Goal: Task Accomplishment & Management: Use online tool/utility

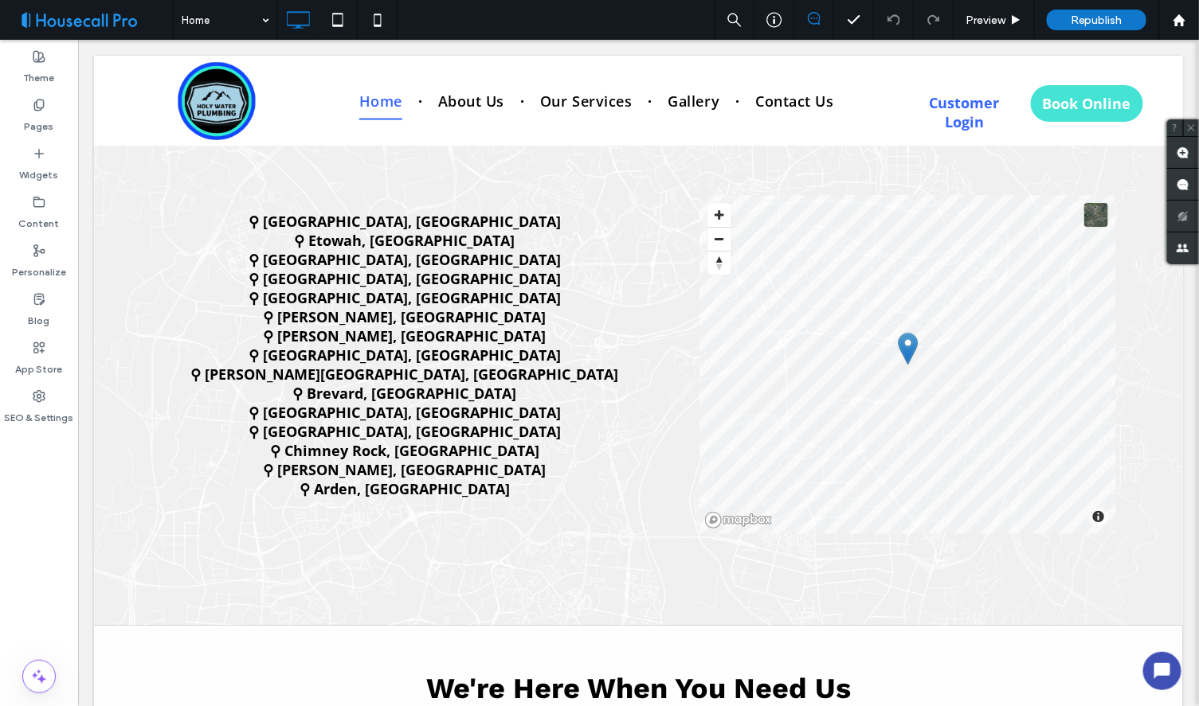
scroll to position [1923, 0]
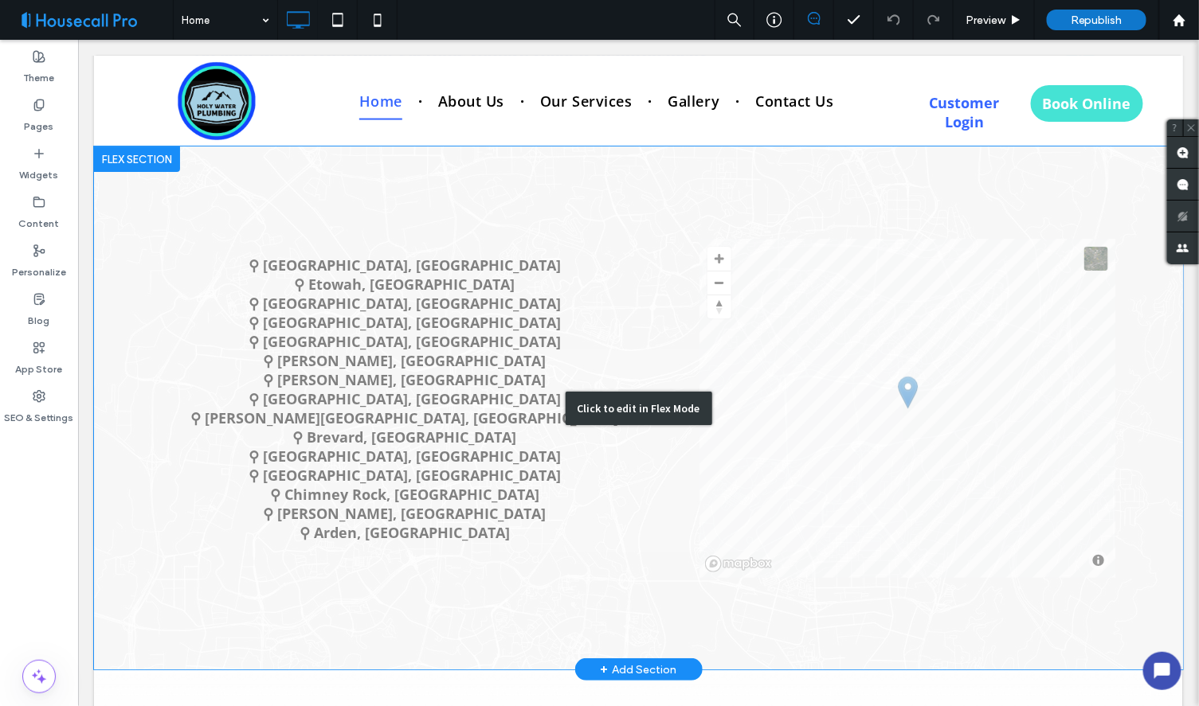
click at [593, 471] on div "Click to edit in Flex Mode" at bounding box center [637, 407] width 1089 height 523
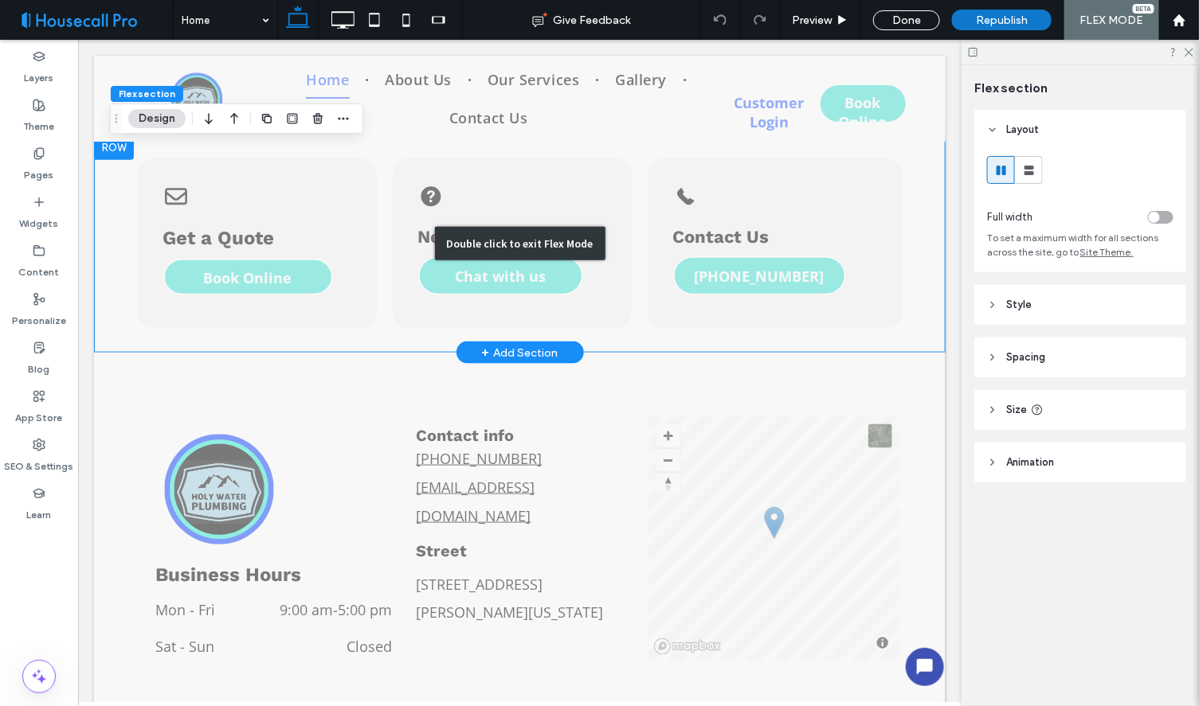
scroll to position [2720, 0]
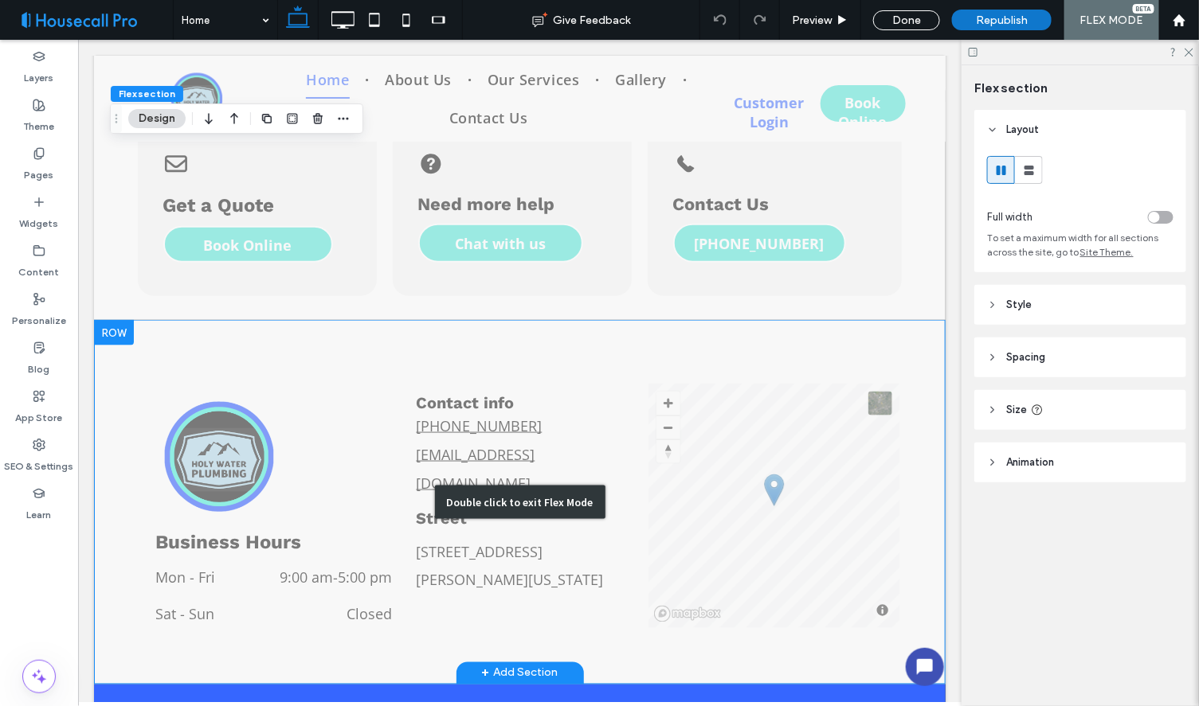
click at [519, 552] on div "Double click to exit Flex Mode" at bounding box center [518, 501] width 851 height 365
click at [359, 475] on div "Double click to exit Flex Mode" at bounding box center [518, 501] width 851 height 365
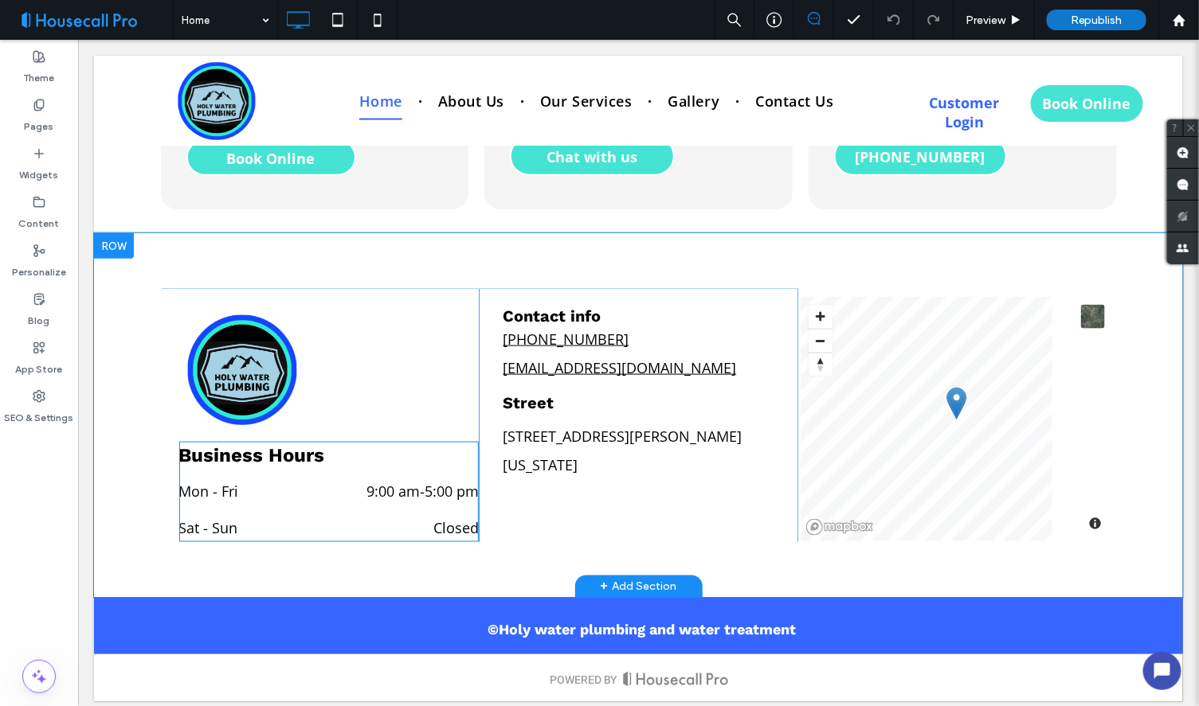
scroll to position [2713, 0]
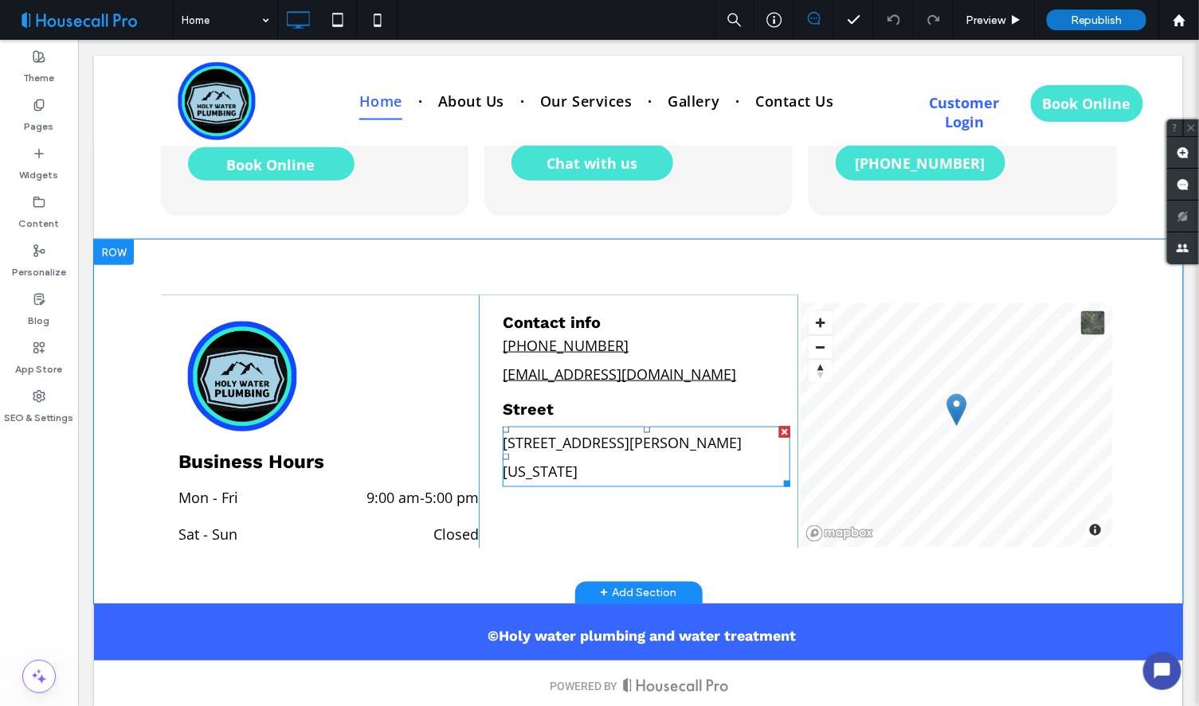
click at [535, 448] on span "1656 Howard Gap Road, Hendersonville, North Carolina 28792, United States" at bounding box center [621, 456] width 239 height 48
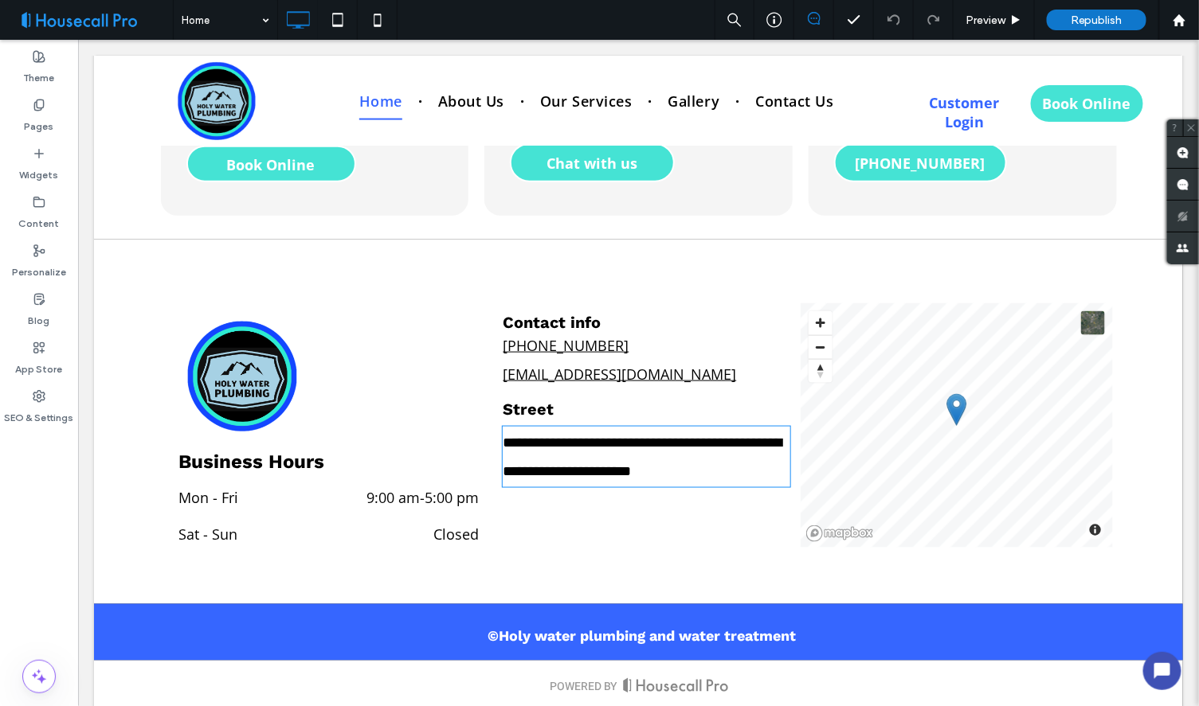
type input "*********"
type input "**"
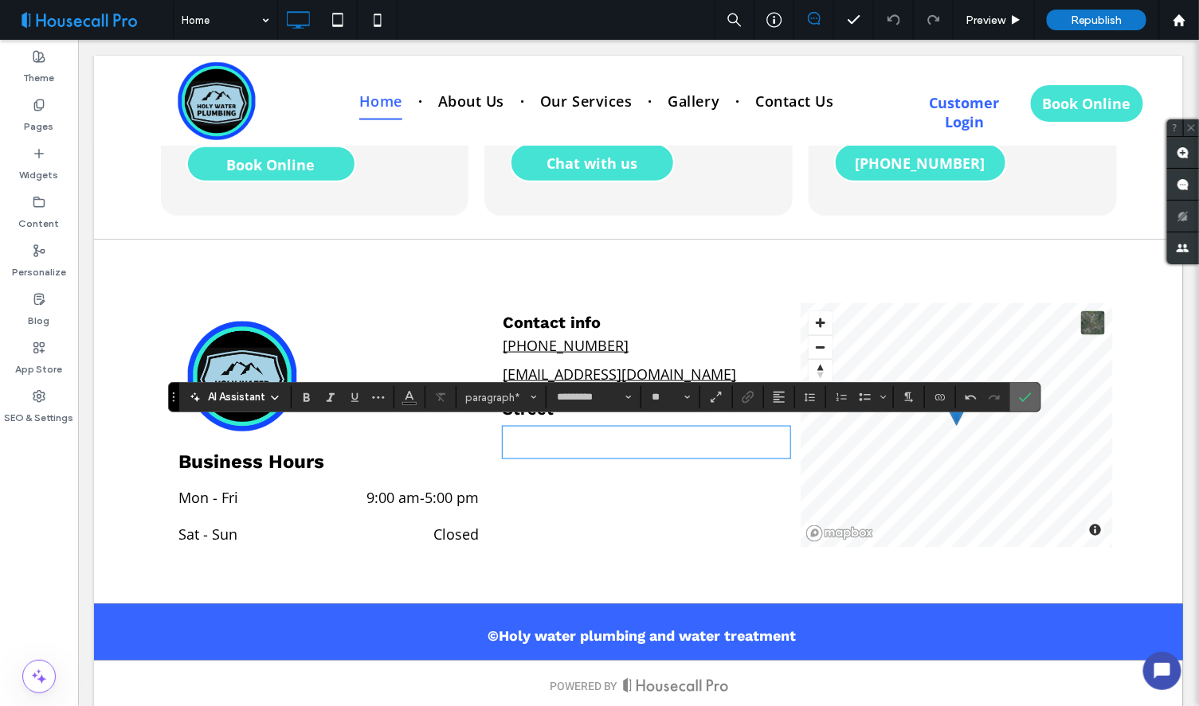
click at [1024, 395] on icon "Confirm" at bounding box center [1025, 397] width 13 height 13
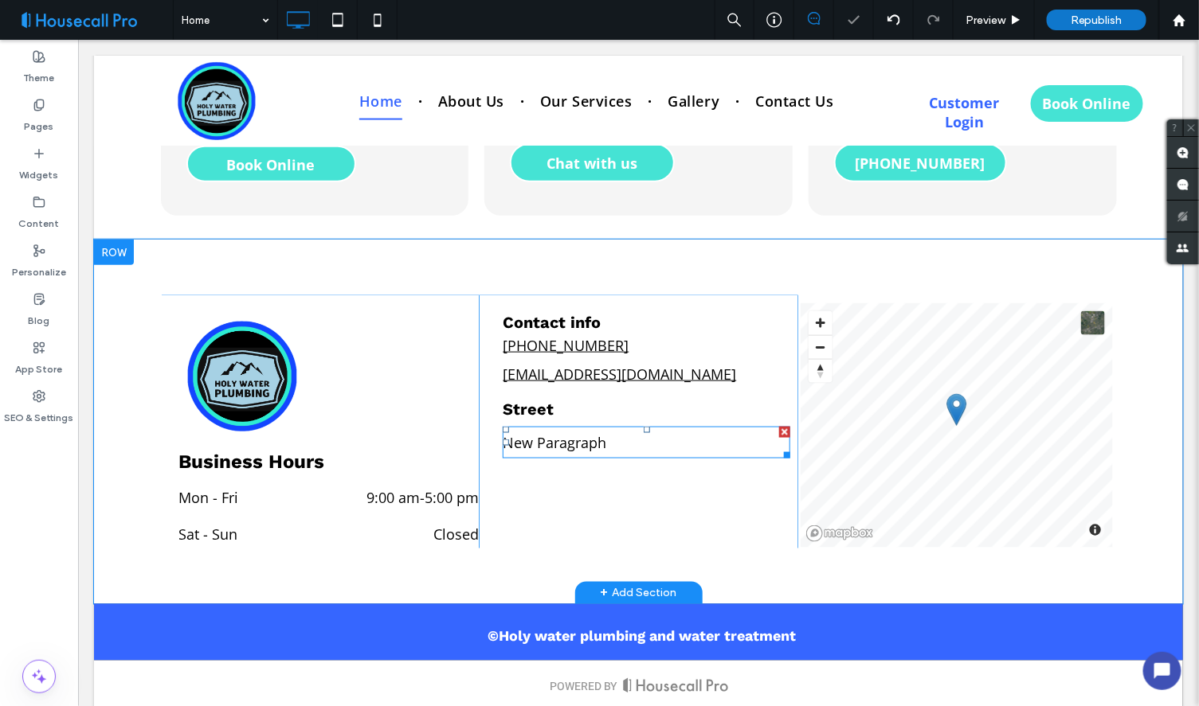
click at [573, 436] on p "New Paragraph" at bounding box center [645, 442] width 287 height 29
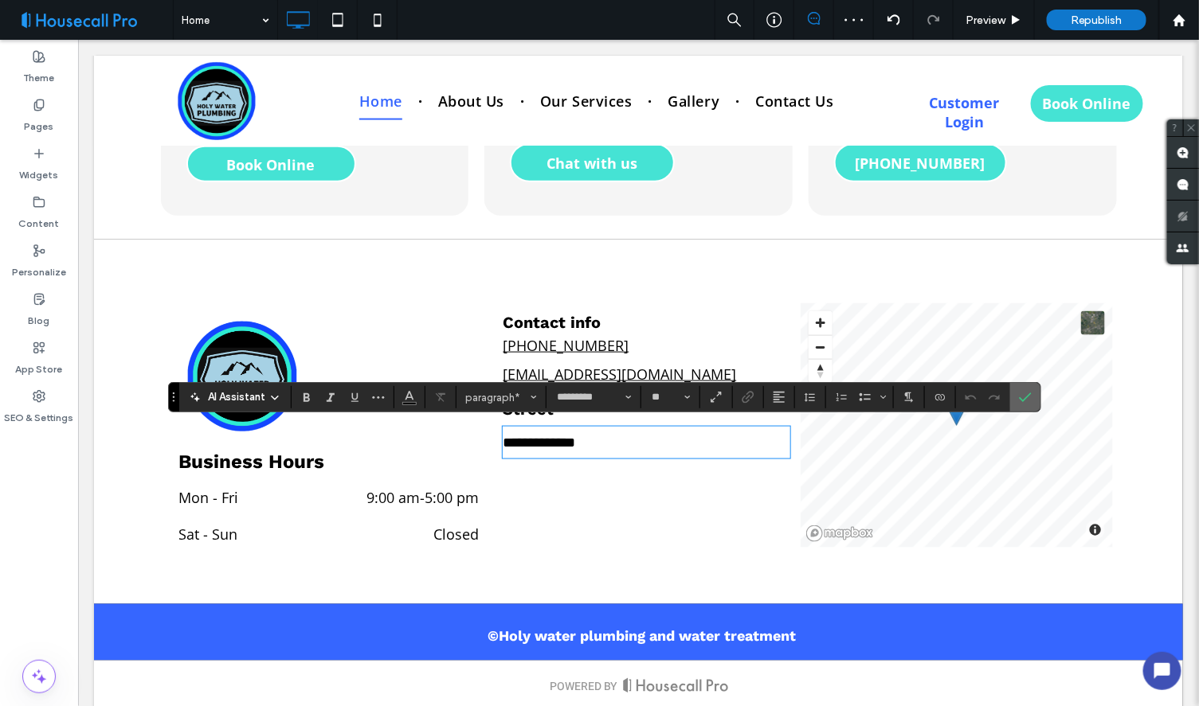
click at [1018, 393] on label "Confirm" at bounding box center [1025, 397] width 24 height 29
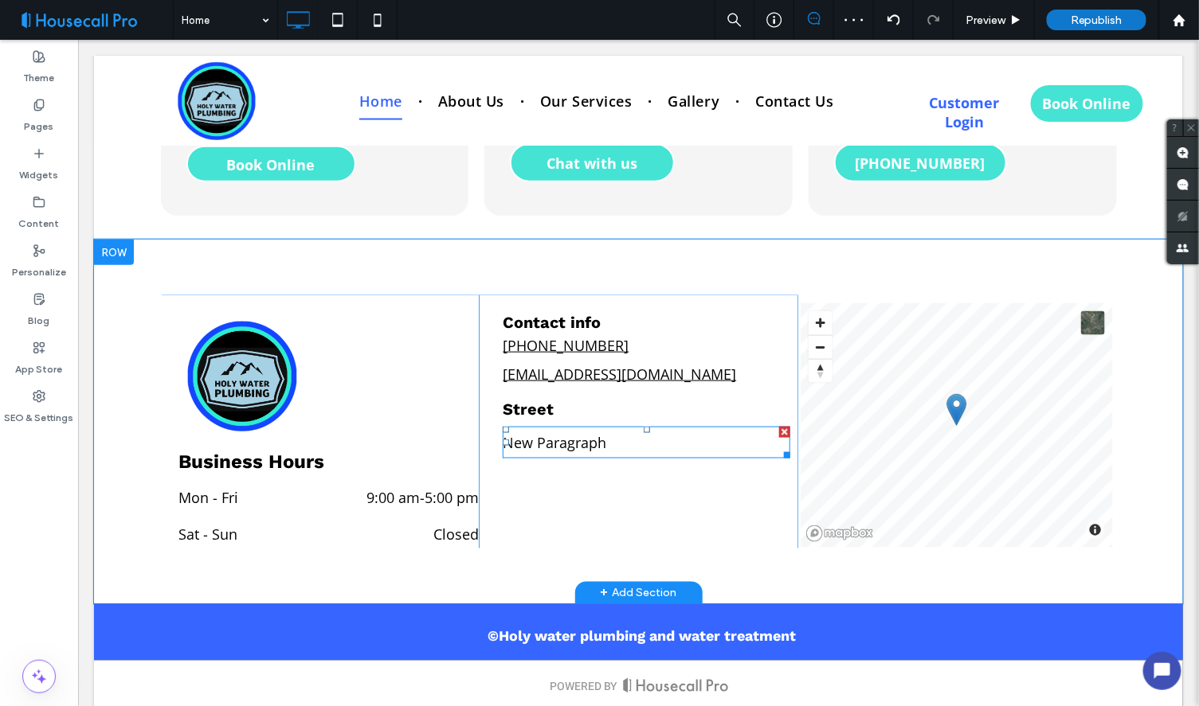
drag, startPoint x: 776, startPoint y: 424, endPoint x: 705, endPoint y: 455, distance: 78.1
click at [778, 426] on div at bounding box center [783, 431] width 11 height 11
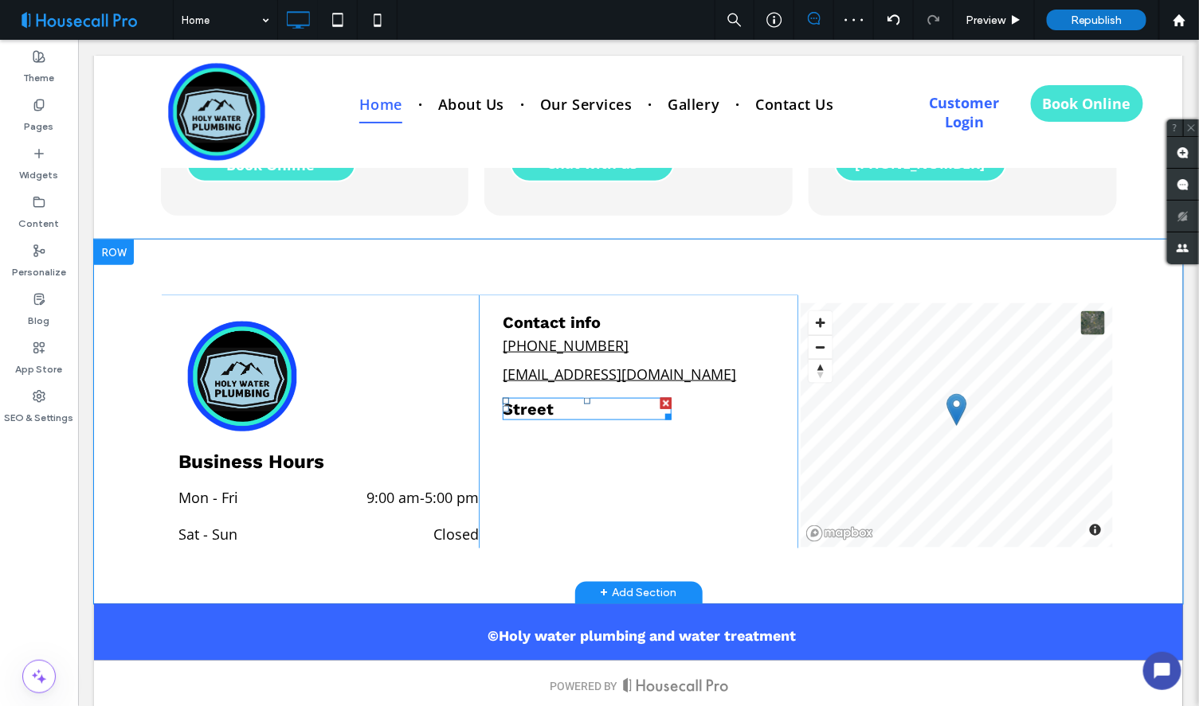
click at [661, 398] on div at bounding box center [664, 402] width 11 height 11
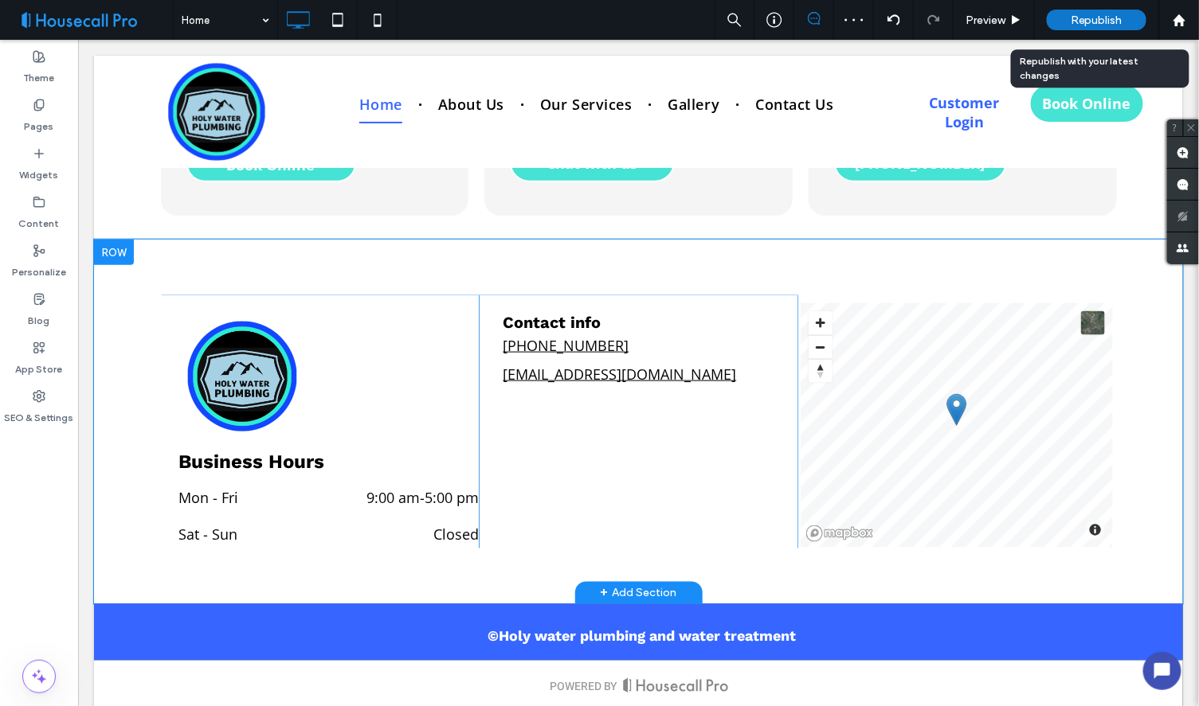
click at [1100, 18] on span "Republish" at bounding box center [1096, 21] width 52 height 14
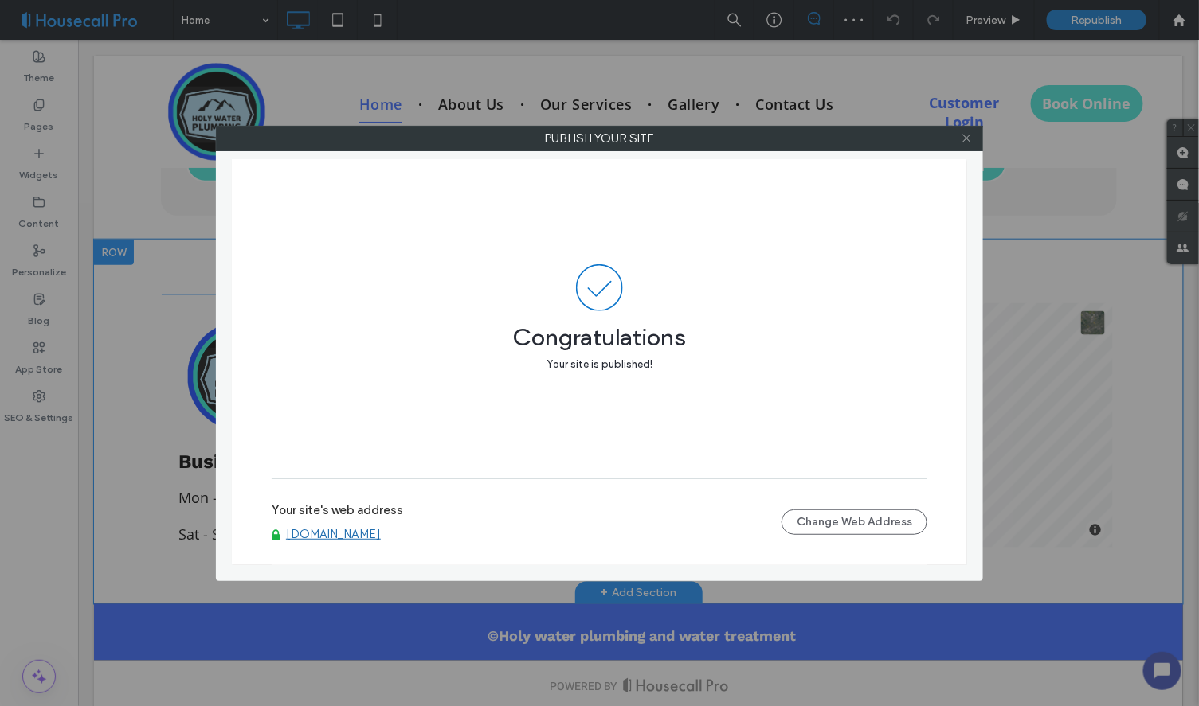
click at [966, 139] on use at bounding box center [966, 139] width 8 height 8
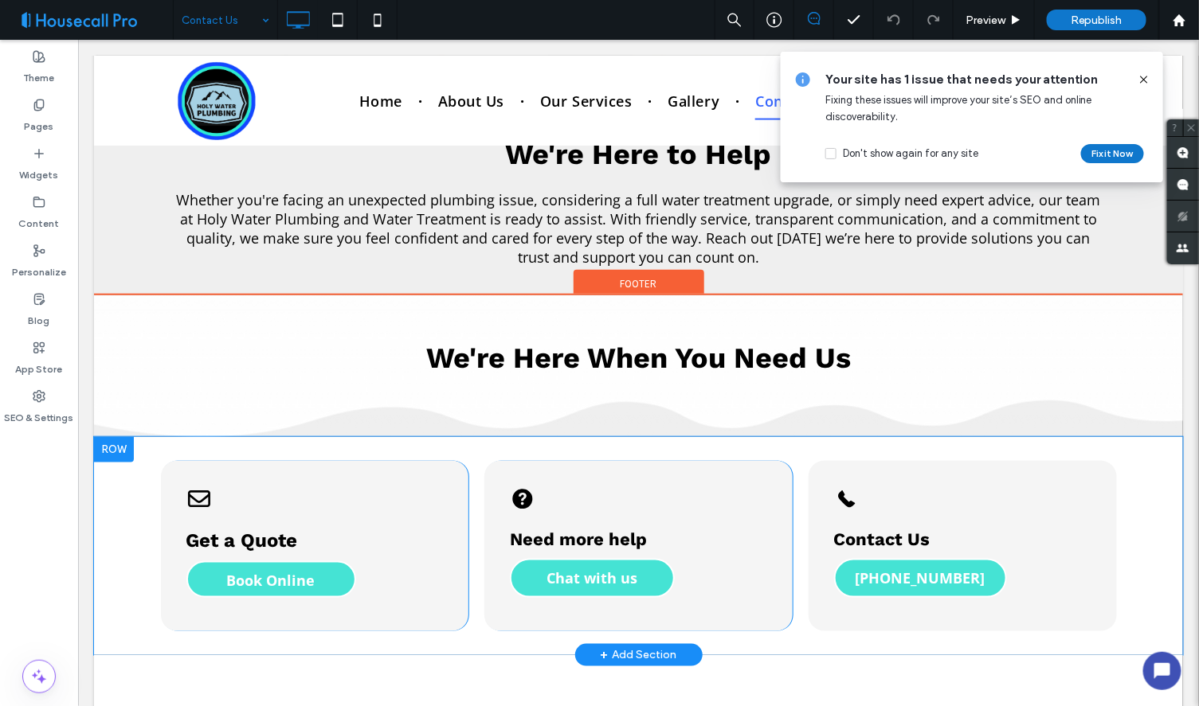
scroll to position [387, 0]
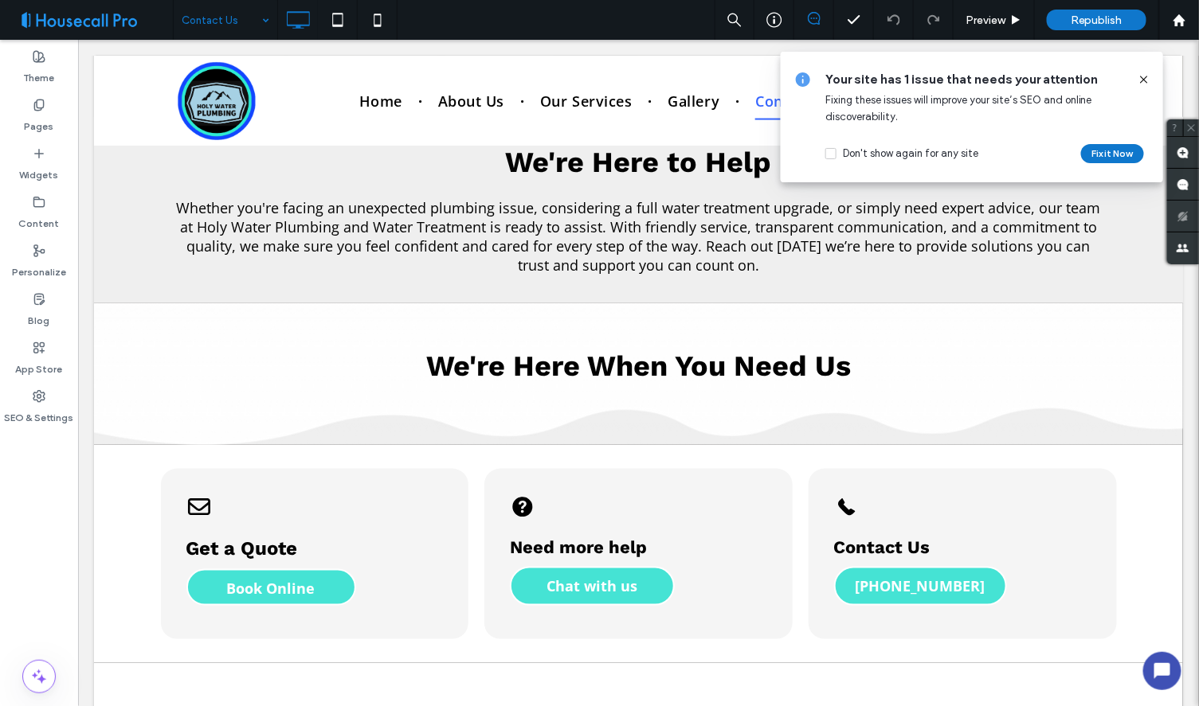
drag, startPoint x: 1144, startPoint y: 76, endPoint x: 914, endPoint y: 36, distance: 233.7
click at [1144, 76] on icon at bounding box center [1143, 79] width 13 height 13
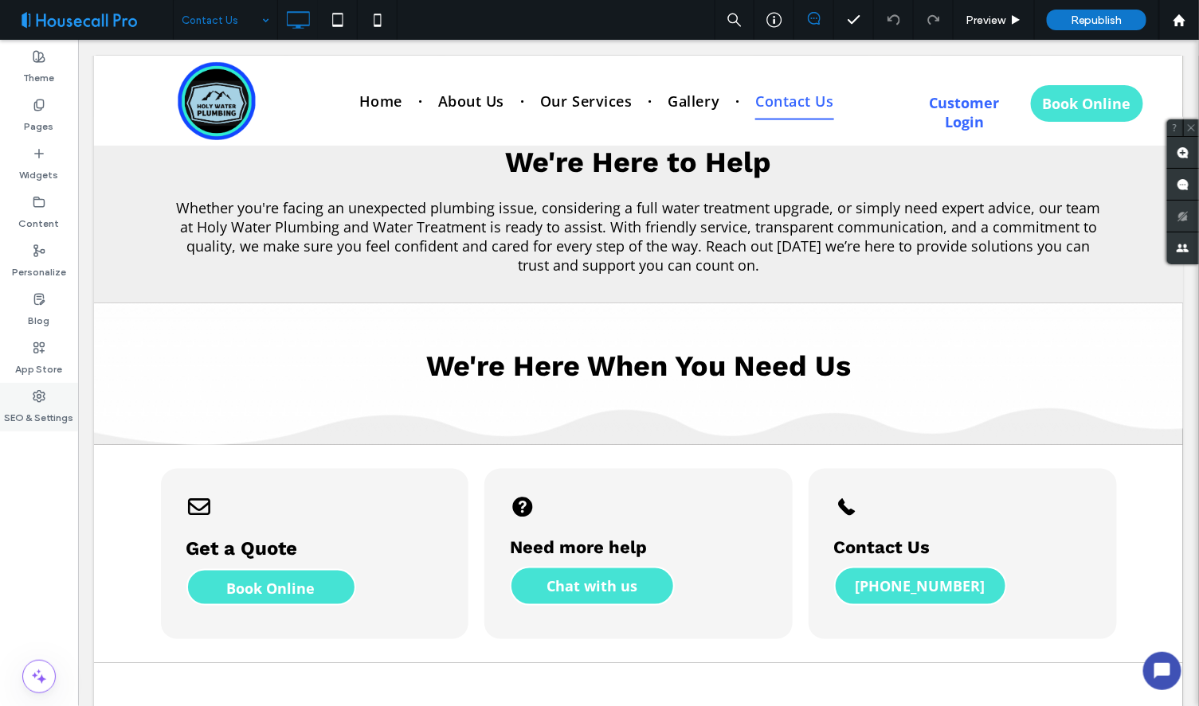
click at [33, 397] on icon at bounding box center [39, 396] width 13 height 13
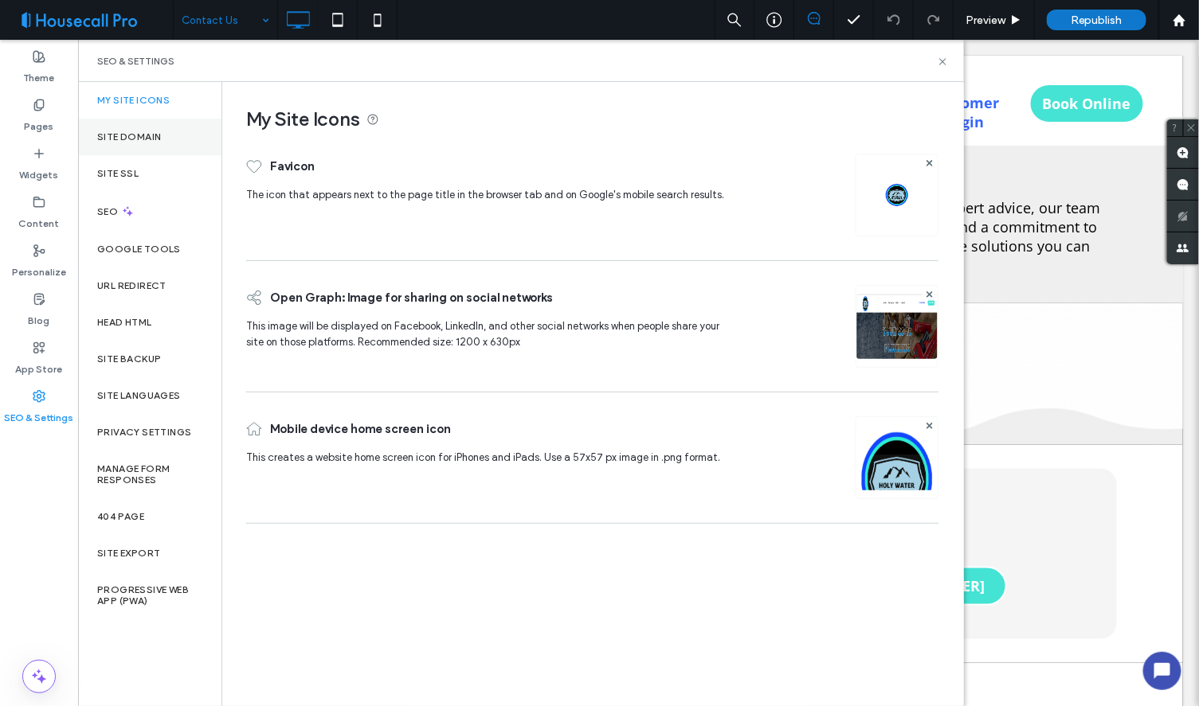
click at [128, 138] on label "Site Domain" at bounding box center [129, 136] width 64 height 11
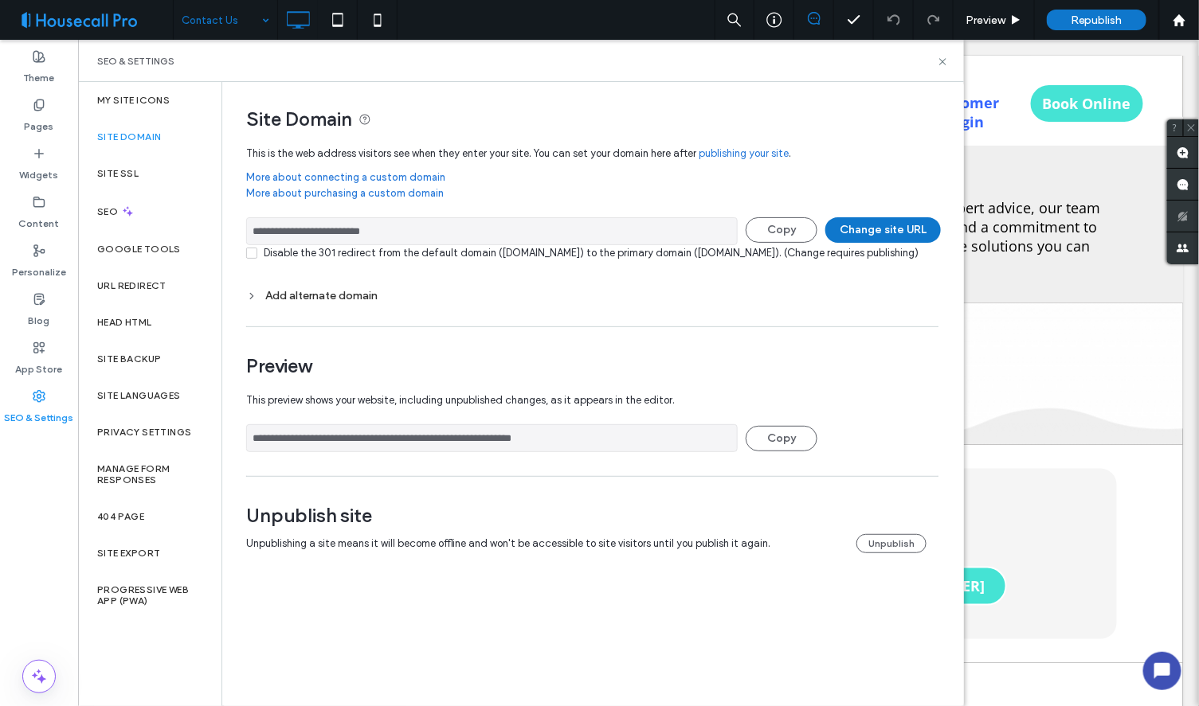
click at [346, 231] on input "**********" at bounding box center [491, 231] width 491 height 28
click at [328, 18] on icon at bounding box center [338, 20] width 32 height 32
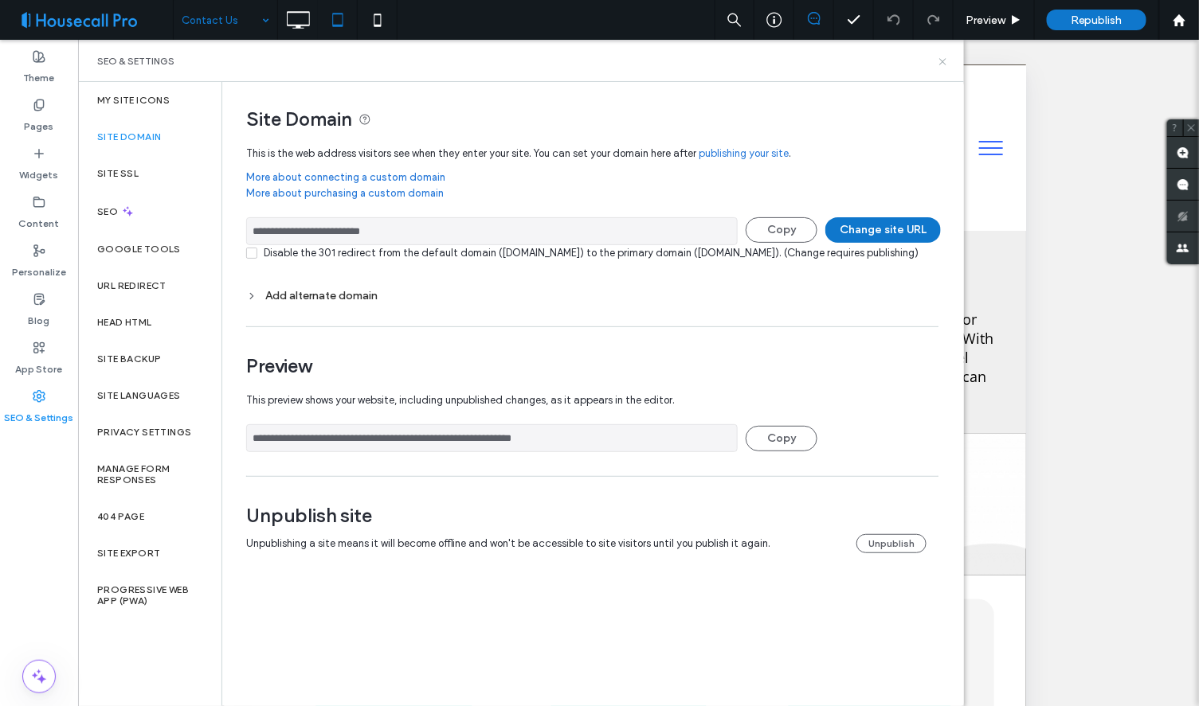
click at [941, 57] on icon at bounding box center [943, 62] width 12 height 12
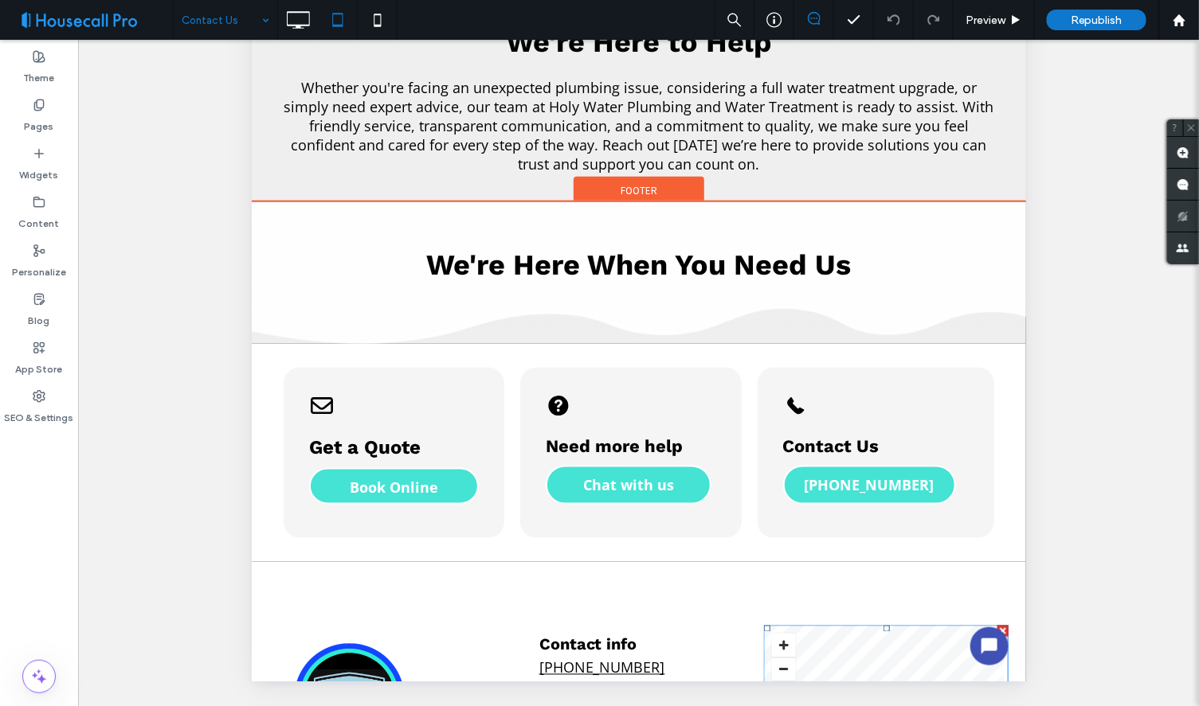
scroll to position [213, 0]
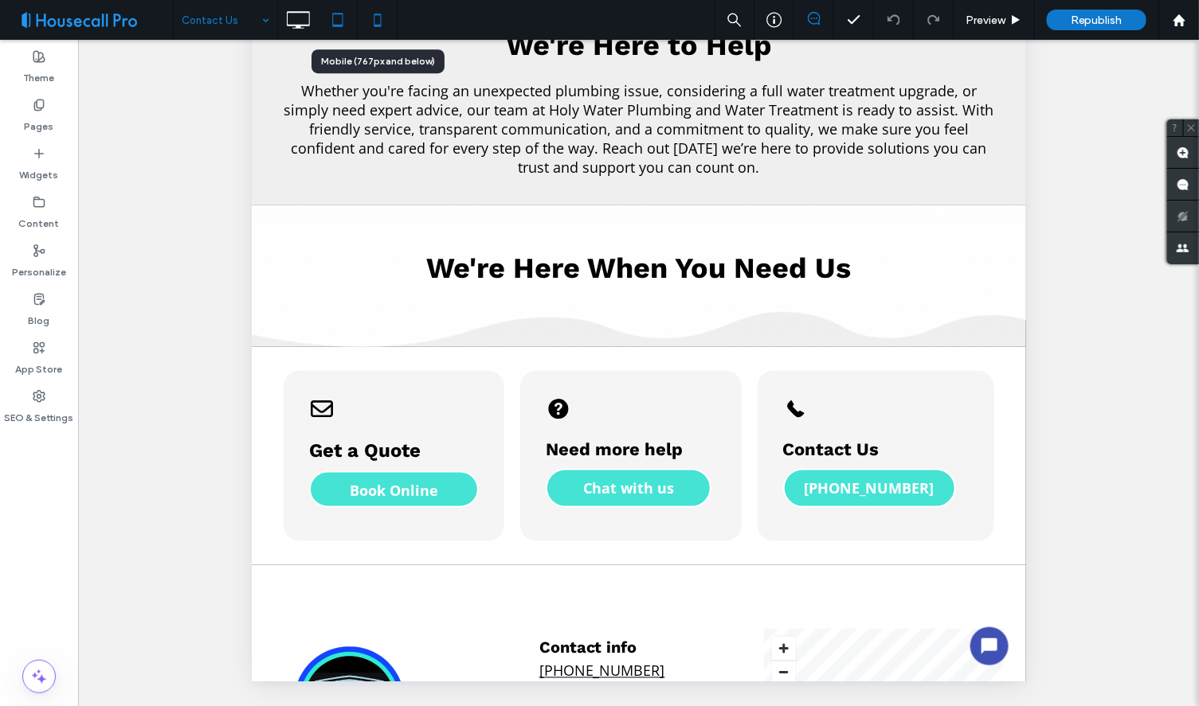
click at [372, 16] on icon at bounding box center [378, 20] width 32 height 32
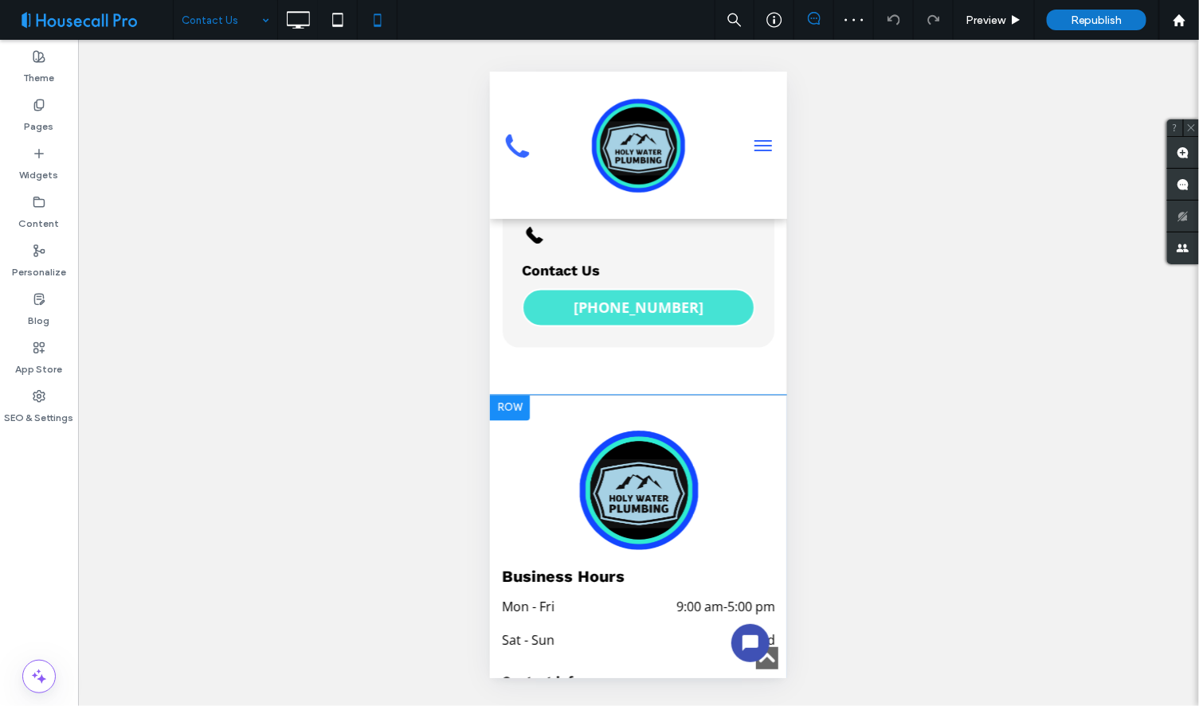
scroll to position [996, 0]
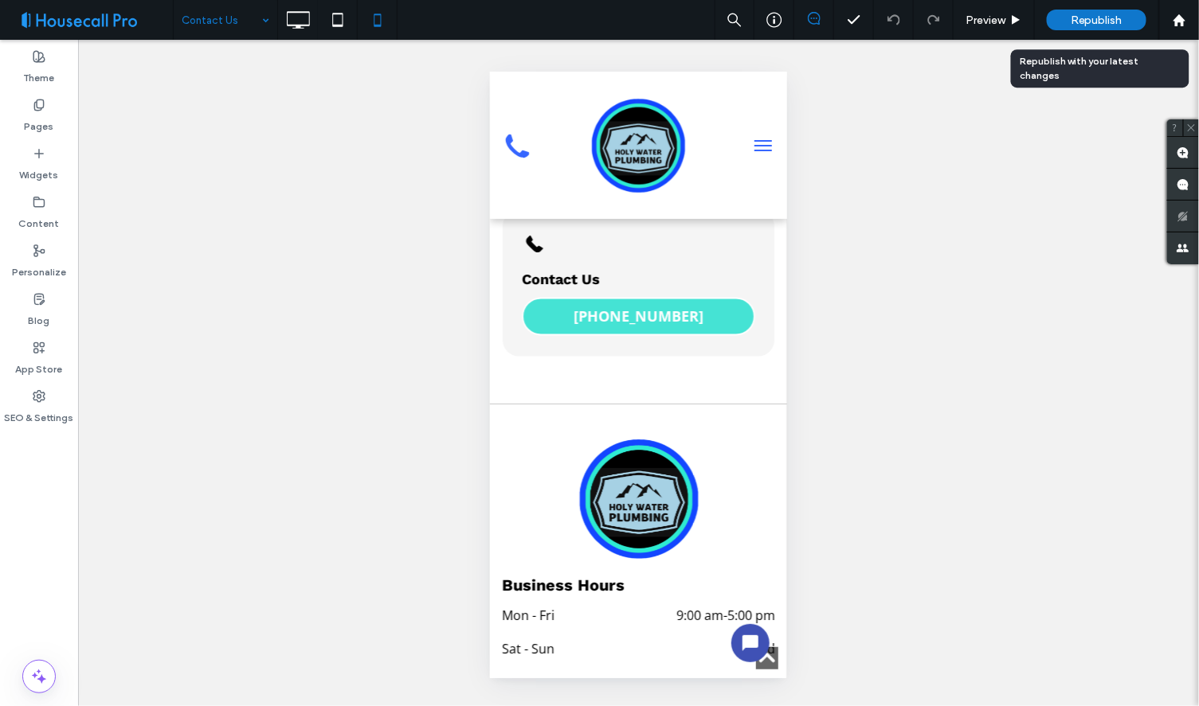
drag, startPoint x: 1099, startPoint y: 16, endPoint x: 1084, endPoint y: 4, distance: 19.3
click at [1099, 16] on span "Republish" at bounding box center [1096, 21] width 52 height 14
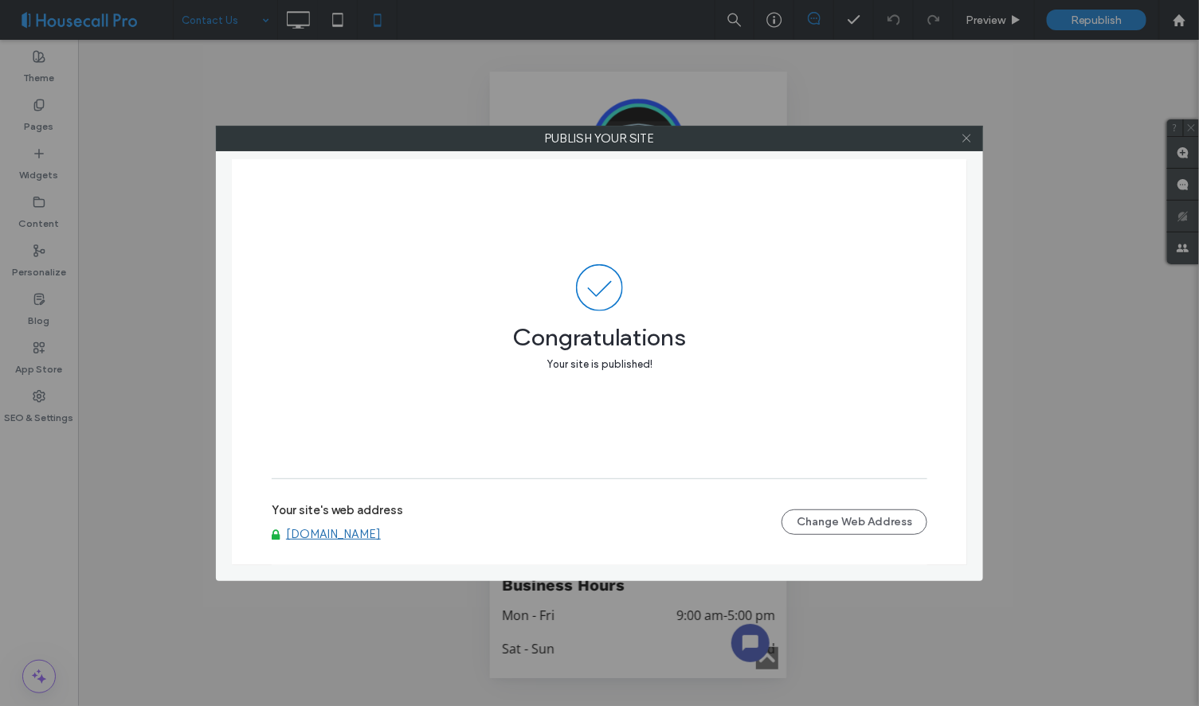
click at [961, 135] on icon at bounding box center [966, 138] width 12 height 12
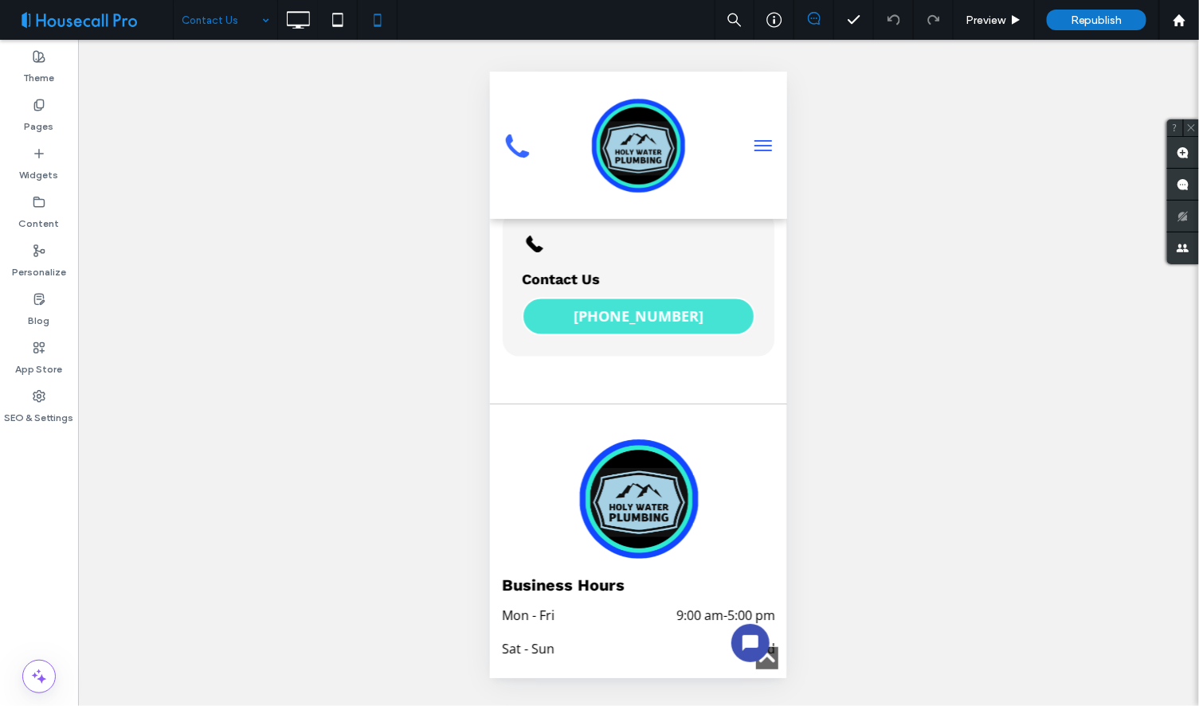
click at [128, 13] on span at bounding box center [92, 20] width 161 height 32
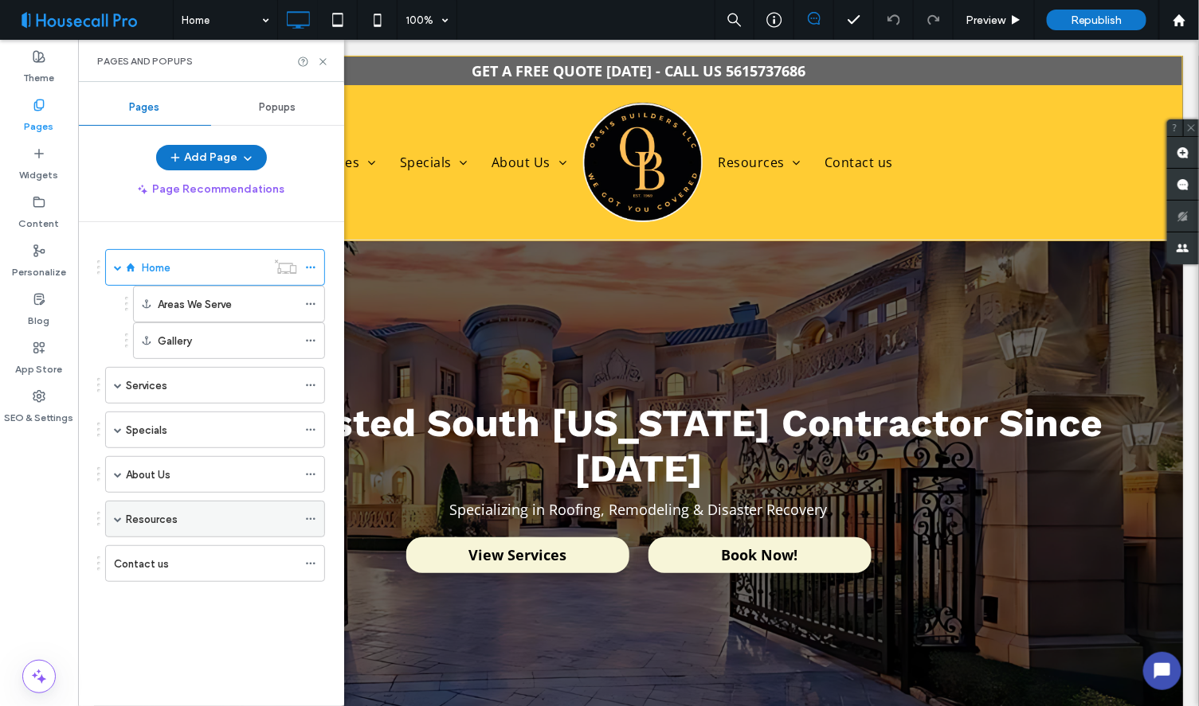
click at [111, 518] on div "Resources" at bounding box center [215, 519] width 220 height 37
click at [118, 516] on span at bounding box center [118, 519] width 8 height 8
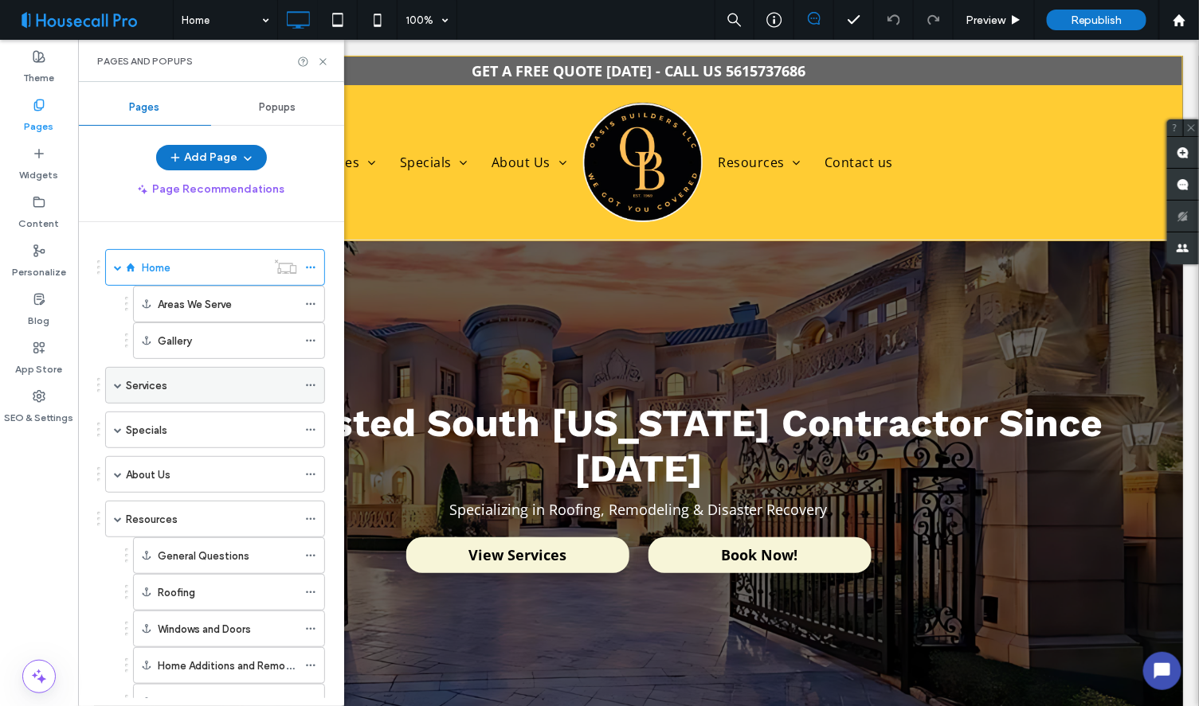
click at [112, 381] on div "Services" at bounding box center [215, 385] width 220 height 37
click at [118, 385] on span at bounding box center [118, 385] width 8 height 8
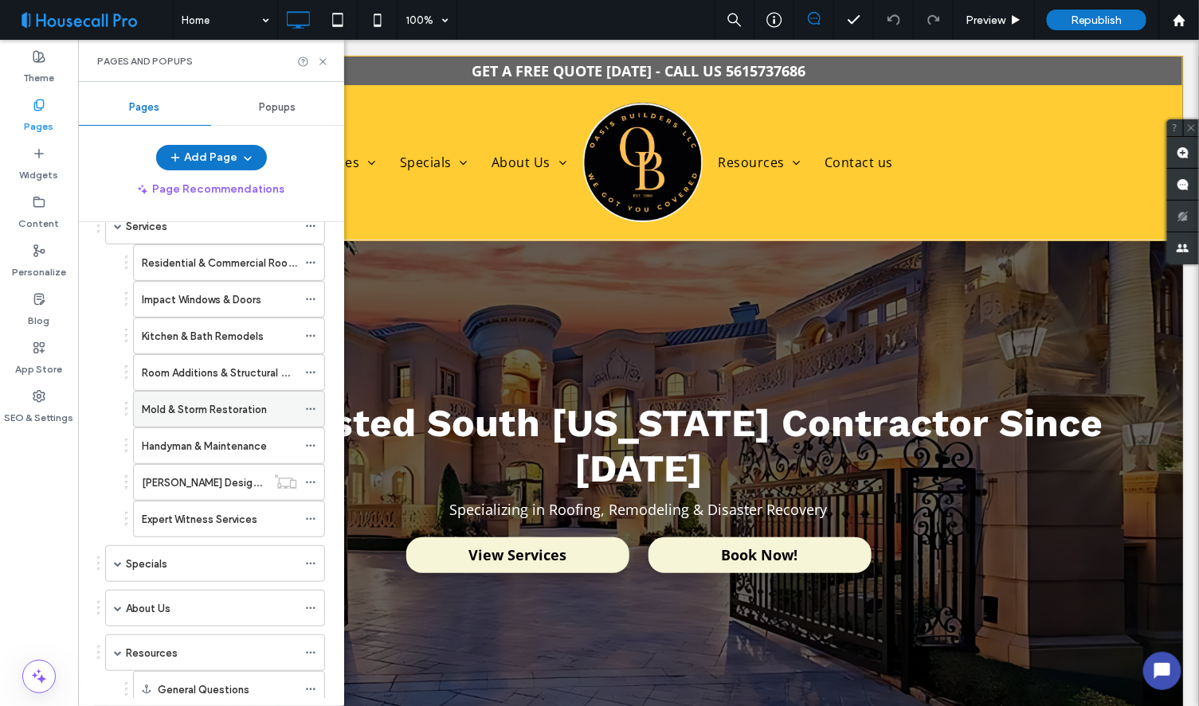
scroll to position [177, 0]
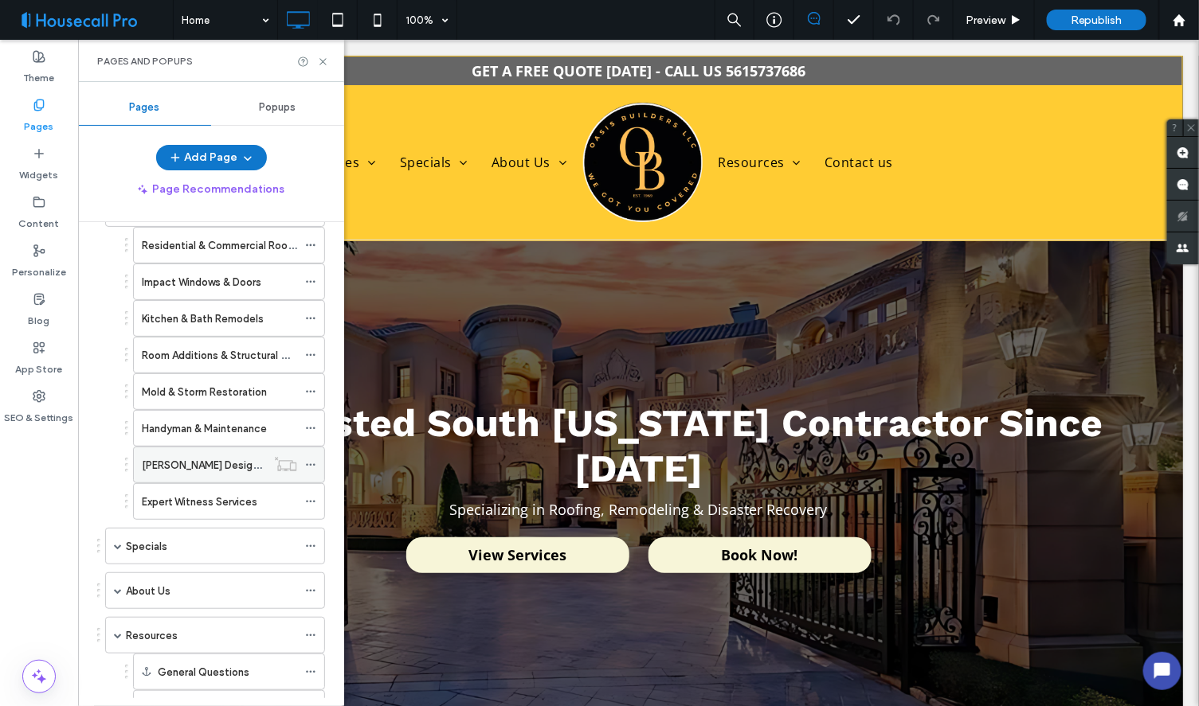
click at [311, 463] on icon at bounding box center [310, 465] width 11 height 11
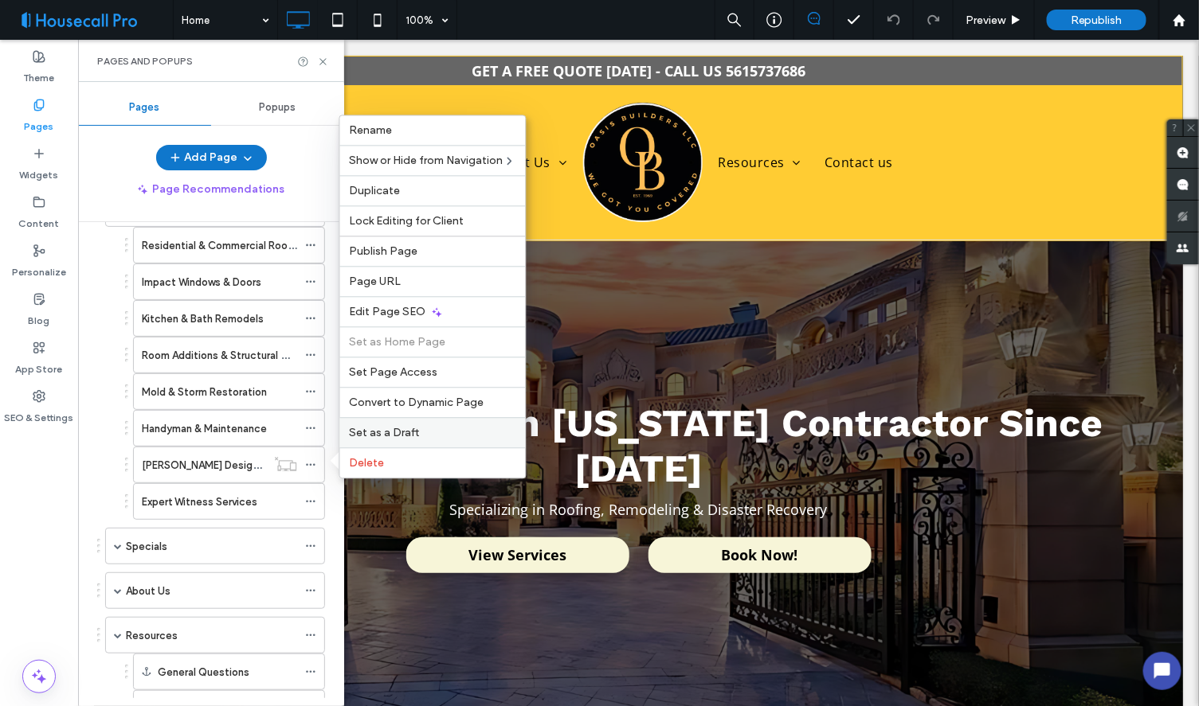
click at [377, 433] on span "Set as a Draft" at bounding box center [385, 433] width 70 height 14
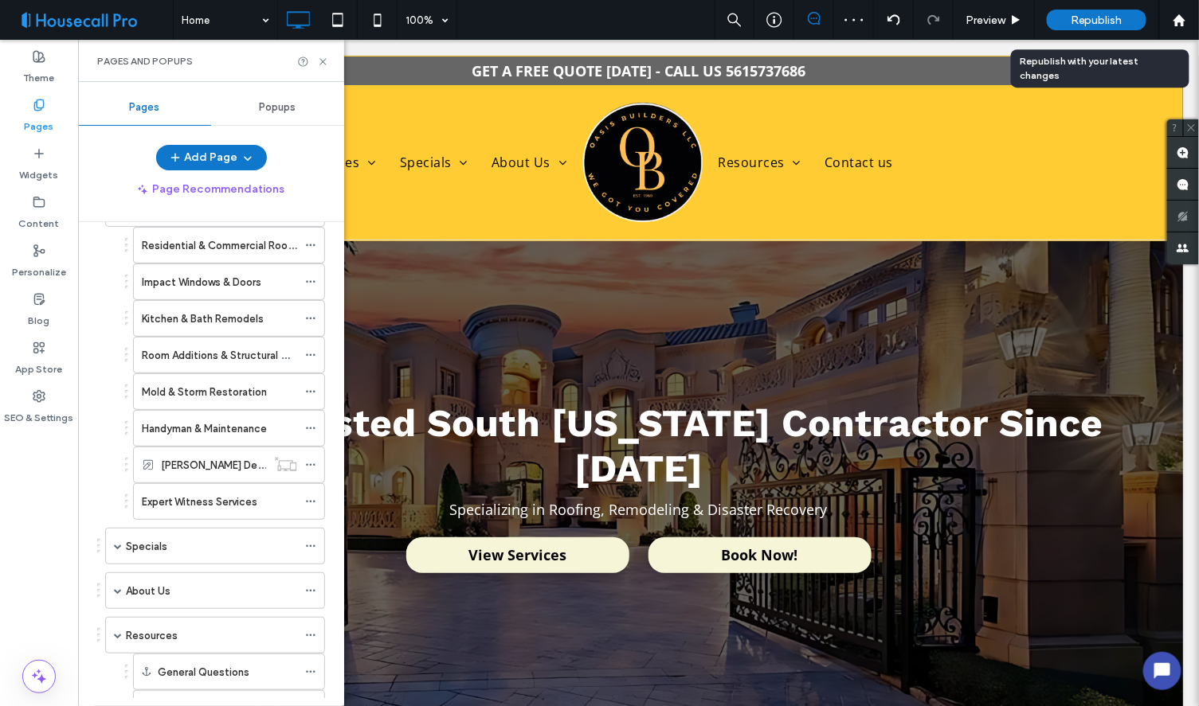
click at [1096, 16] on span "Republish" at bounding box center [1096, 21] width 52 height 14
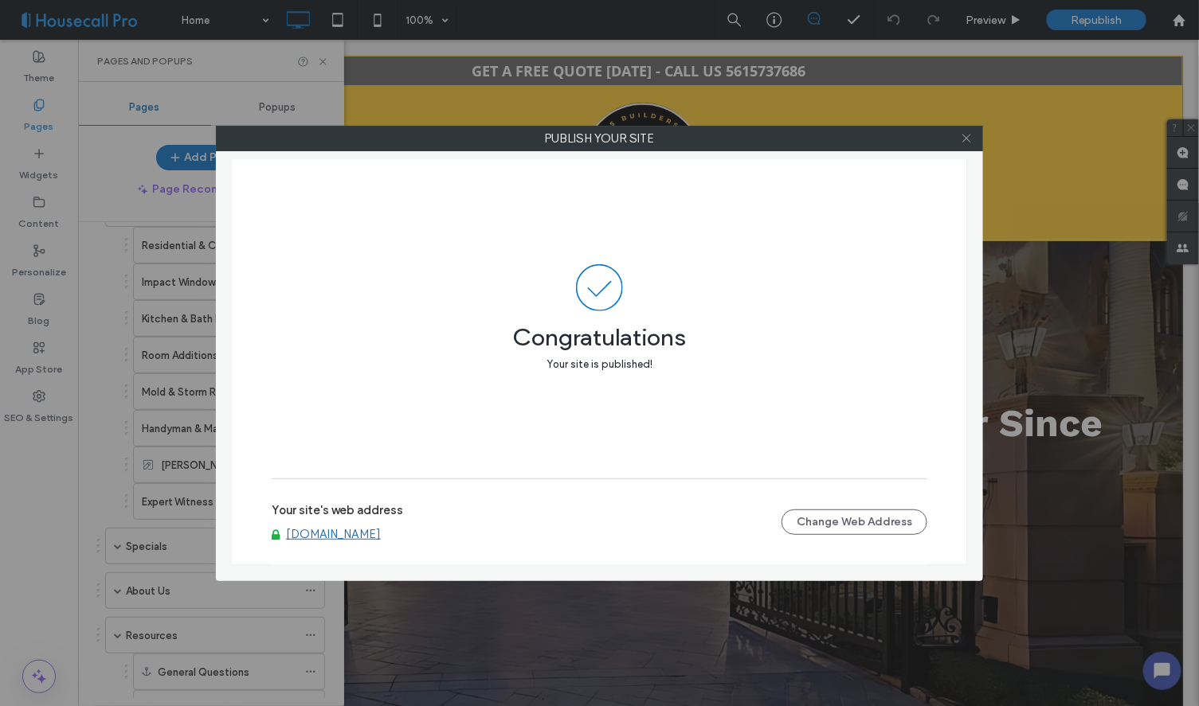
click at [962, 134] on icon at bounding box center [966, 138] width 12 height 12
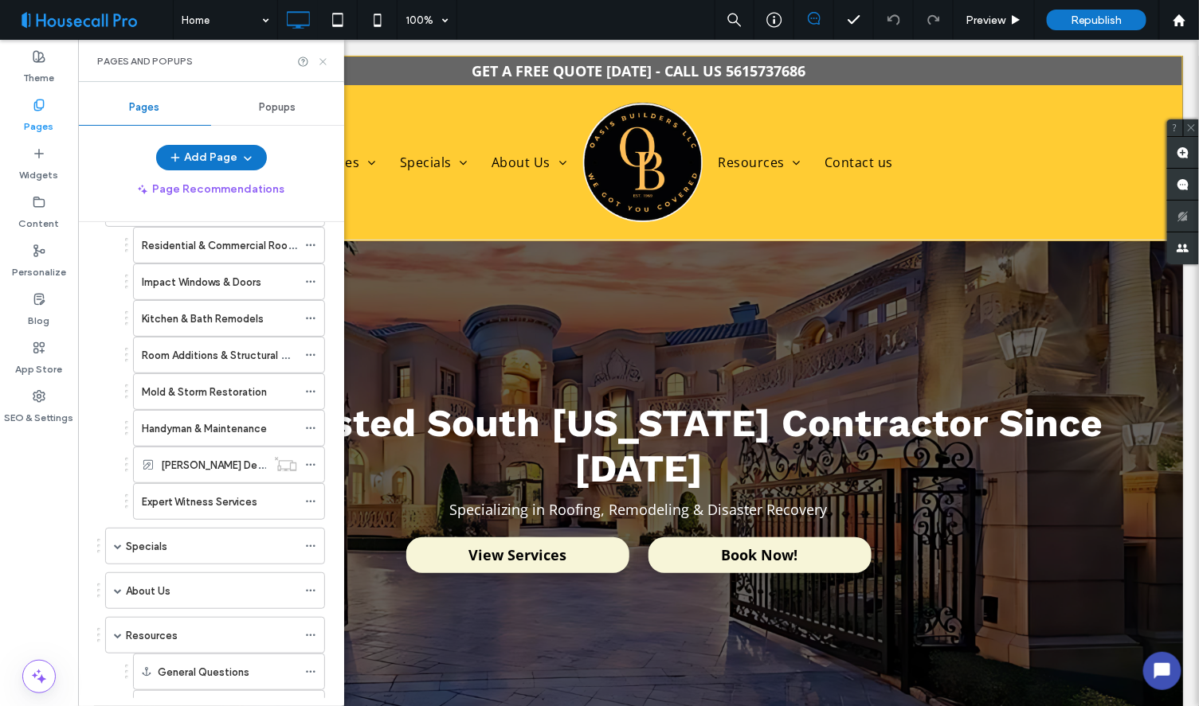
click at [319, 61] on icon at bounding box center [323, 62] width 12 height 12
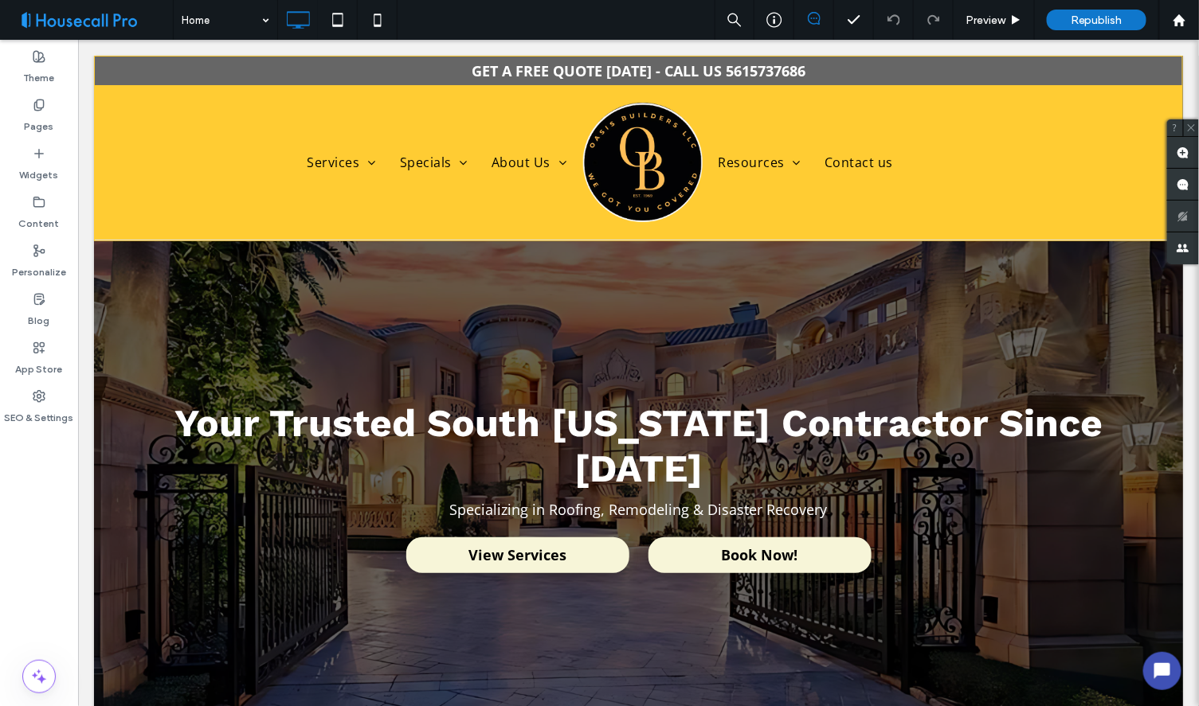
click at [147, 16] on span at bounding box center [92, 20] width 161 height 32
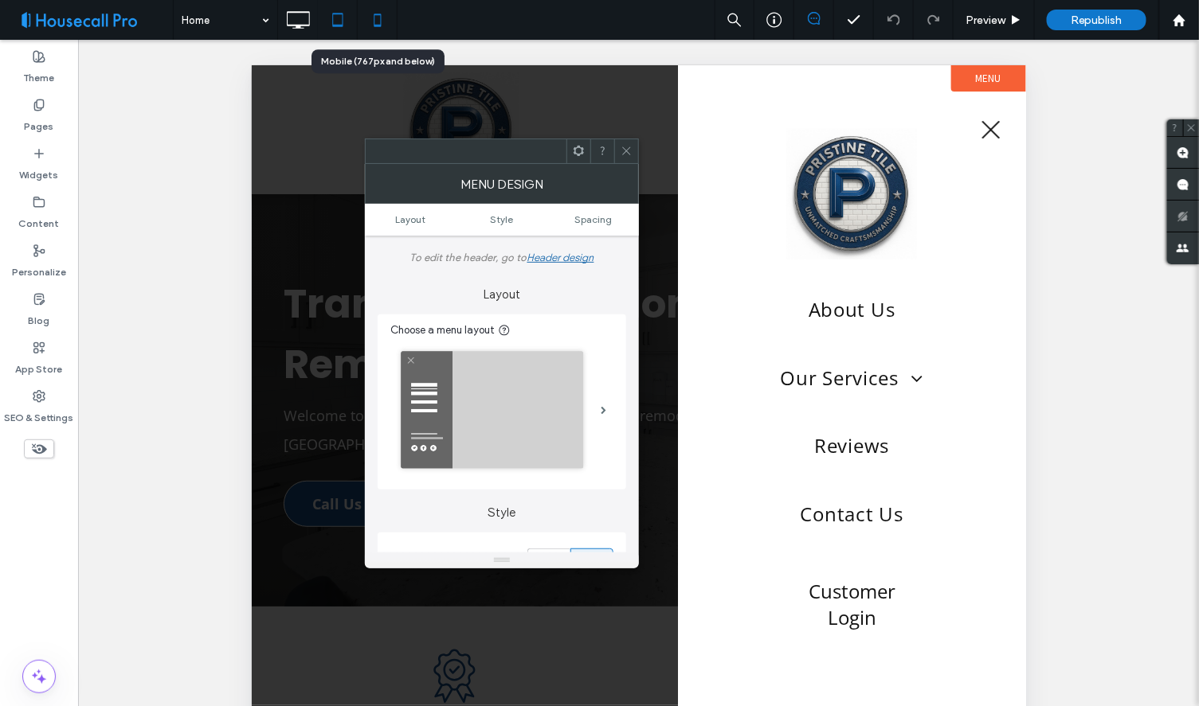
click at [383, 19] on icon at bounding box center [378, 20] width 32 height 32
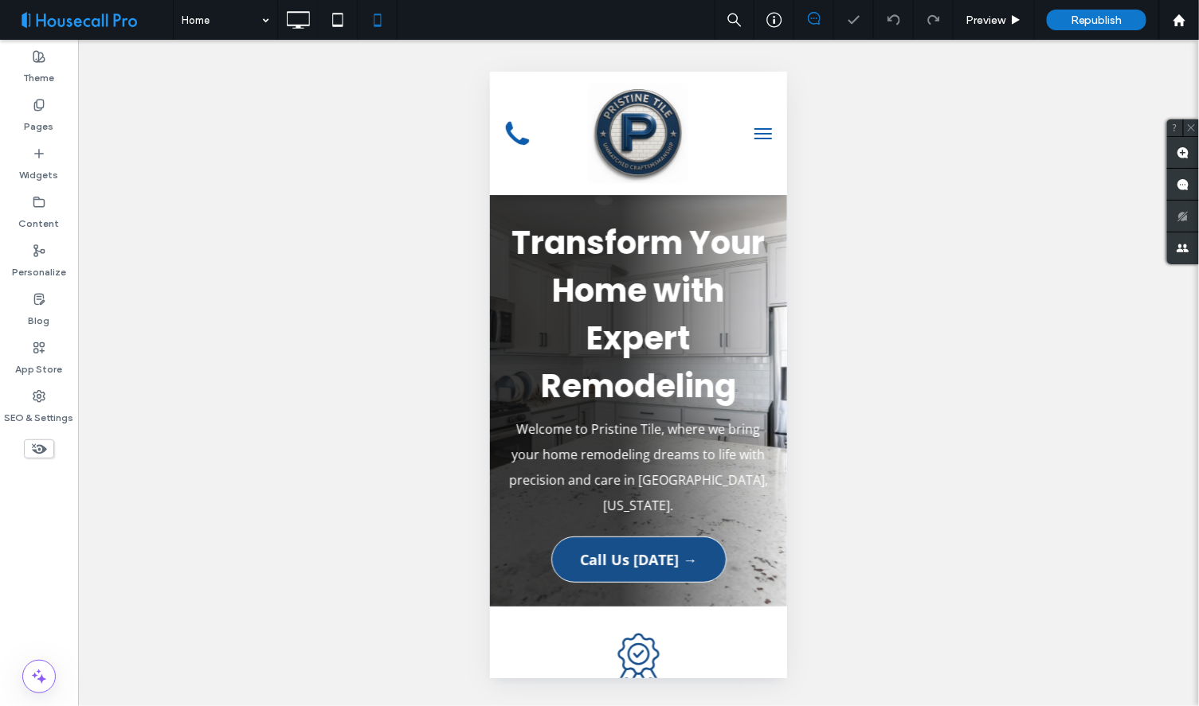
click at [753, 132] on span "menu" at bounding box center [762, 133] width 18 height 2
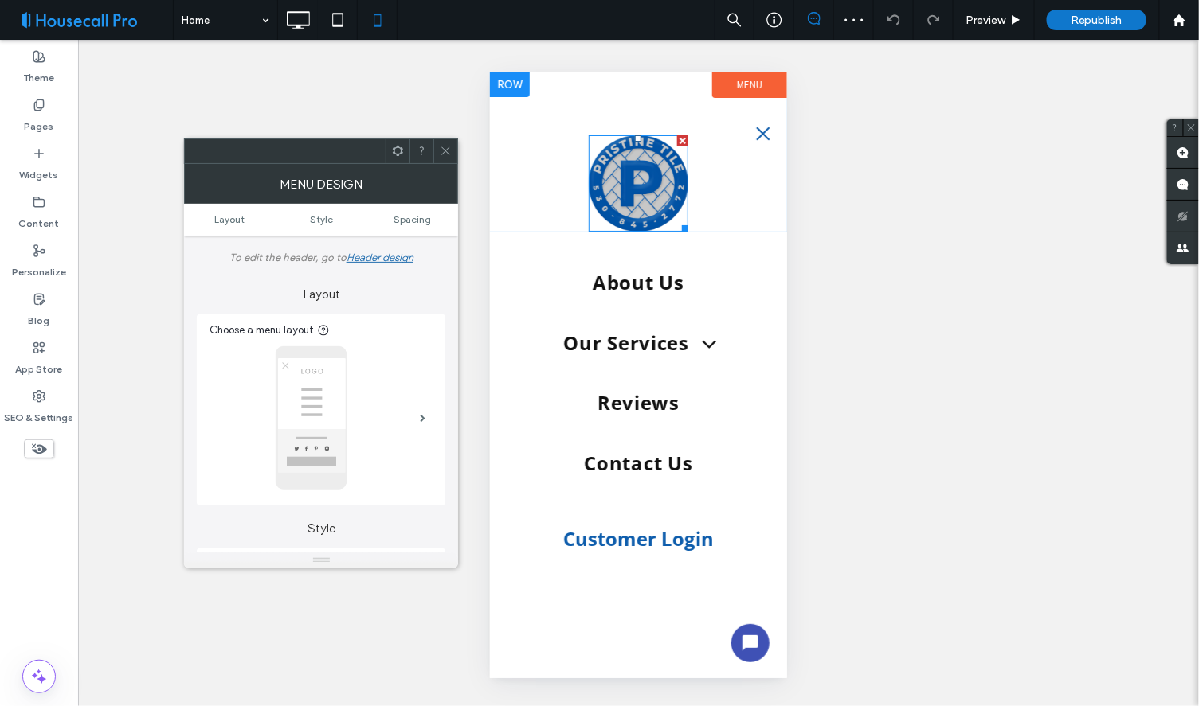
click at [642, 176] on img at bounding box center [638, 183] width 100 height 96
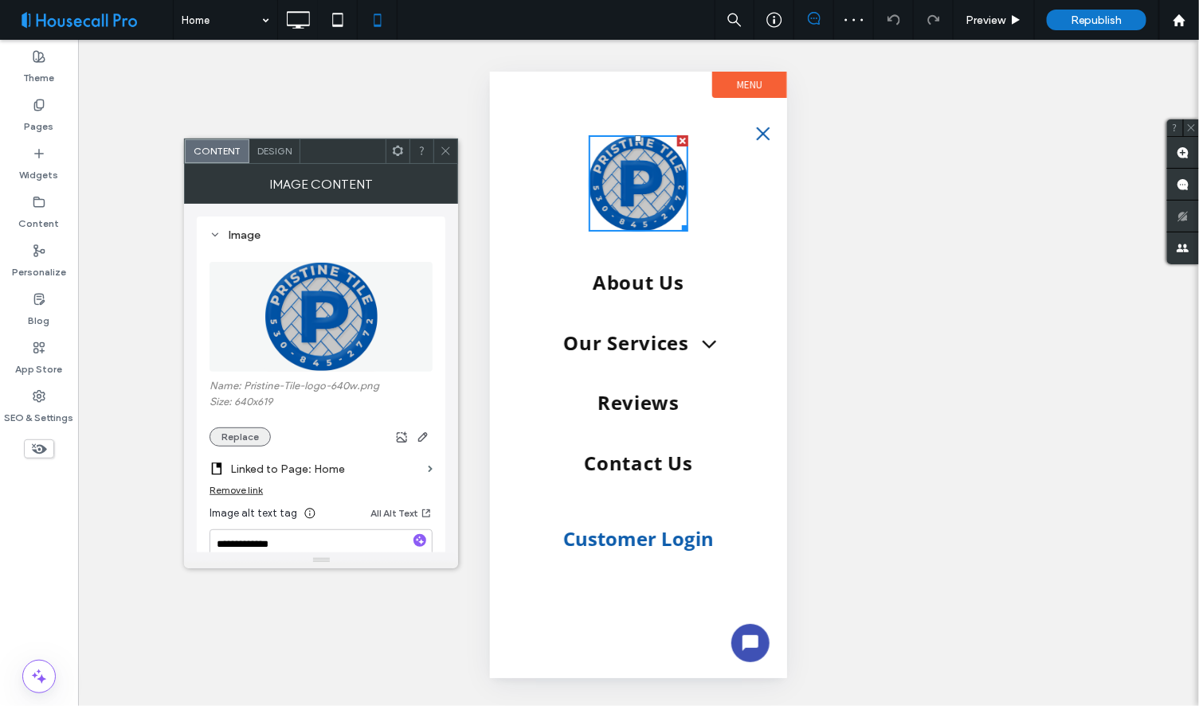
click at [243, 436] on button "Replace" at bounding box center [239, 437] width 61 height 19
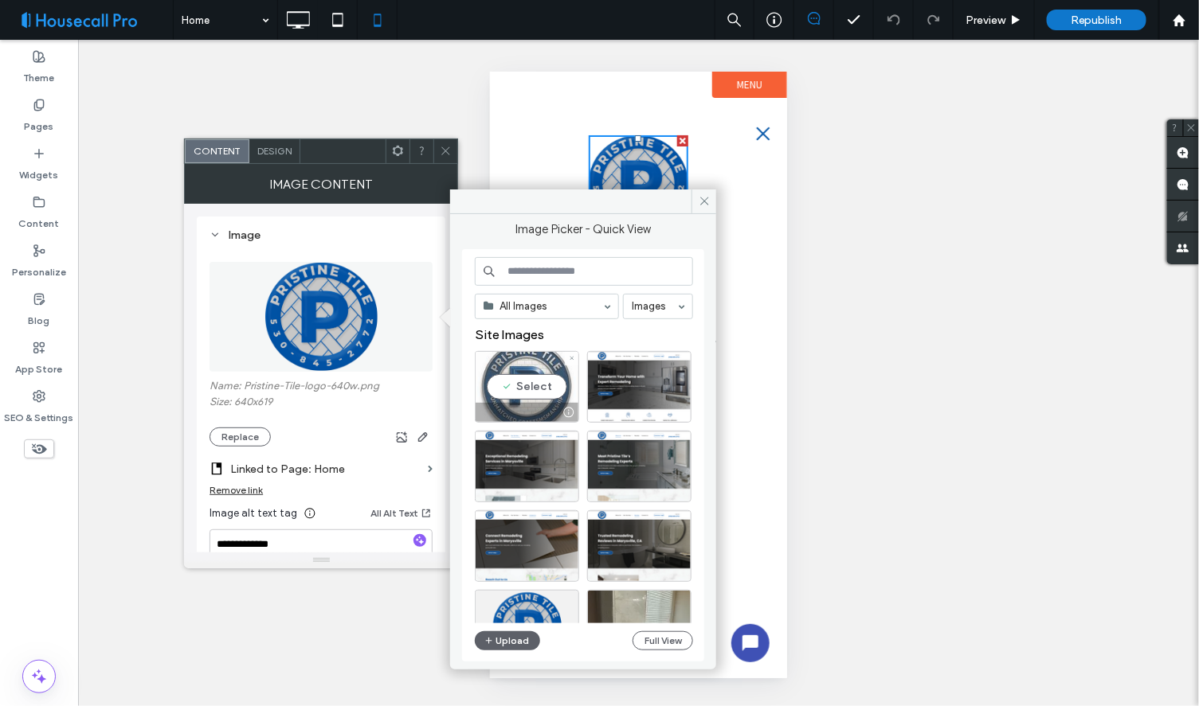
click at [513, 383] on div "Select" at bounding box center [527, 387] width 104 height 72
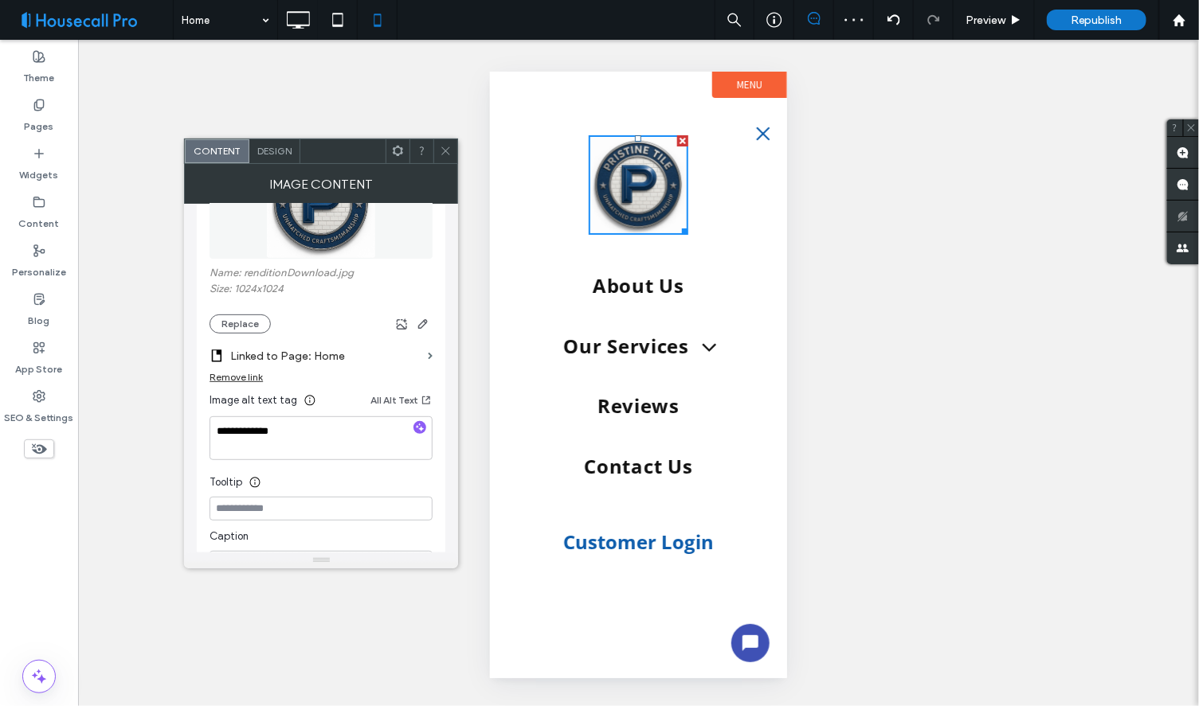
scroll to position [46, 0]
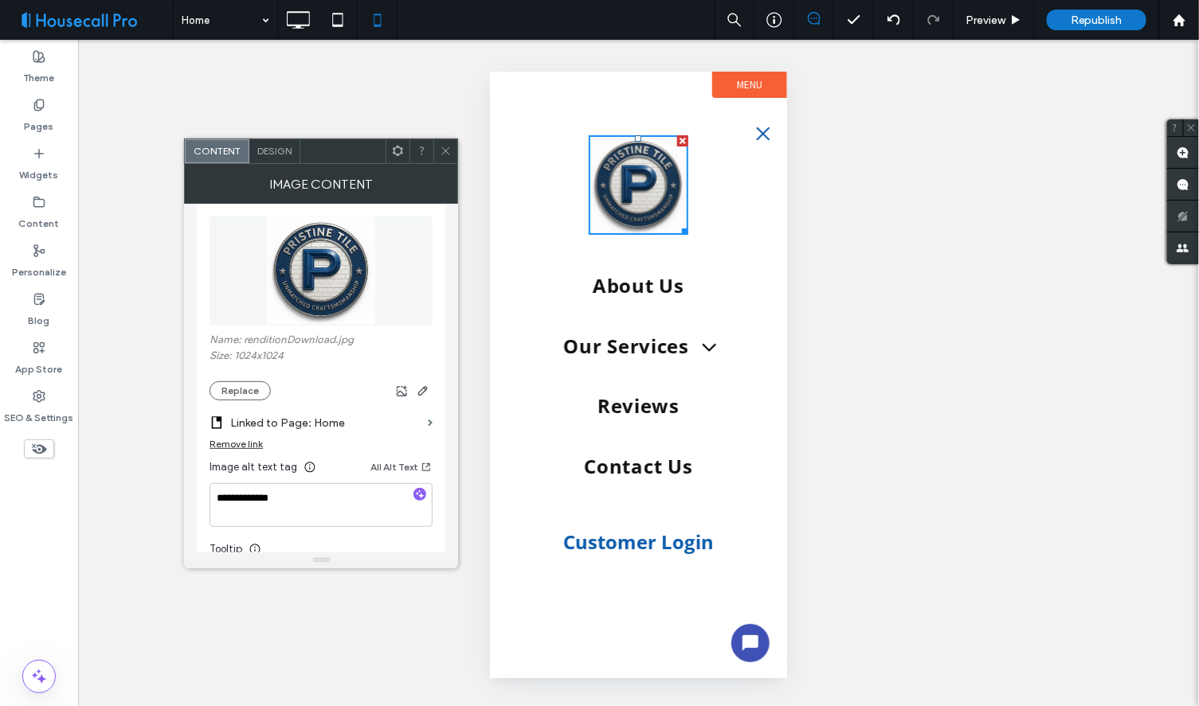
click at [452, 145] on div at bounding box center [445, 151] width 24 height 24
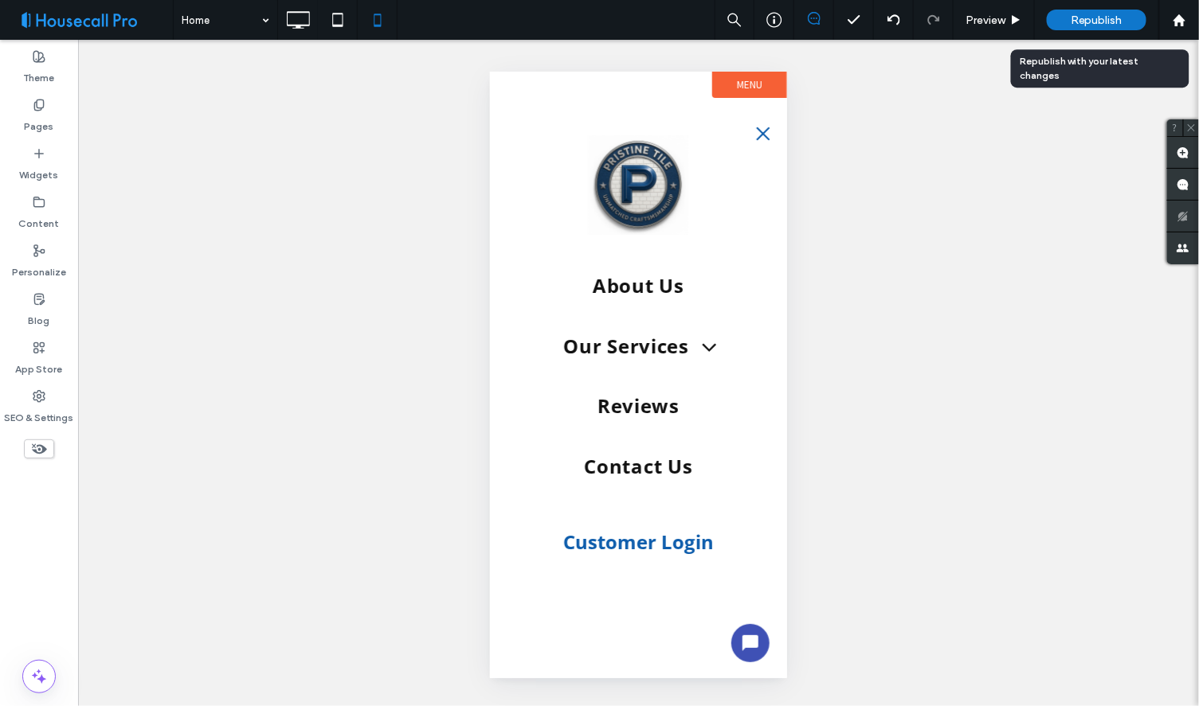
click at [1097, 19] on span "Republish" at bounding box center [1096, 21] width 52 height 14
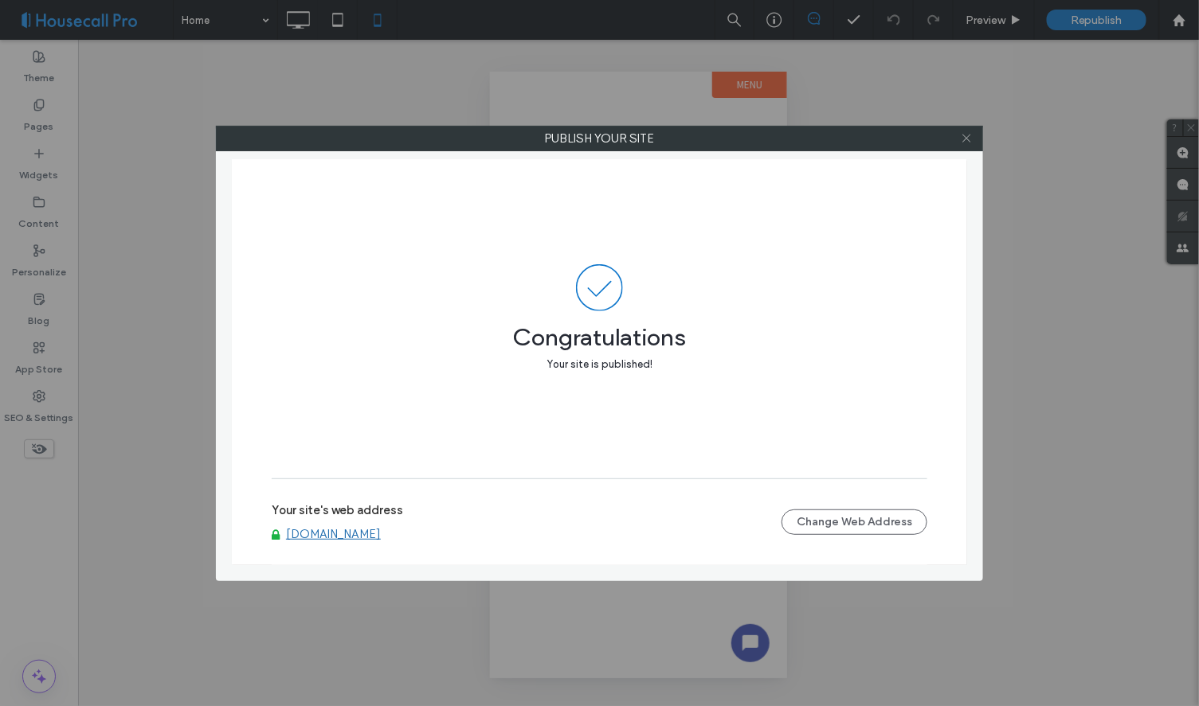
click at [966, 137] on icon at bounding box center [966, 138] width 12 height 12
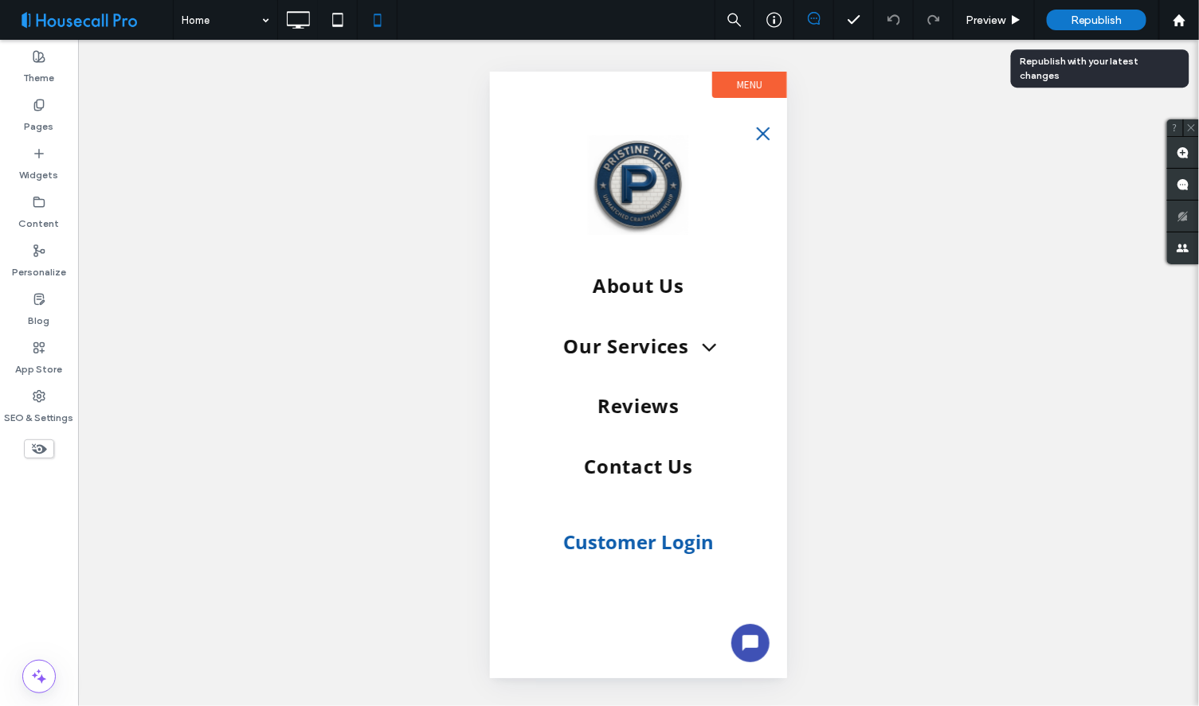
click at [1099, 18] on span "Republish" at bounding box center [1096, 21] width 52 height 14
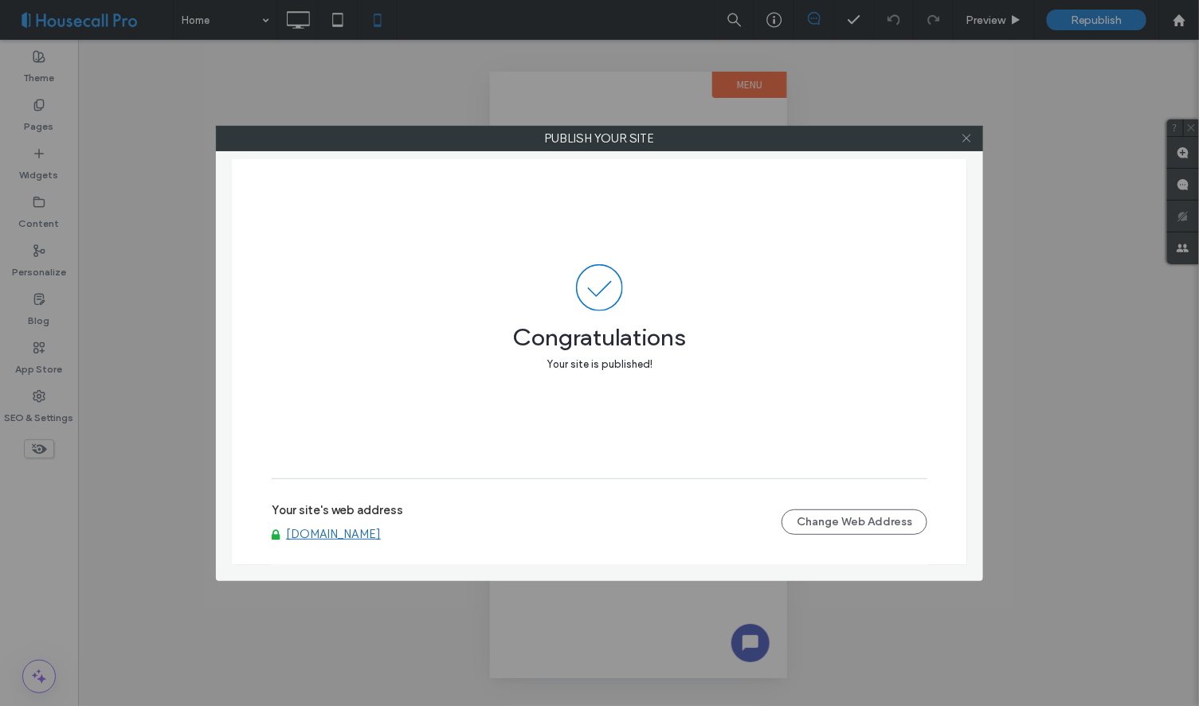
click at [967, 139] on icon at bounding box center [966, 138] width 12 height 12
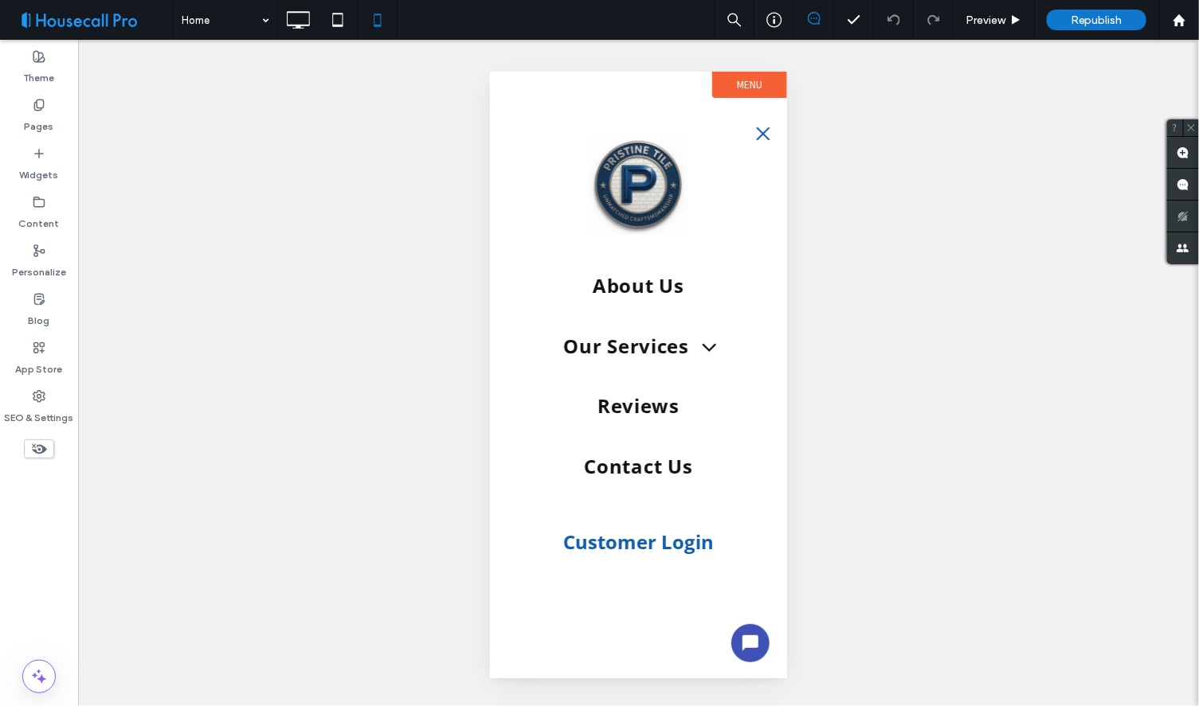
click at [92, 29] on span at bounding box center [92, 20] width 161 height 32
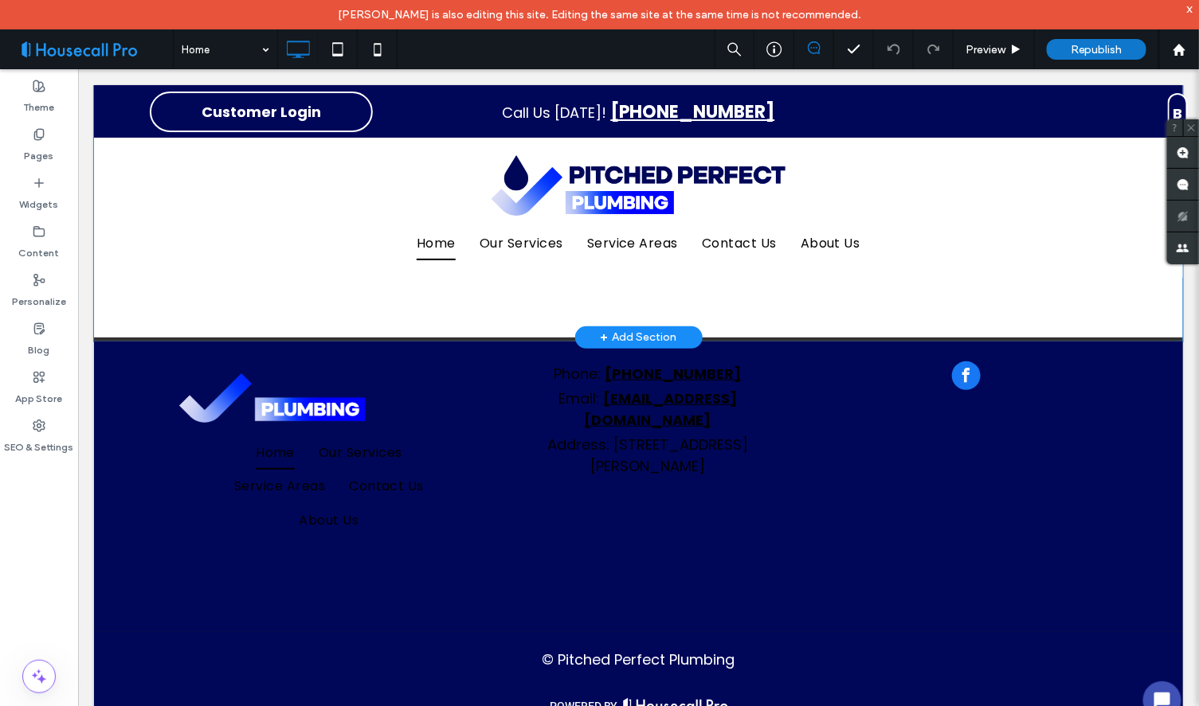
scroll to position [2236, 0]
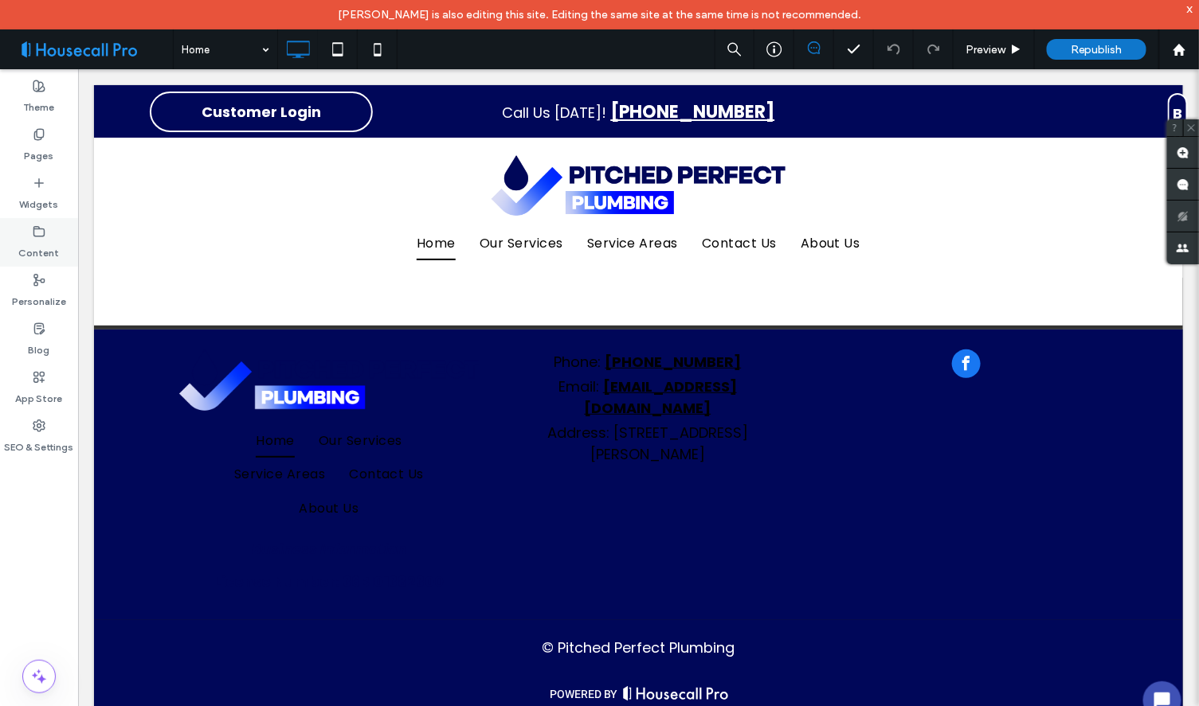
click at [51, 244] on label "Content" at bounding box center [39, 249] width 41 height 22
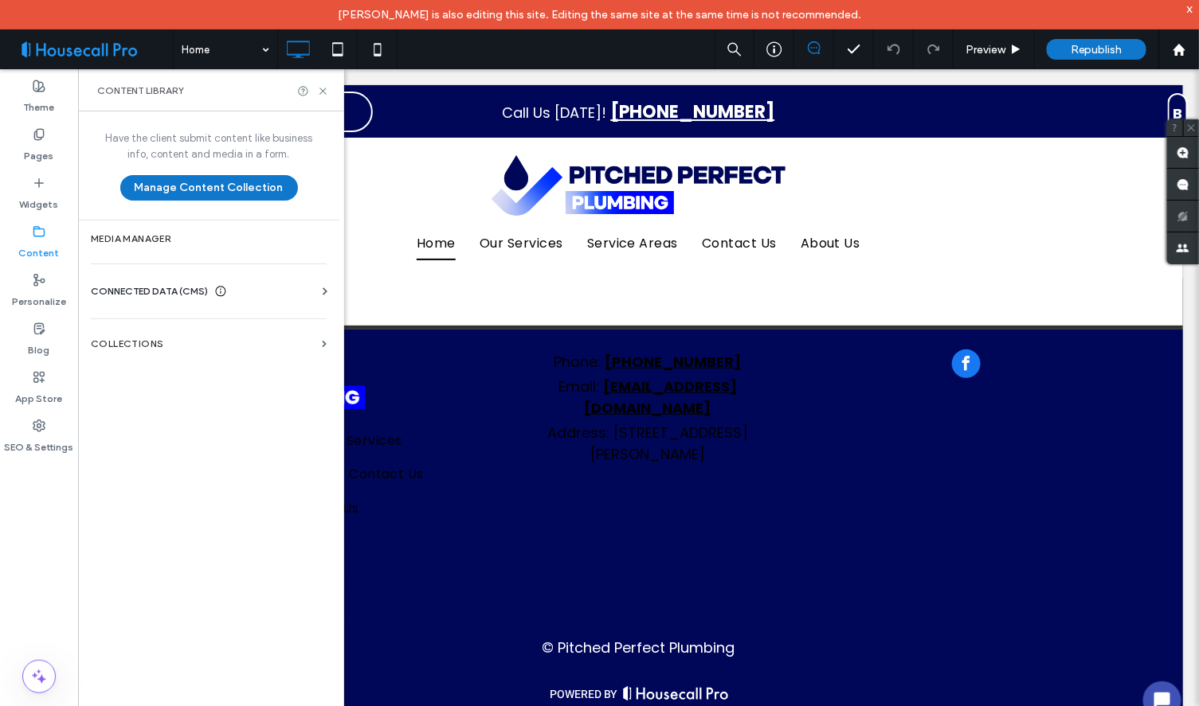
click at [150, 299] on div "Business Info Business Text Business Images Find and Replace" at bounding box center [212, 305] width 242 height 13
click at [151, 289] on span "CONNECTED DATA (CMS)" at bounding box center [149, 292] width 117 height 16
click at [167, 333] on label "Business Info" at bounding box center [212, 330] width 217 height 11
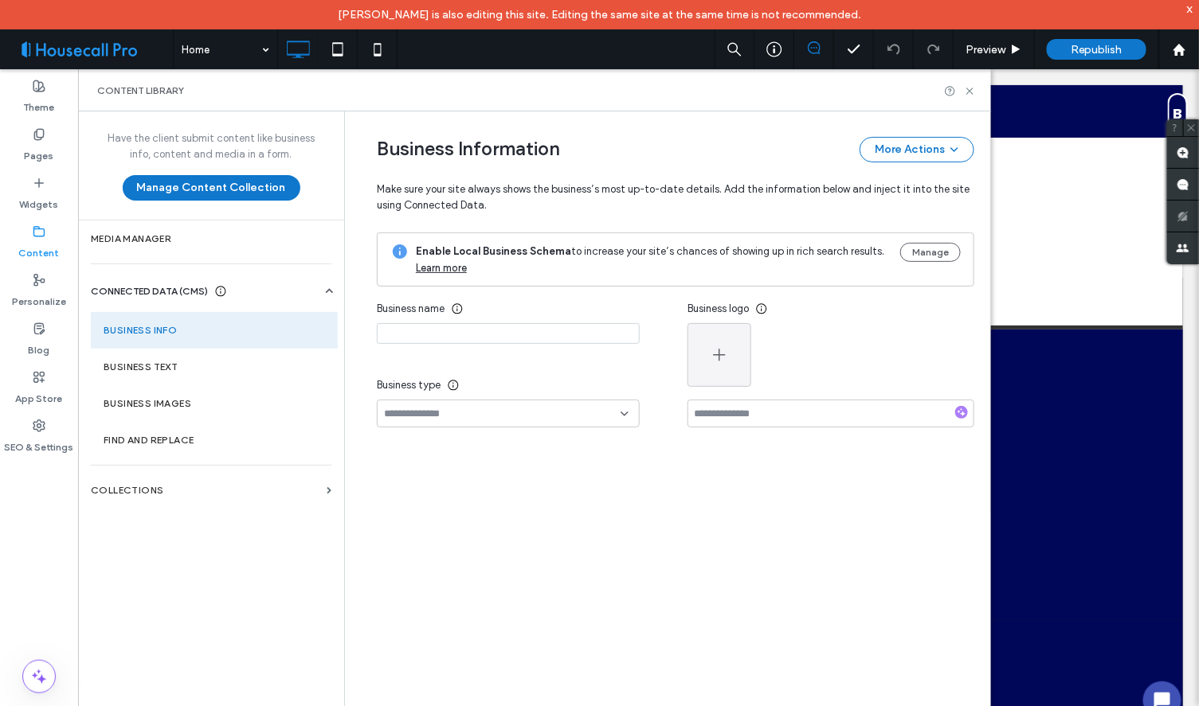
type input "**********"
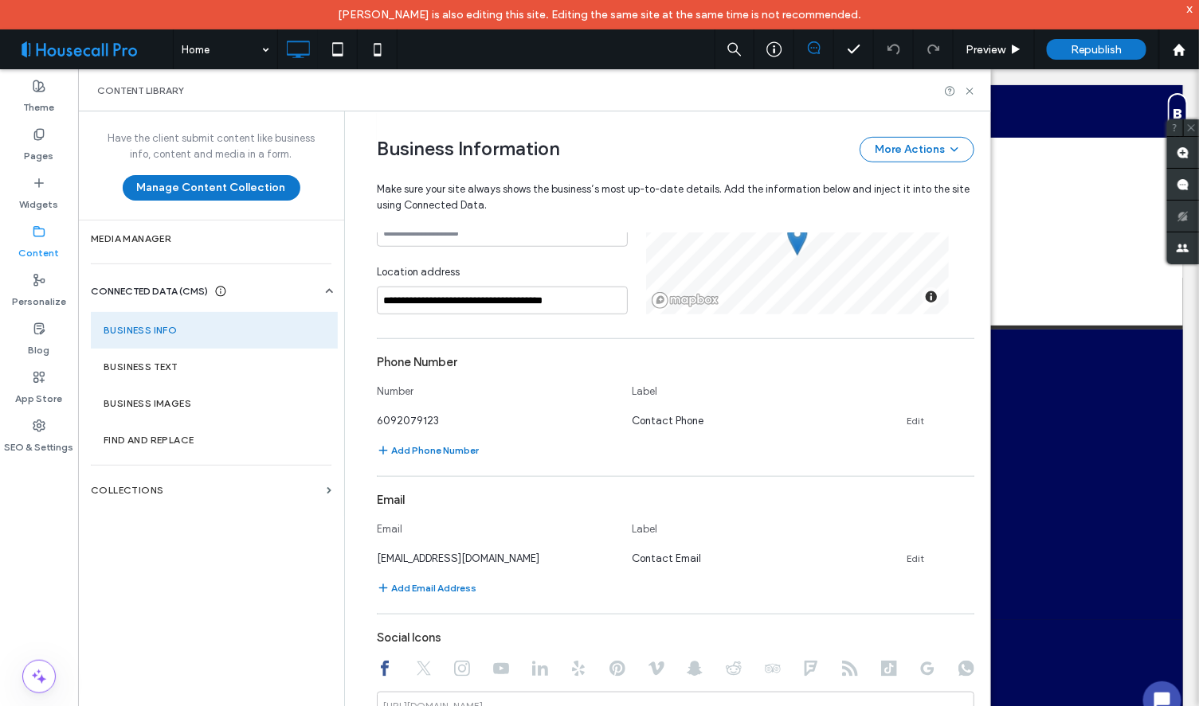
scroll to position [353, 0]
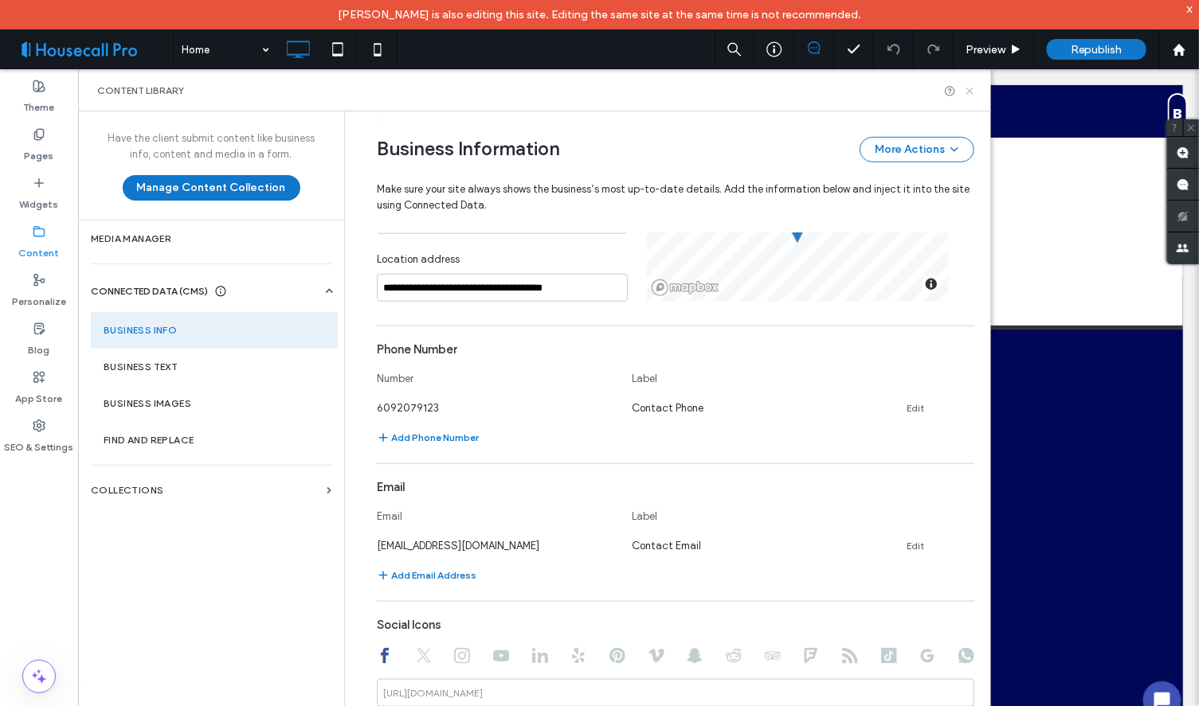
click at [972, 89] on icon at bounding box center [970, 91] width 12 height 12
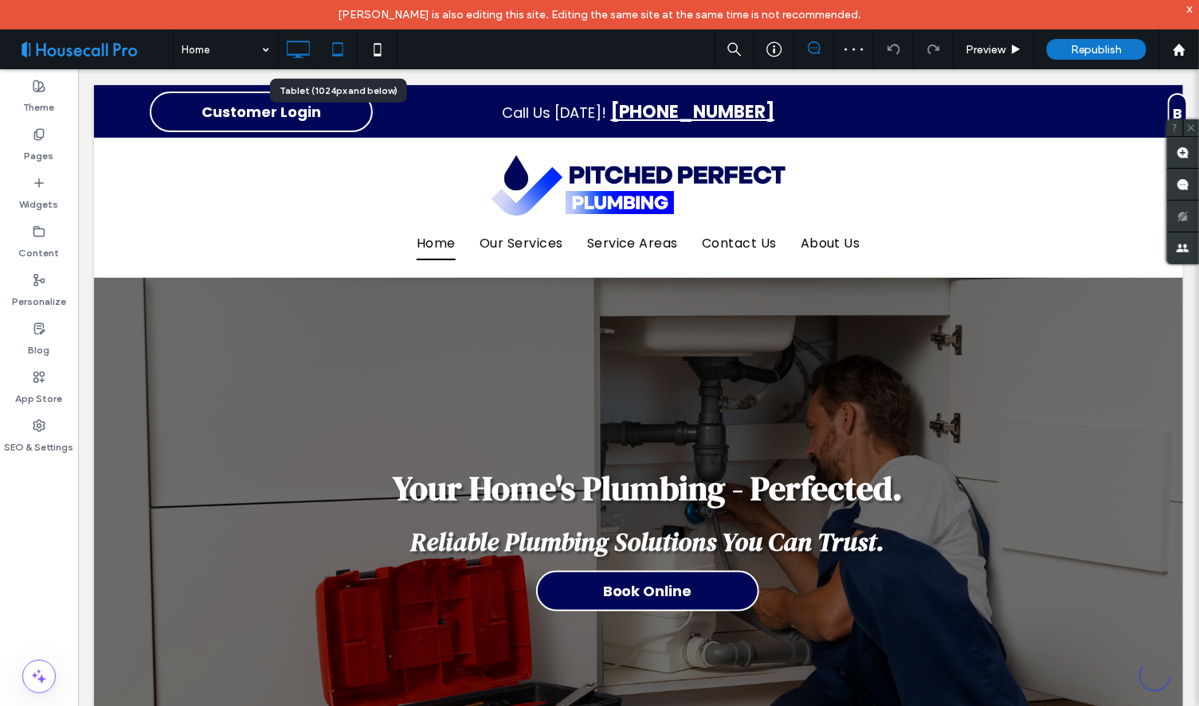
scroll to position [0, 0]
click at [342, 50] on use at bounding box center [337, 49] width 10 height 14
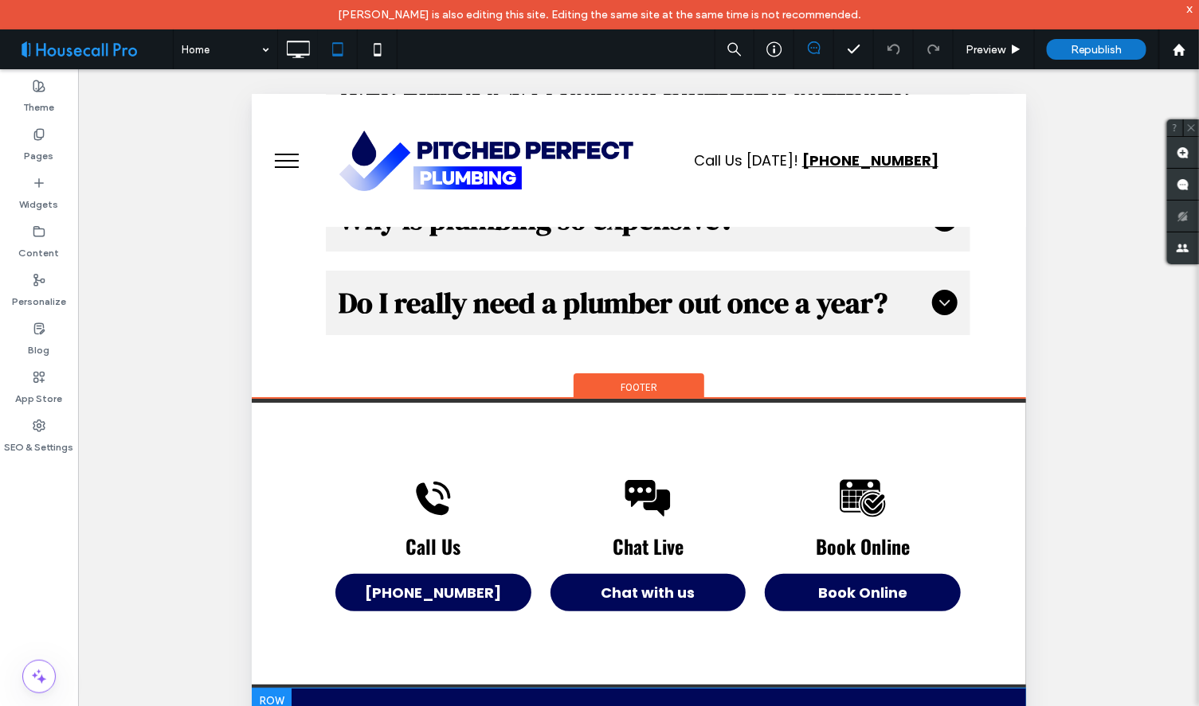
scroll to position [432, 0]
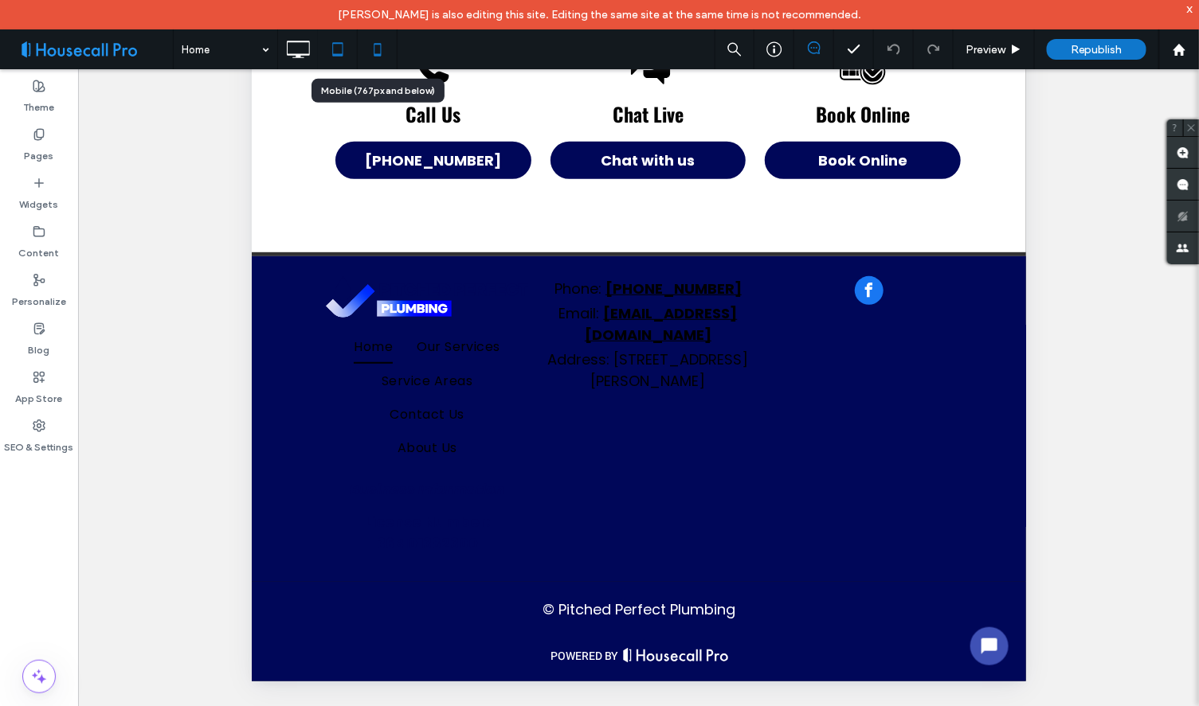
click at [383, 49] on icon at bounding box center [378, 49] width 32 height 32
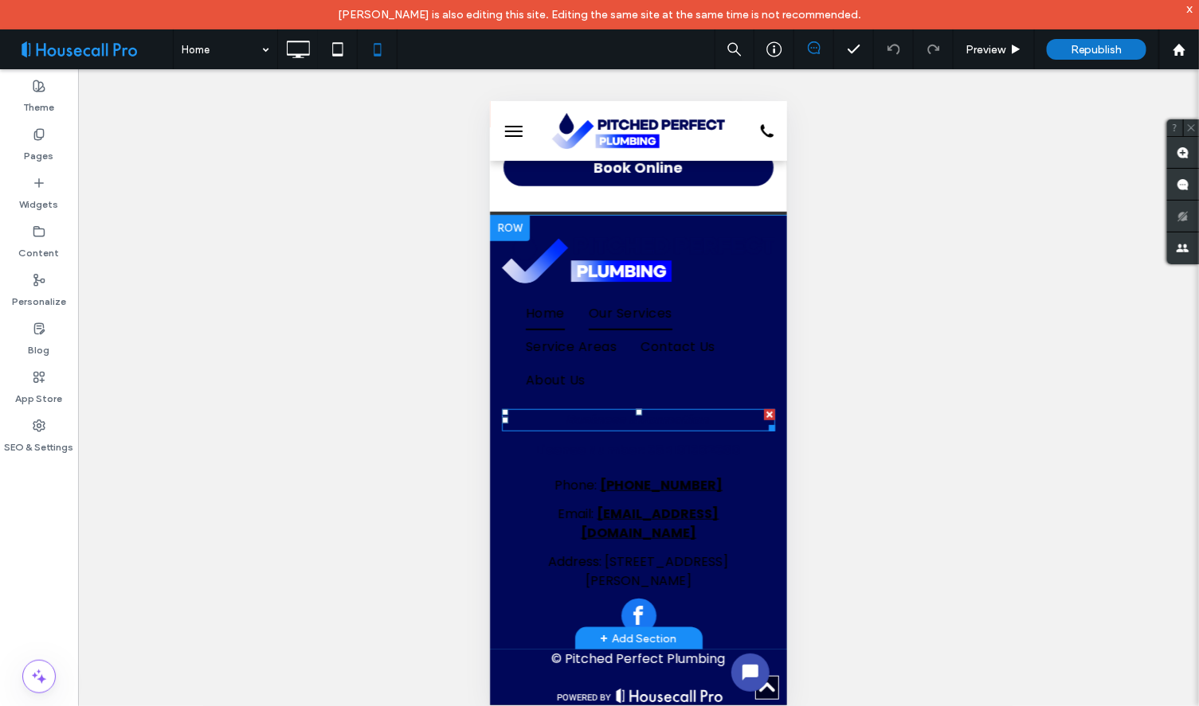
scroll to position [2481, 0]
click at [296, 177] on div "Unhide? Yes" at bounding box center [638, 402] width 1121 height 667
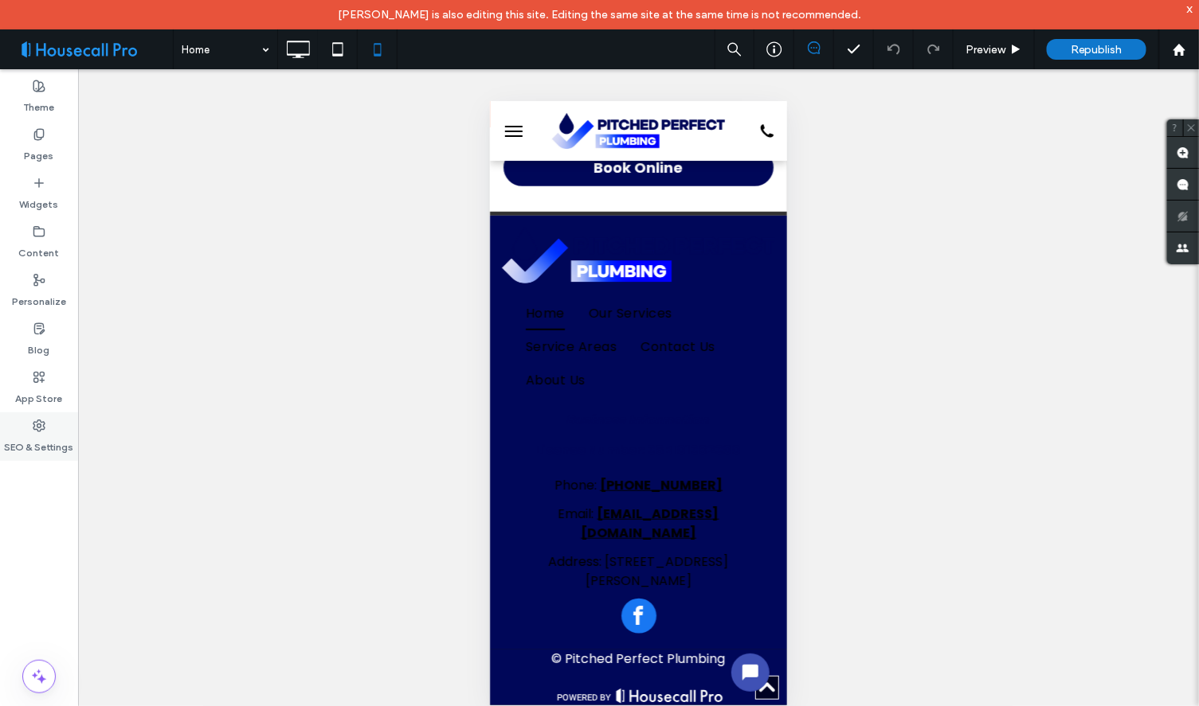
click at [33, 420] on icon at bounding box center [39, 426] width 13 height 13
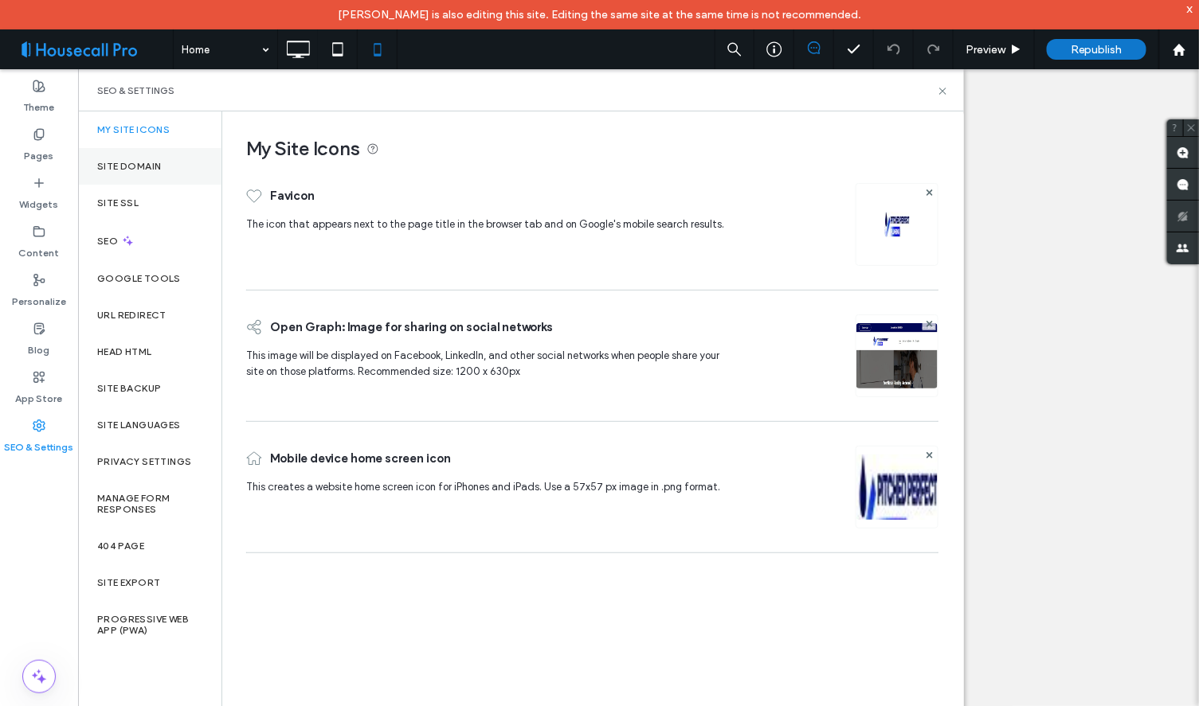
click at [134, 163] on label "Site Domain" at bounding box center [129, 166] width 64 height 11
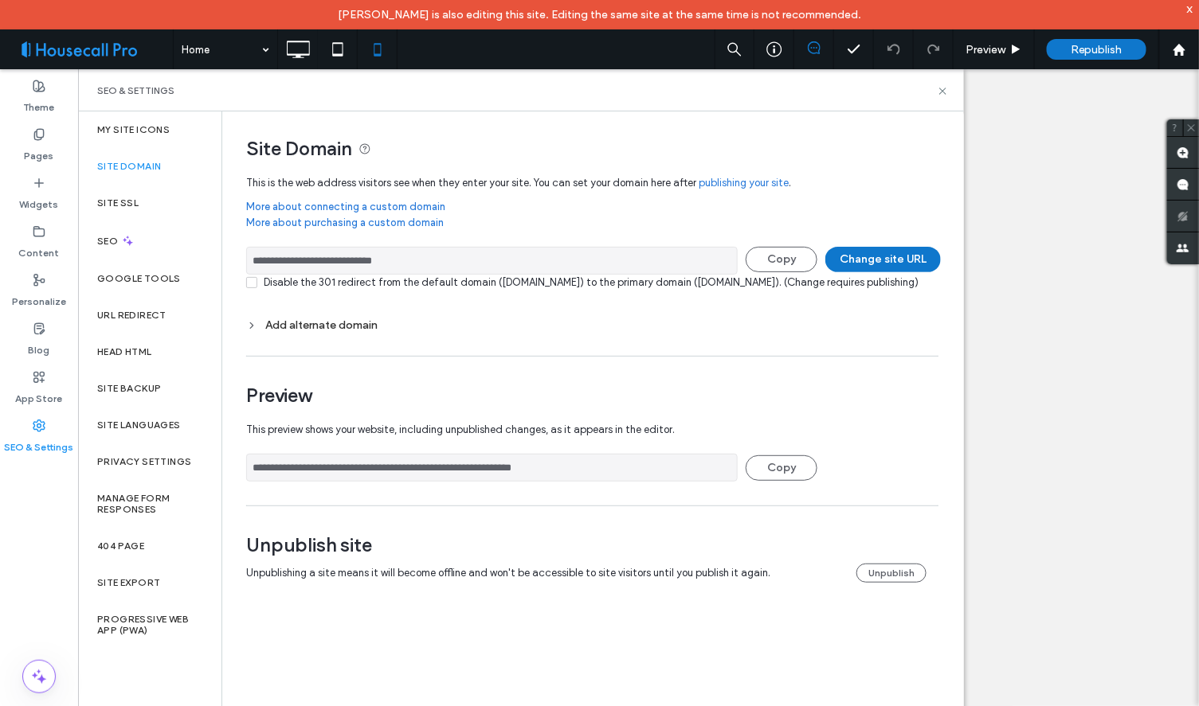
click at [331, 253] on input "**********" at bounding box center [491, 261] width 491 height 28
click at [42, 135] on icon at bounding box center [39, 134] width 13 height 13
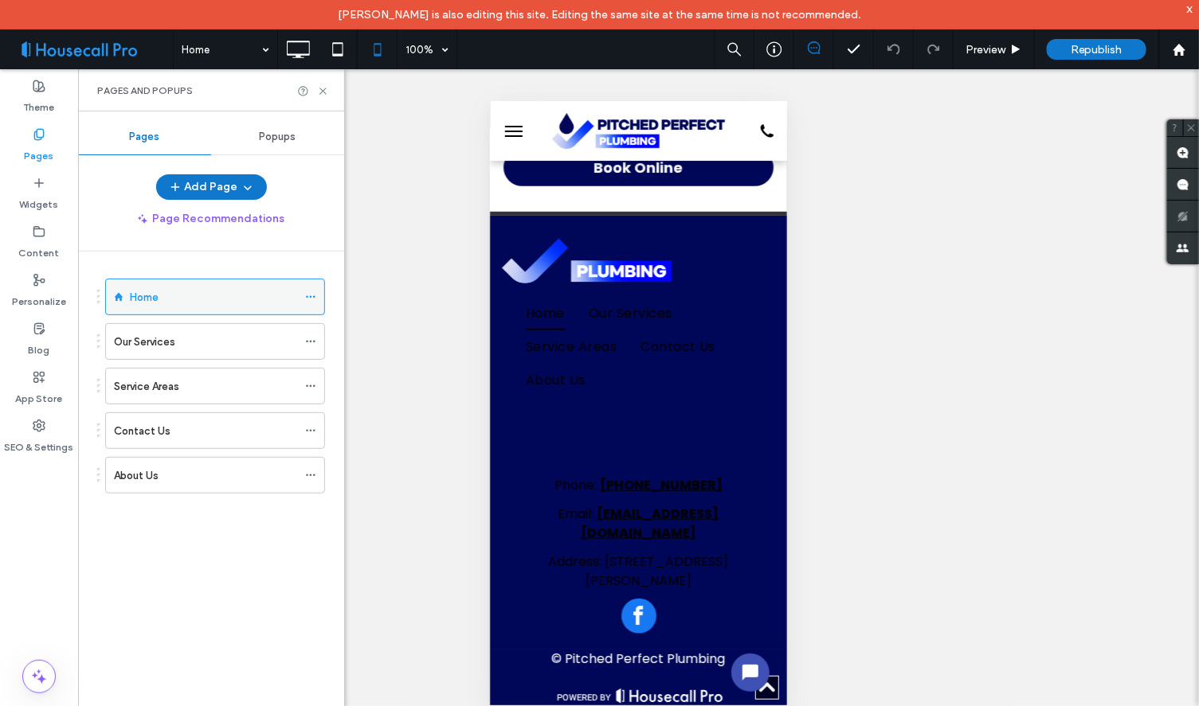
click at [252, 300] on div "Home" at bounding box center [213, 297] width 167 height 17
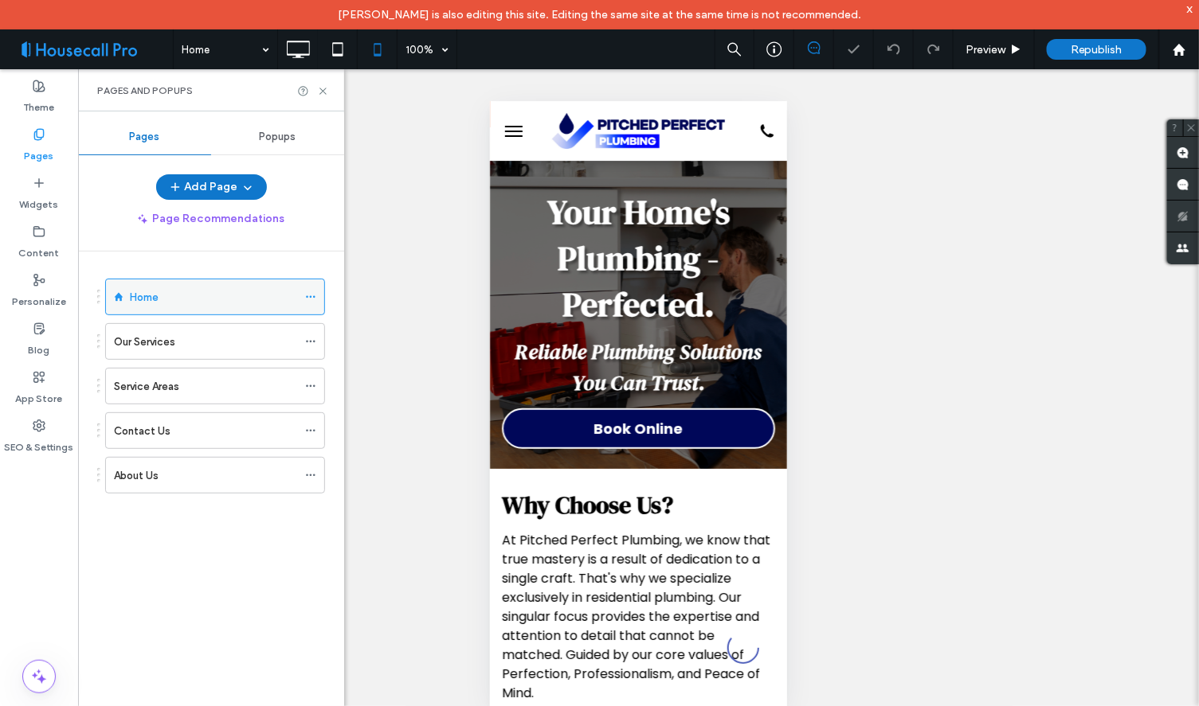
scroll to position [0, 0]
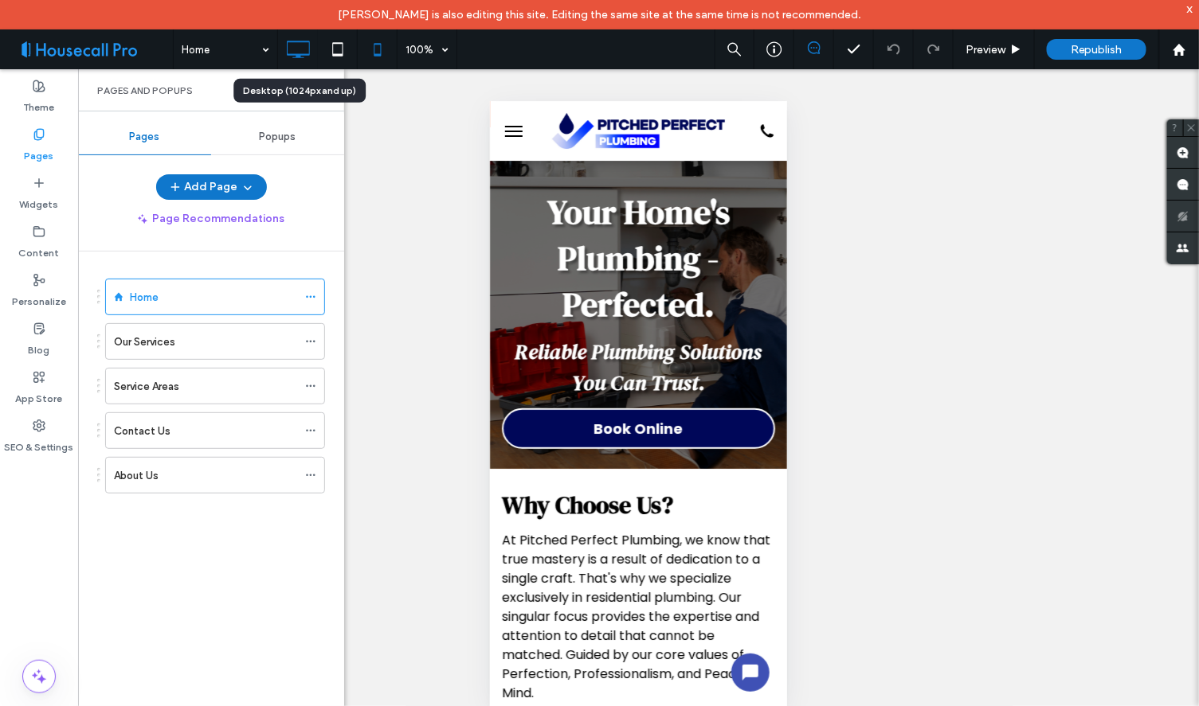
click at [293, 49] on icon at bounding box center [298, 49] width 32 height 32
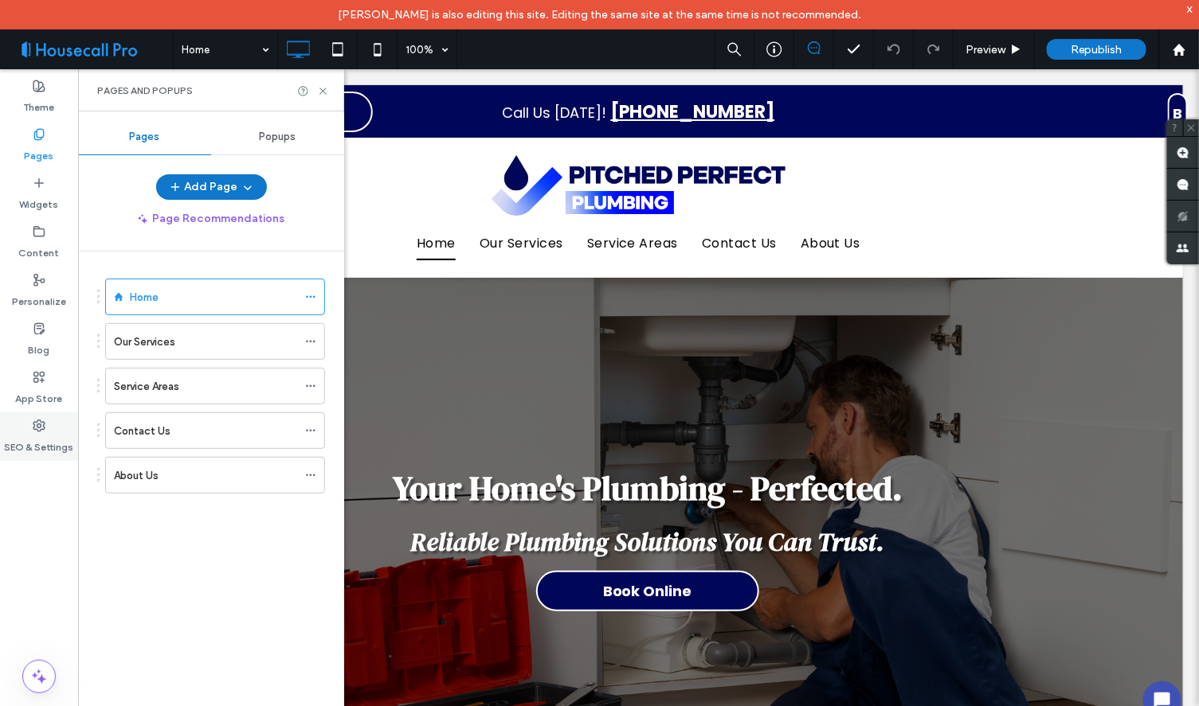
click at [35, 447] on label "SEO & Settings" at bounding box center [39, 443] width 69 height 22
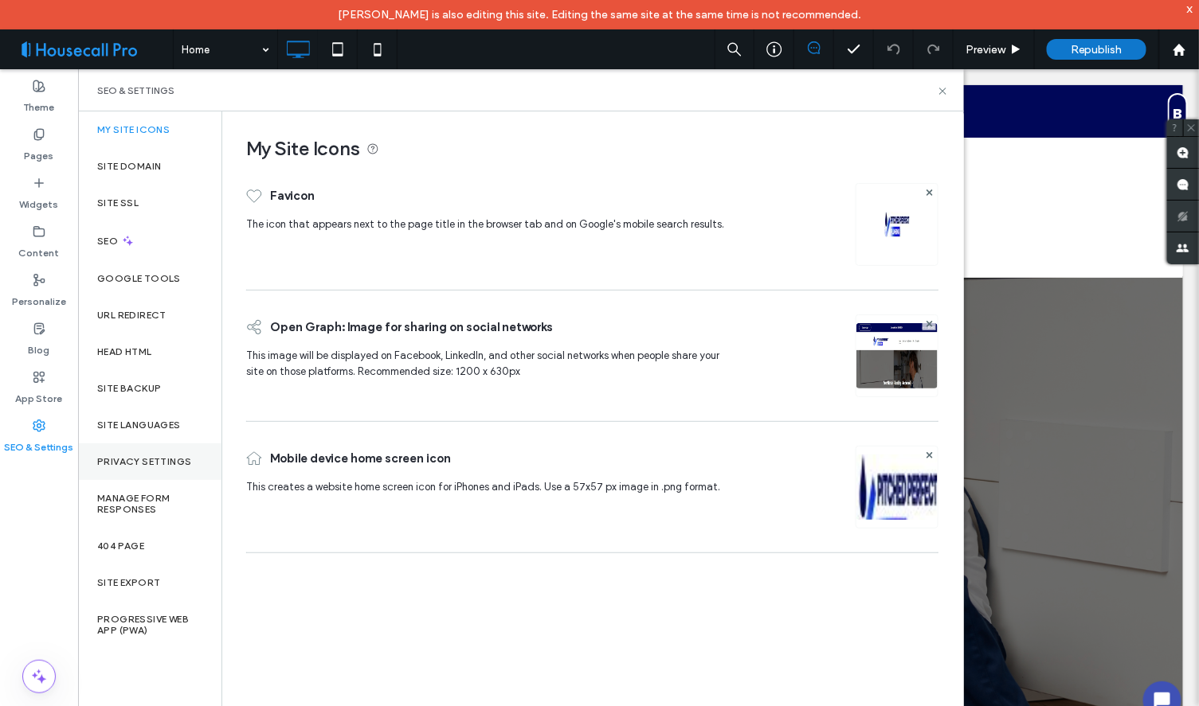
click at [164, 467] on label "Privacy Settings" at bounding box center [144, 461] width 94 height 11
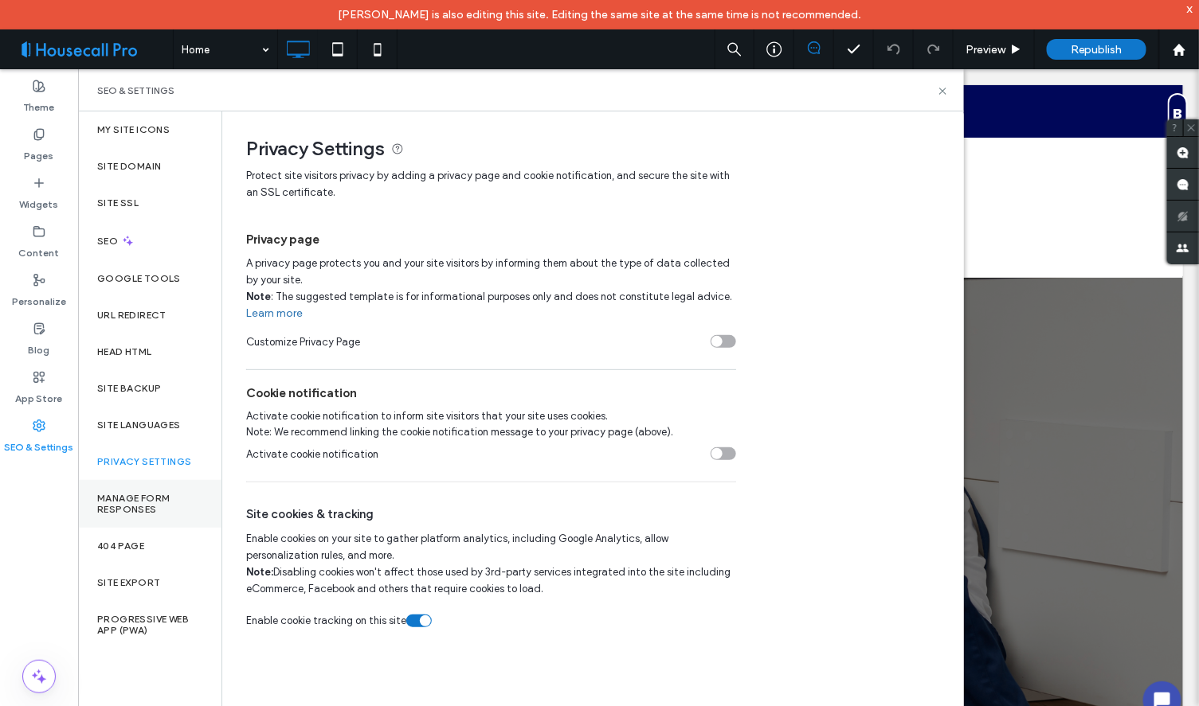
click at [147, 506] on label "Manage Form Responses" at bounding box center [149, 504] width 105 height 22
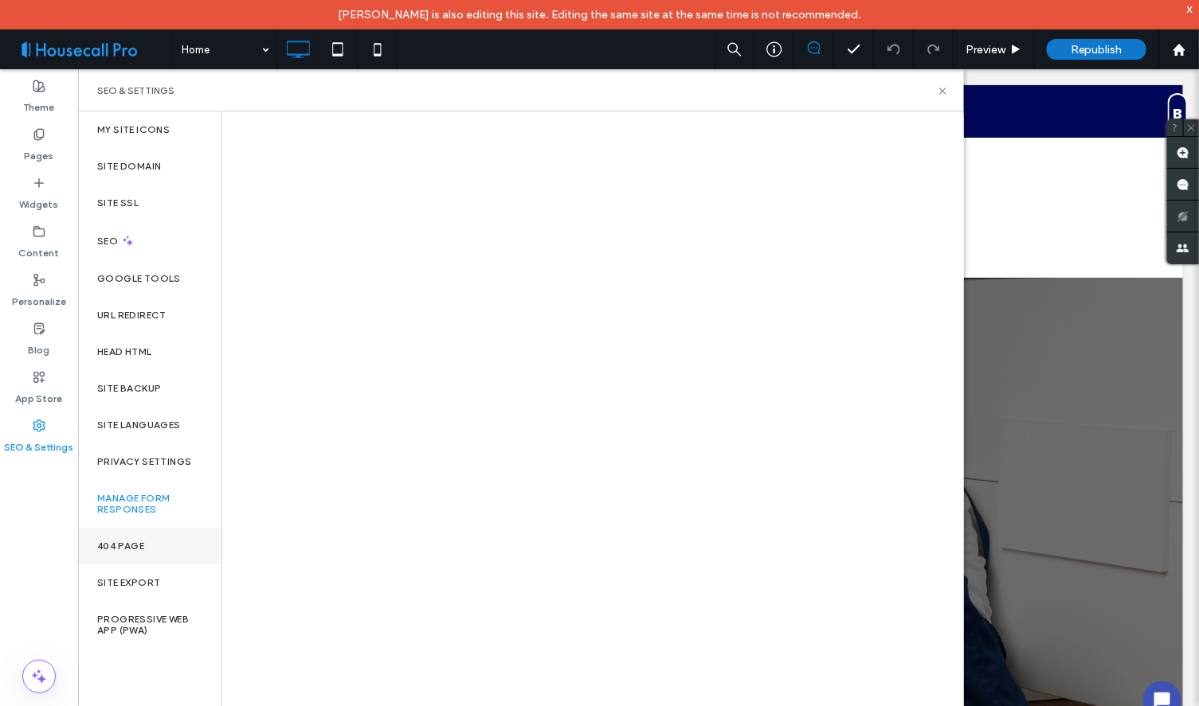
click at [125, 538] on div "404 Page" at bounding box center [149, 546] width 143 height 37
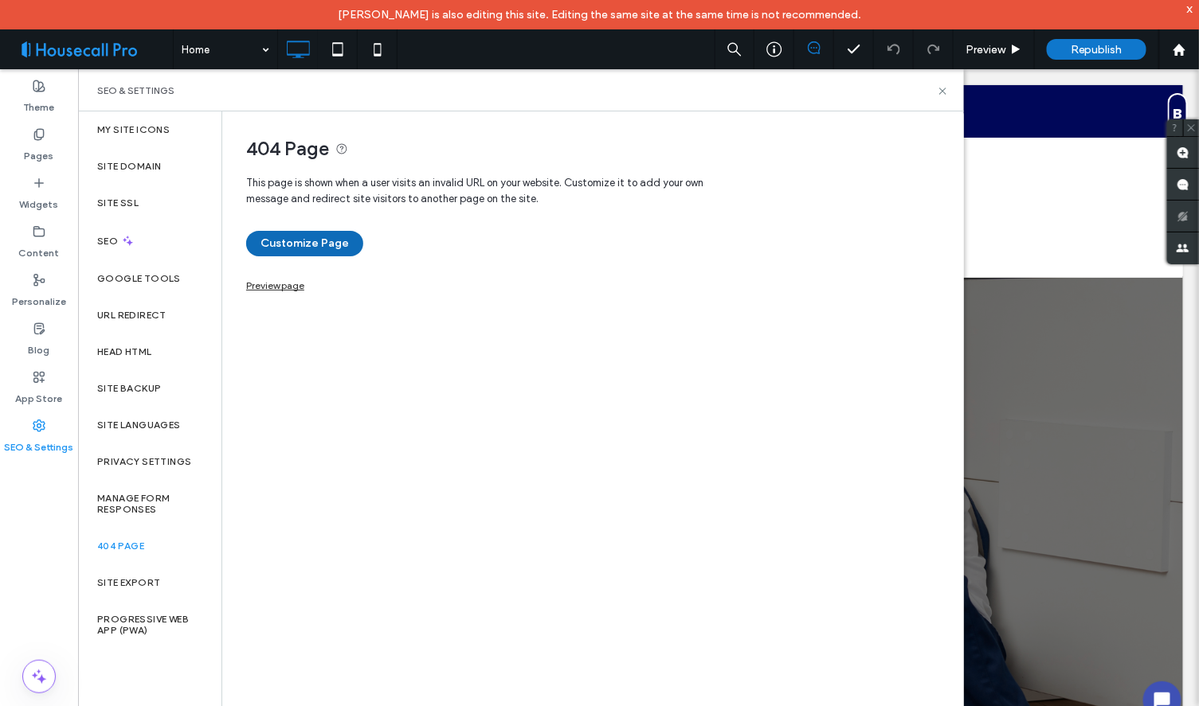
click at [272, 244] on button "Customize Page" at bounding box center [304, 243] width 117 height 25
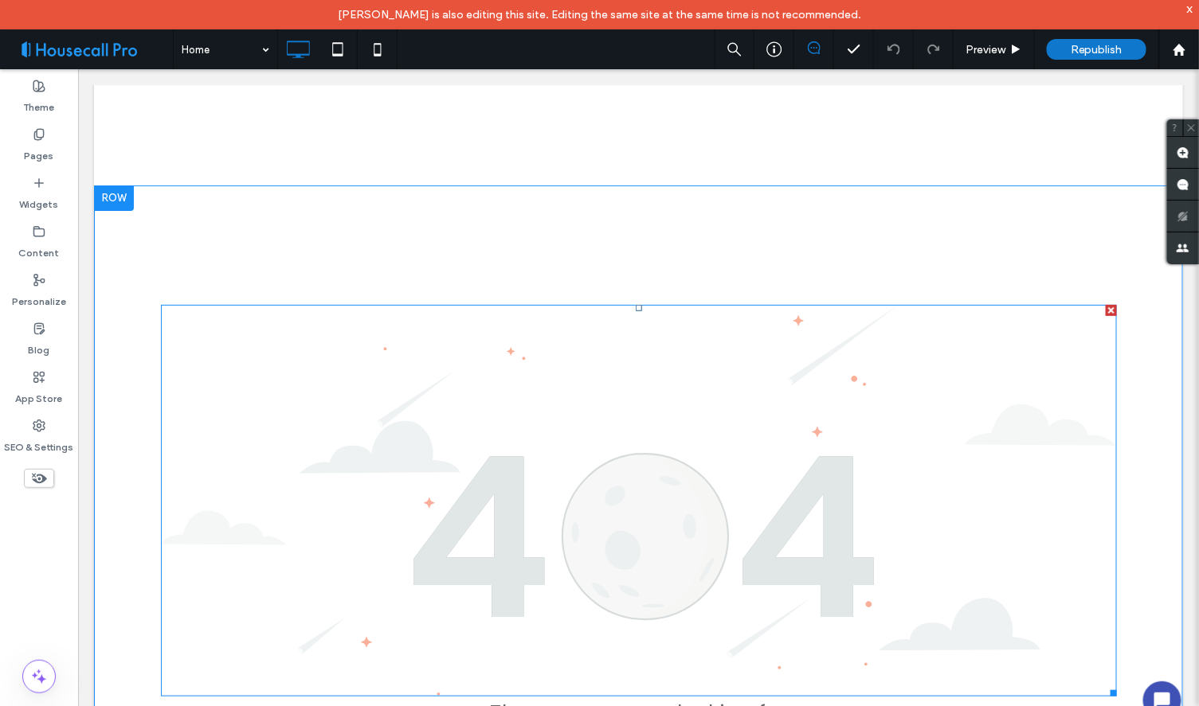
scroll to position [58, 0]
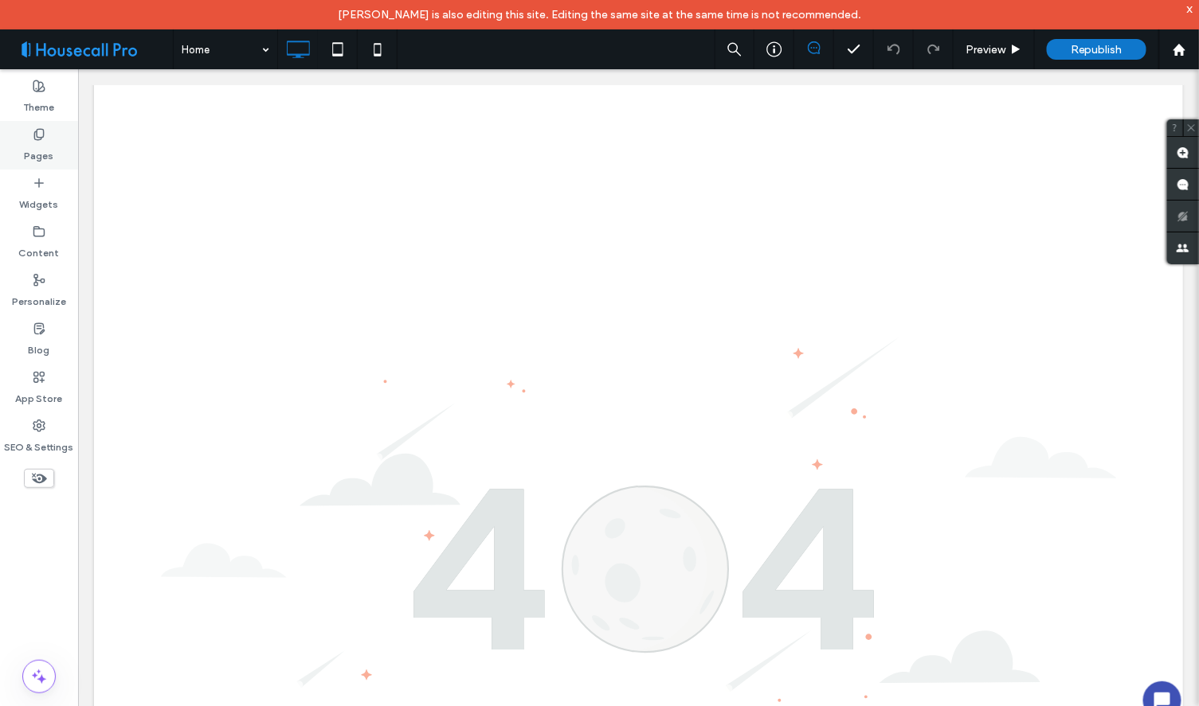
click at [29, 148] on label "Pages" at bounding box center [39, 152] width 29 height 22
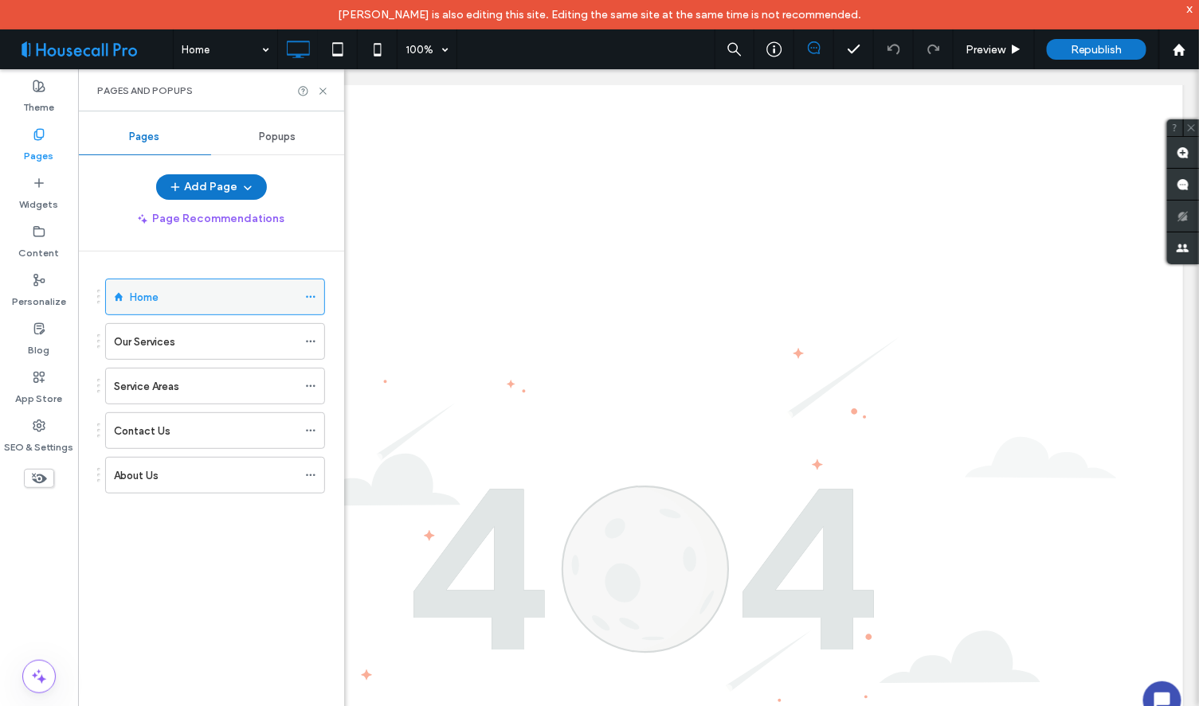
click at [150, 295] on label "Home" at bounding box center [144, 298] width 29 height 28
click at [303, 295] on div at bounding box center [599, 353] width 1199 height 706
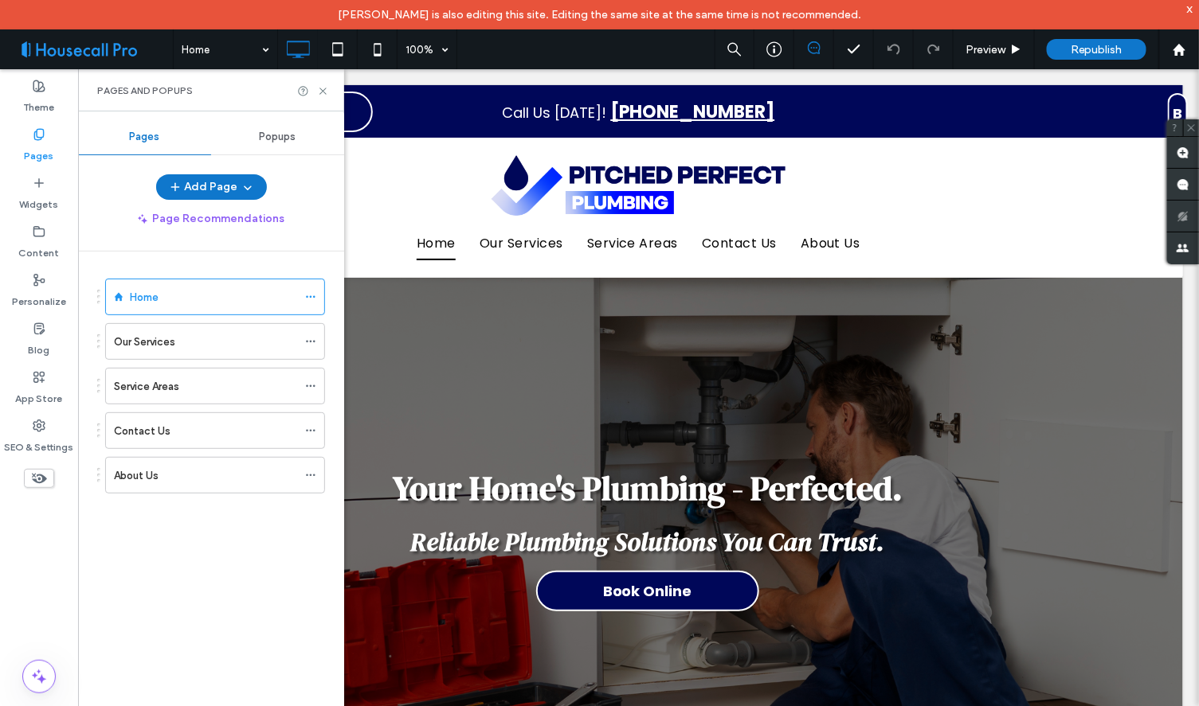
click at [312, 295] on div "Home 100% Preview Republish Help Site Comments Team & Clients Automate new comm…" at bounding box center [599, 353] width 1199 height 706
click at [308, 295] on icon at bounding box center [310, 296] width 11 height 11
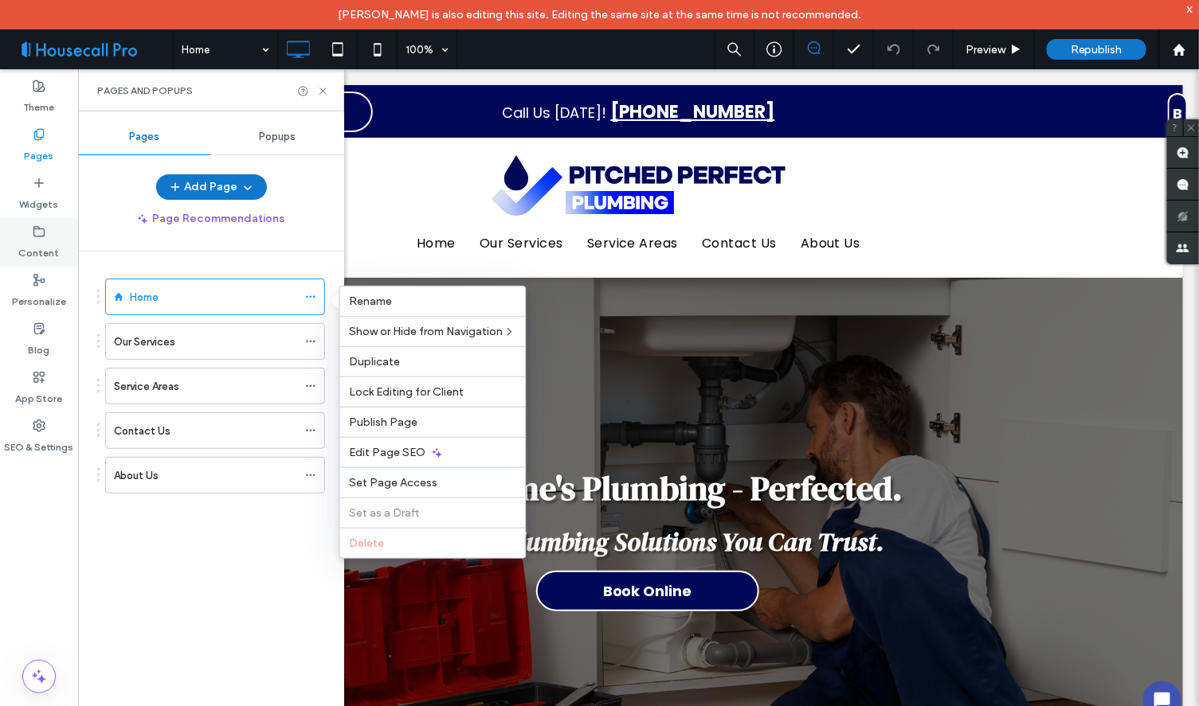
click at [40, 243] on label "Content" at bounding box center [39, 249] width 41 height 22
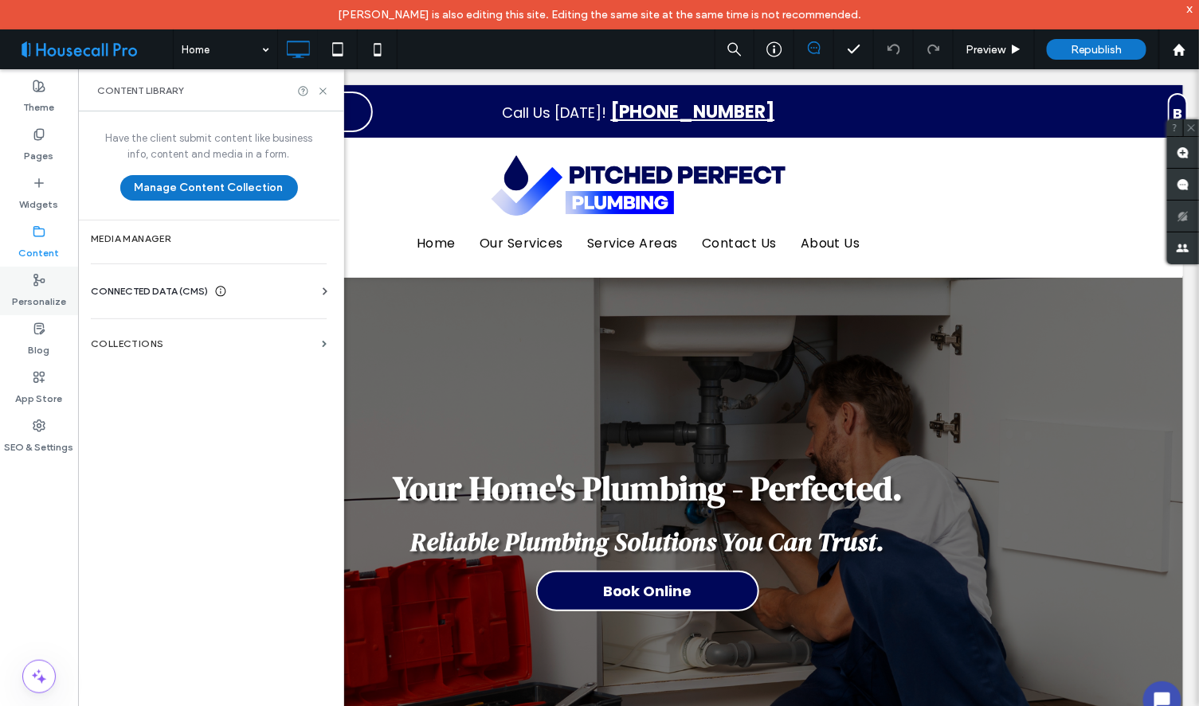
click at [34, 280] on icon at bounding box center [39, 280] width 13 height 13
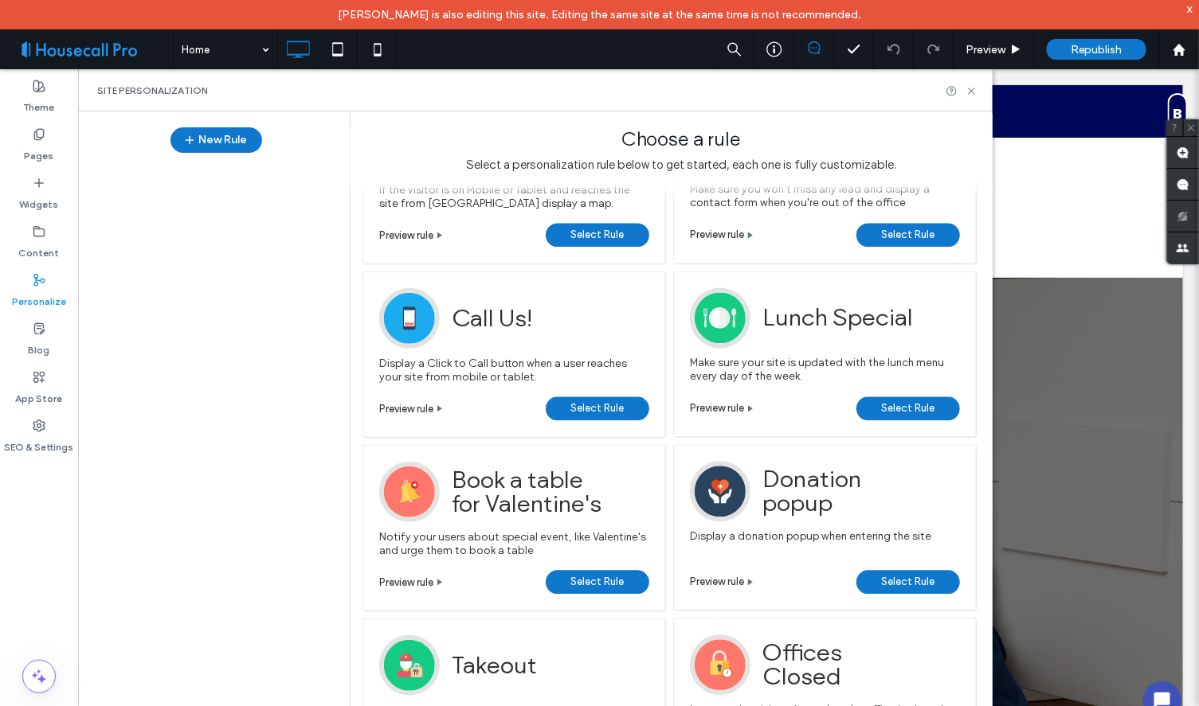
scroll to position [1150, 0]
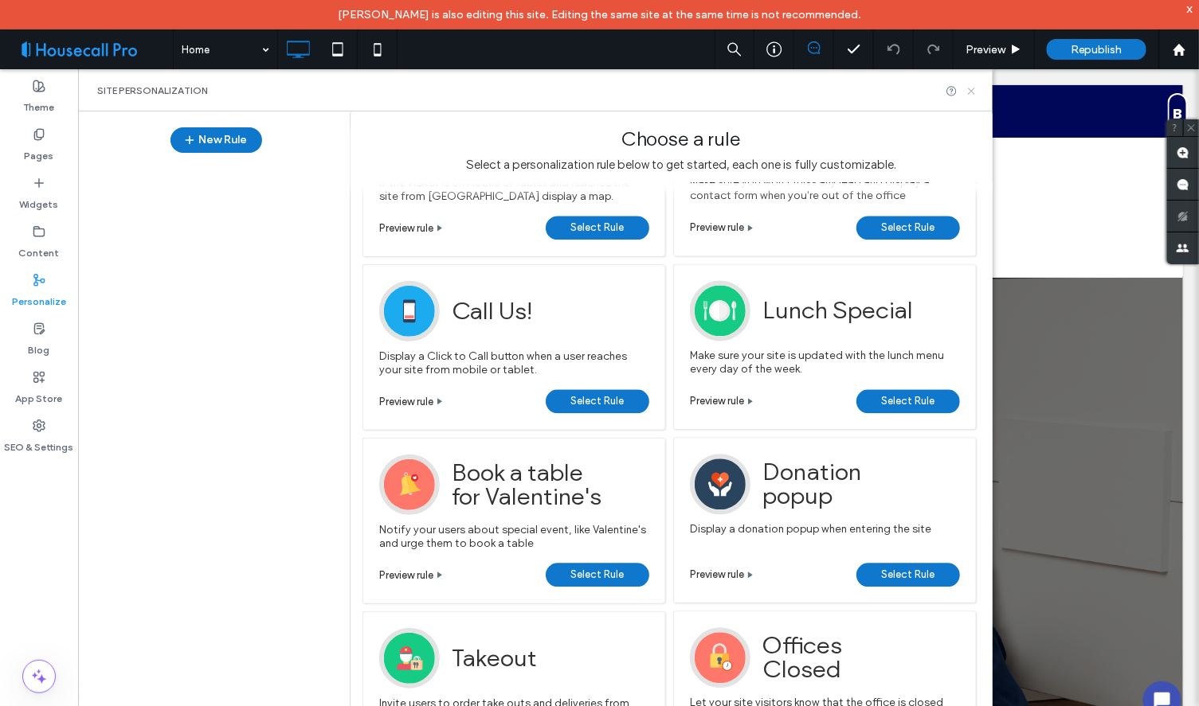
click at [970, 92] on icon at bounding box center [971, 91] width 12 height 12
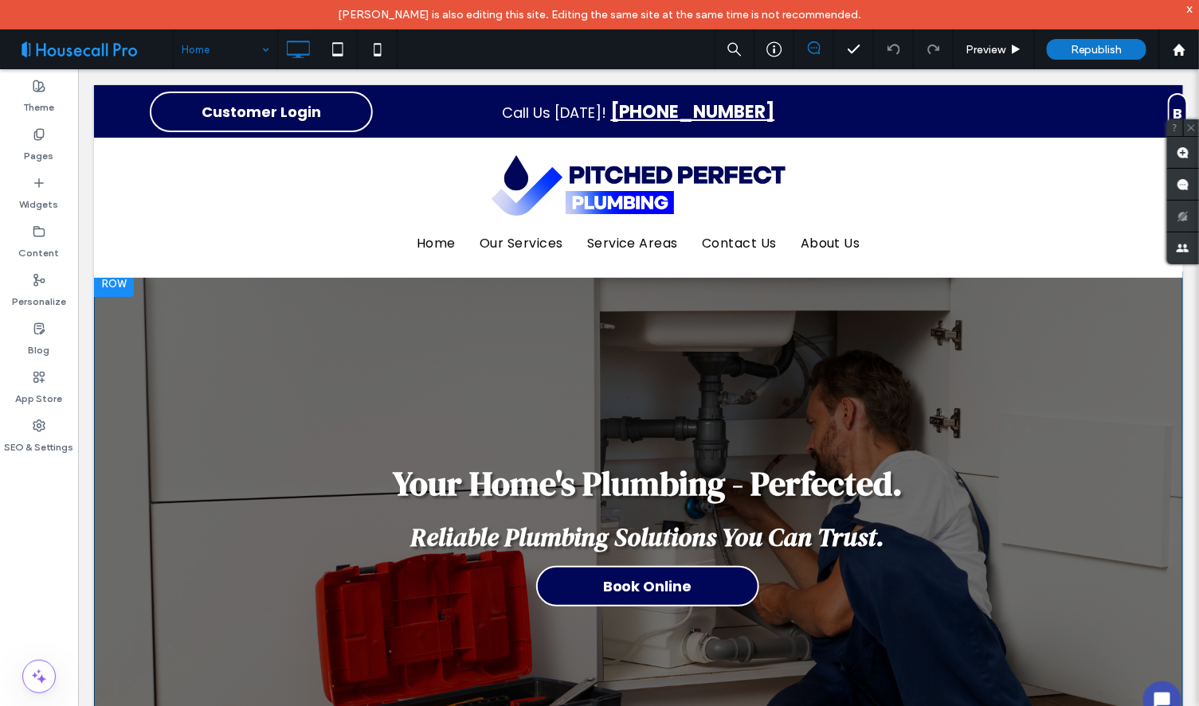
scroll to position [0, 0]
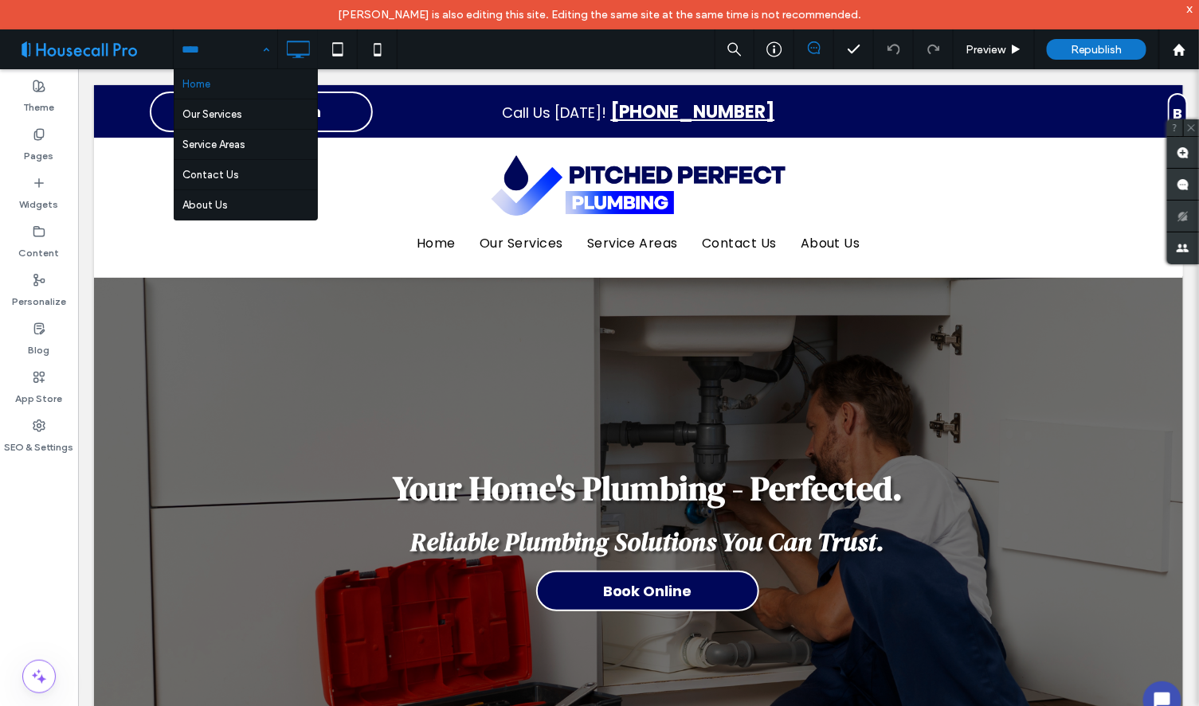
click at [131, 44] on span at bounding box center [92, 49] width 161 height 32
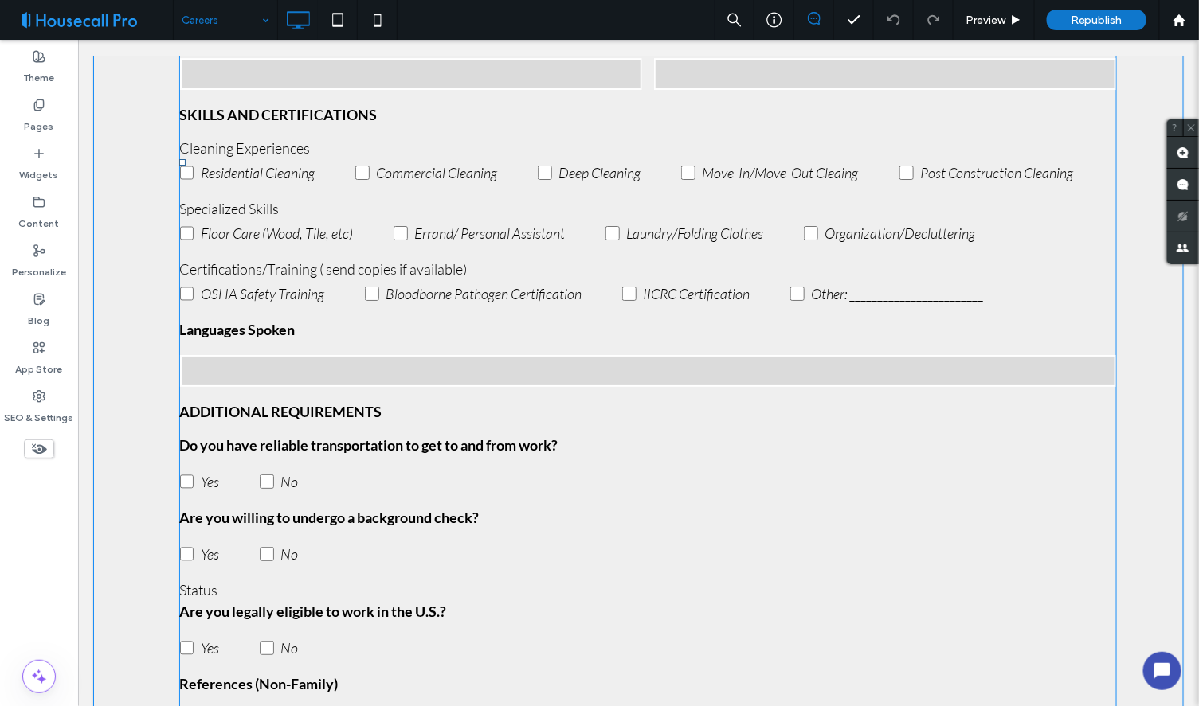
scroll to position [1593, 0]
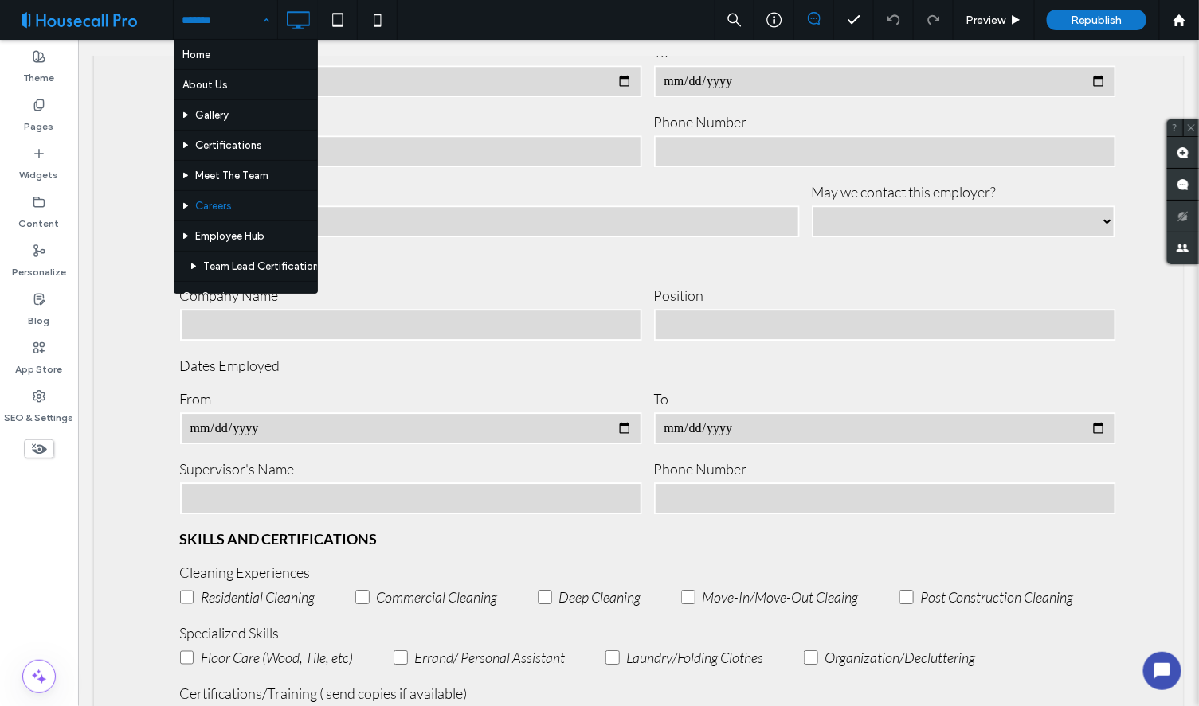
click at [261, 16] on div "Home About Us Gallery Certifications Meet The Team Careers Employee Hub Team Le…" at bounding box center [226, 20] width 104 height 40
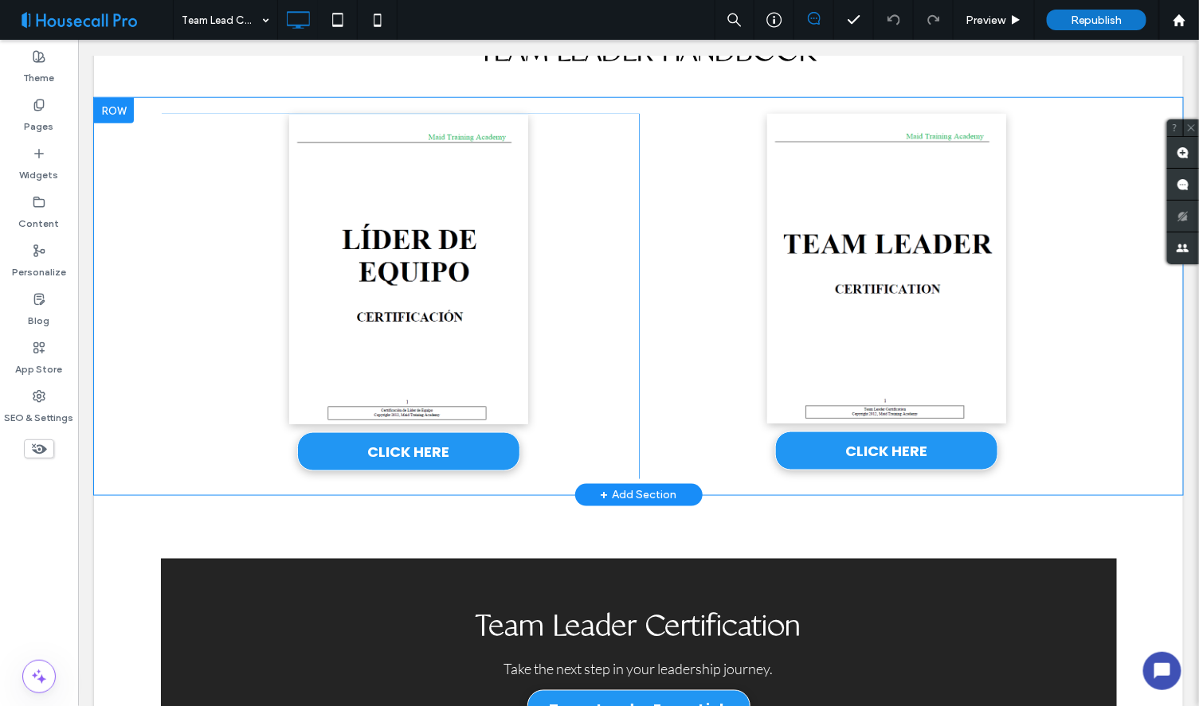
scroll to position [619, 0]
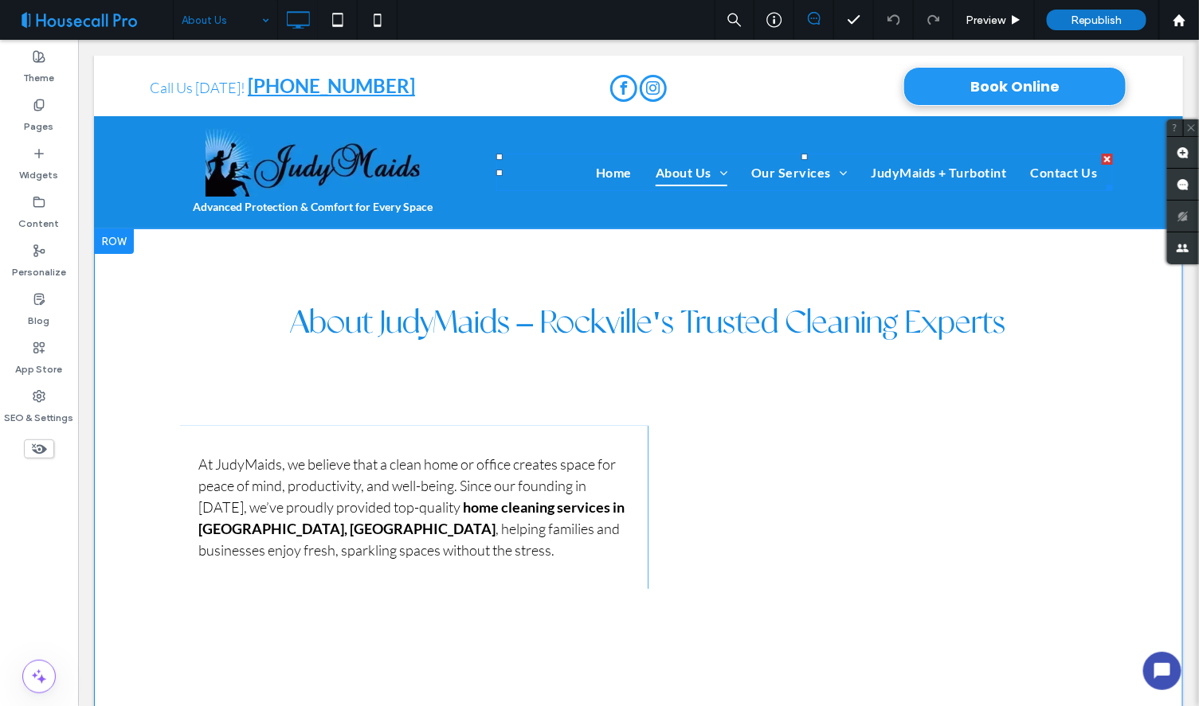
click at [694, 239] on span "Certifications" at bounding box center [707, 242] width 80 height 19
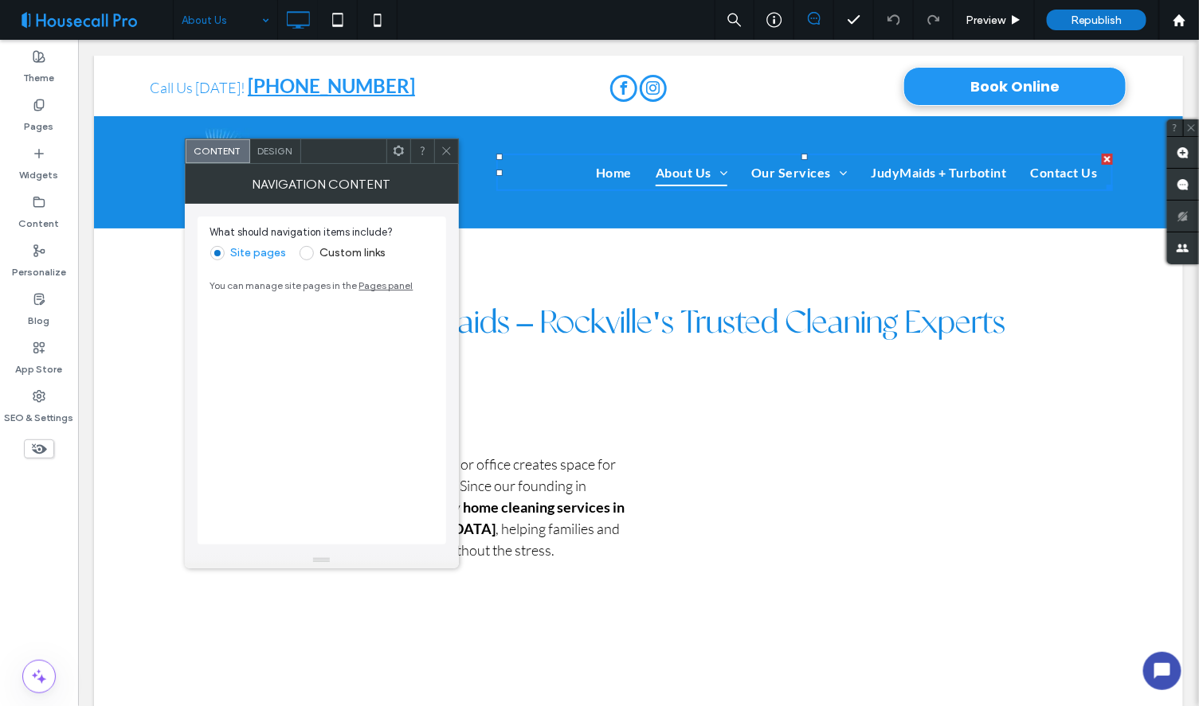
click at [443, 149] on icon at bounding box center [446, 151] width 12 height 12
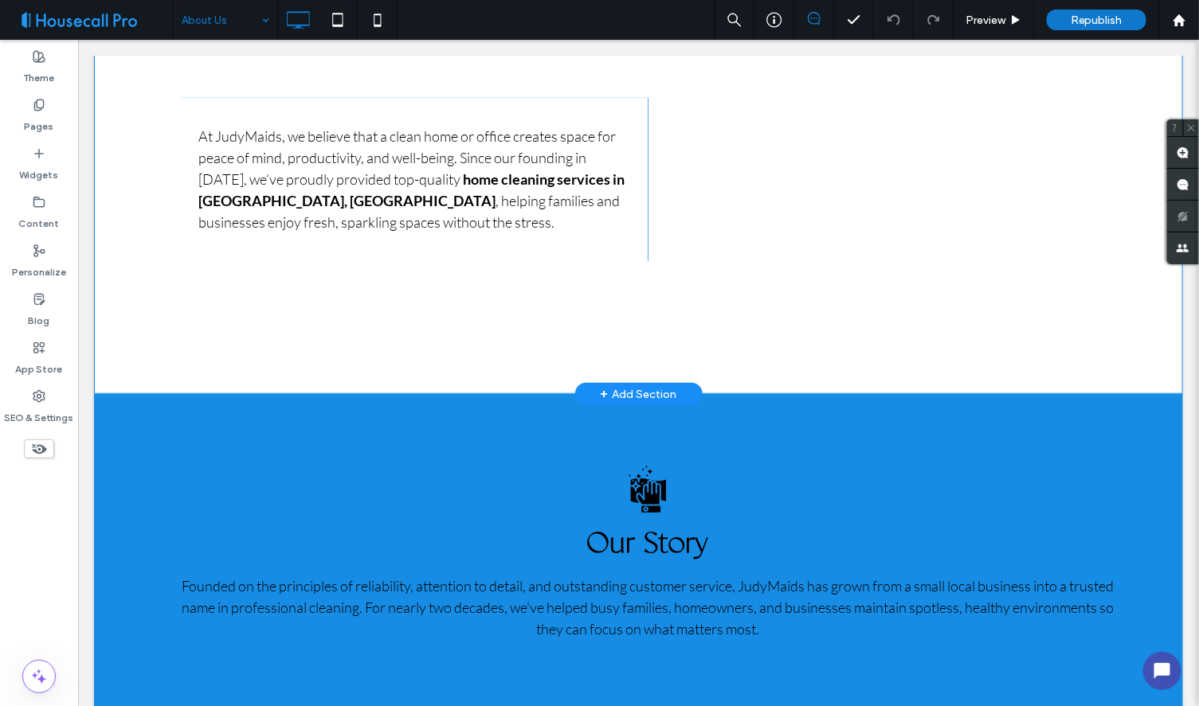
scroll to position [177, 0]
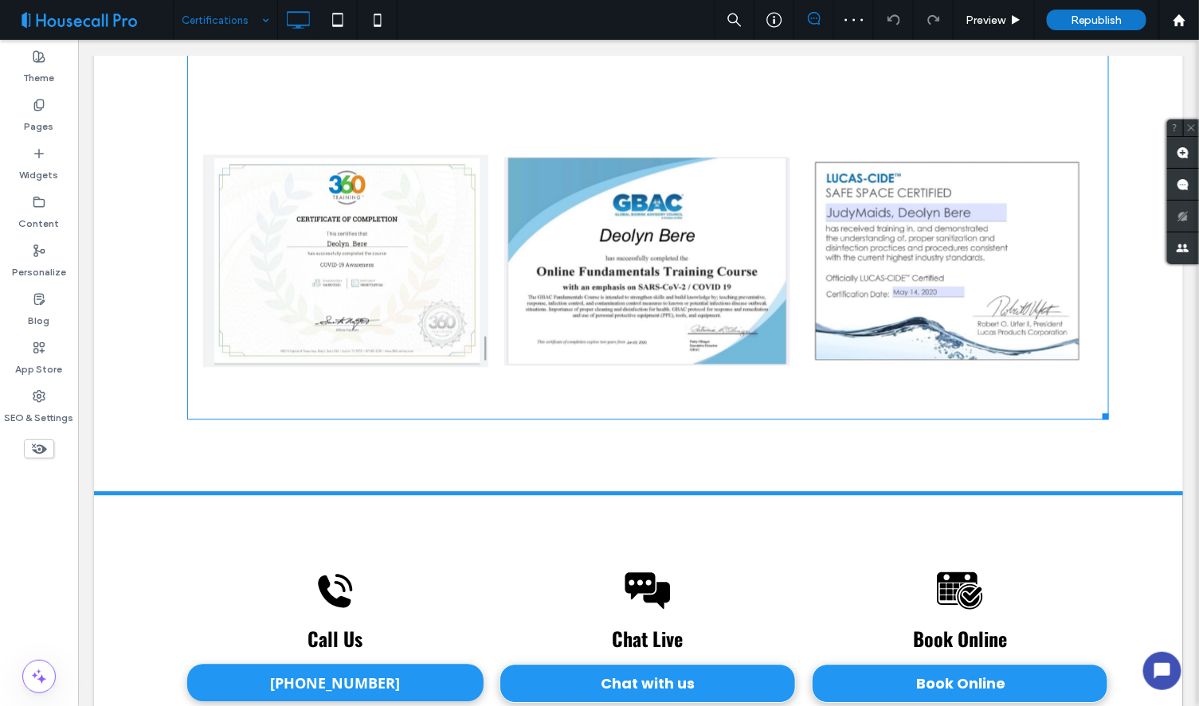
scroll to position [1150, 0]
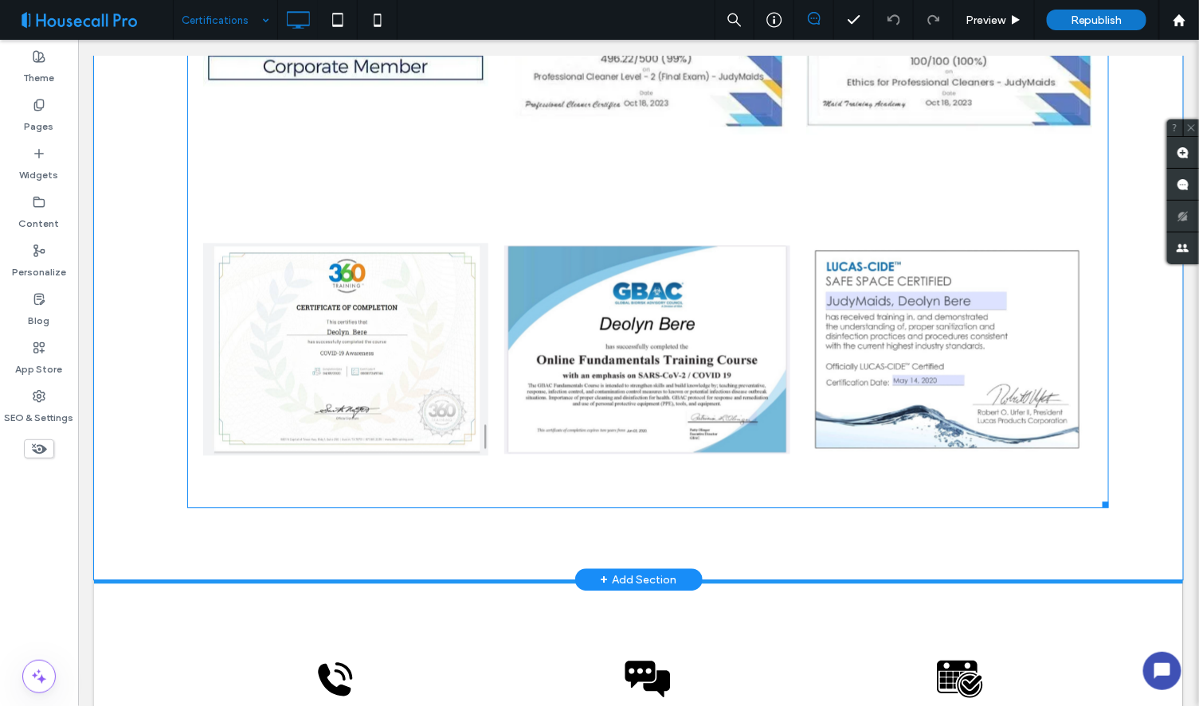
click at [364, 348] on link at bounding box center [345, 348] width 286 height 286
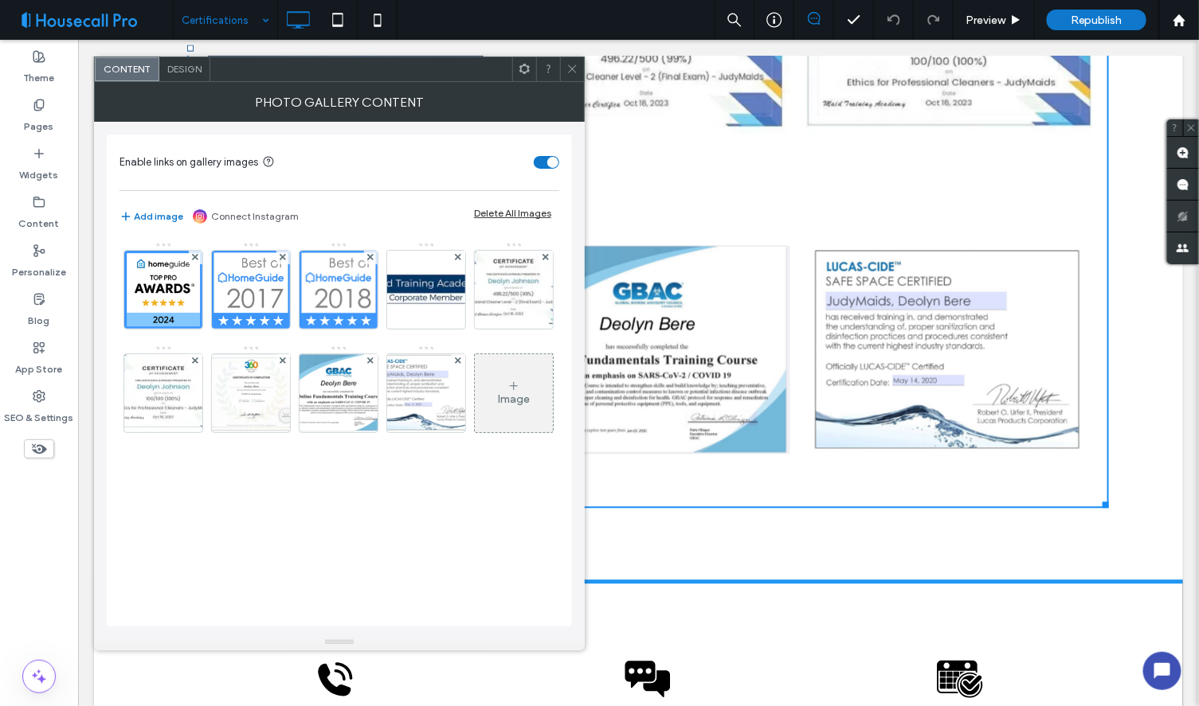
click at [571, 66] on icon at bounding box center [572, 69] width 12 height 12
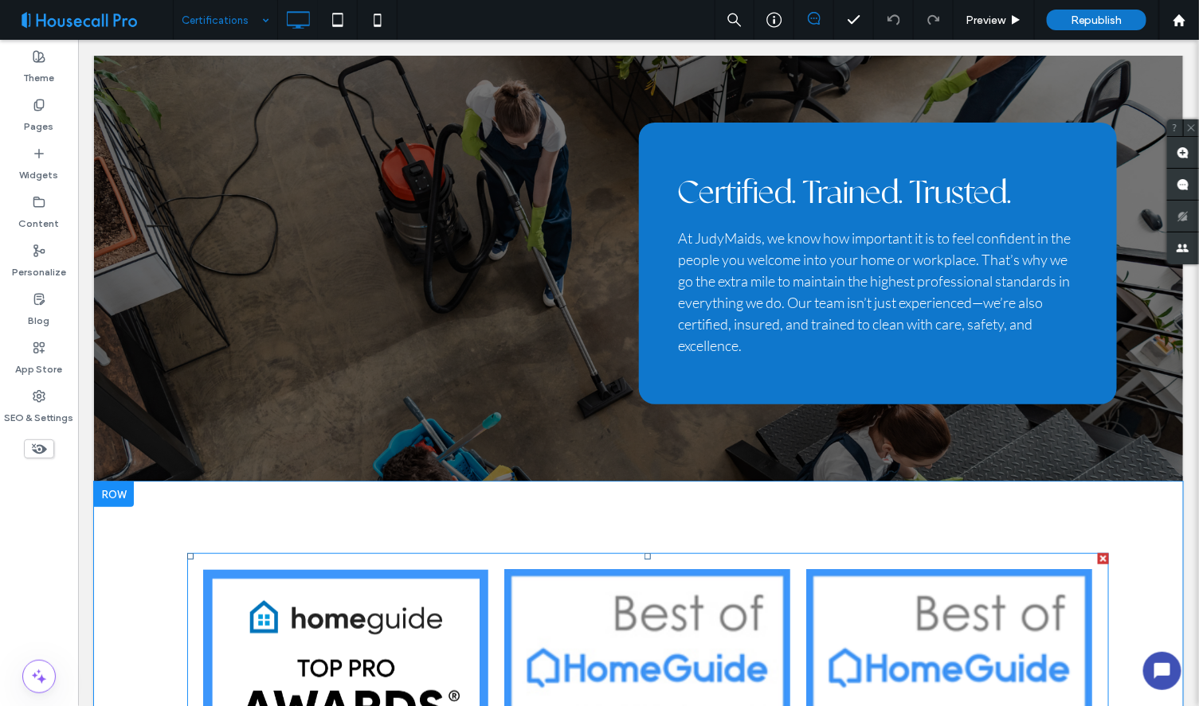
scroll to position [106, 0]
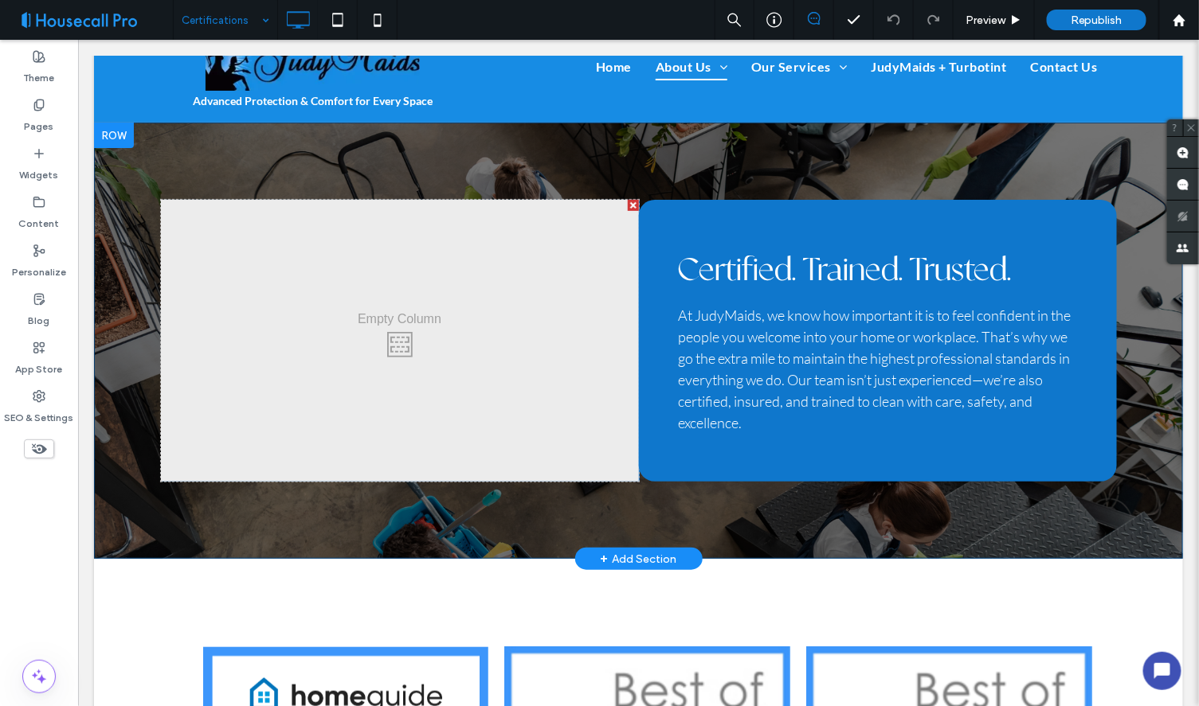
click at [394, 338] on div "Click To Paste" at bounding box center [399, 340] width 478 height 282
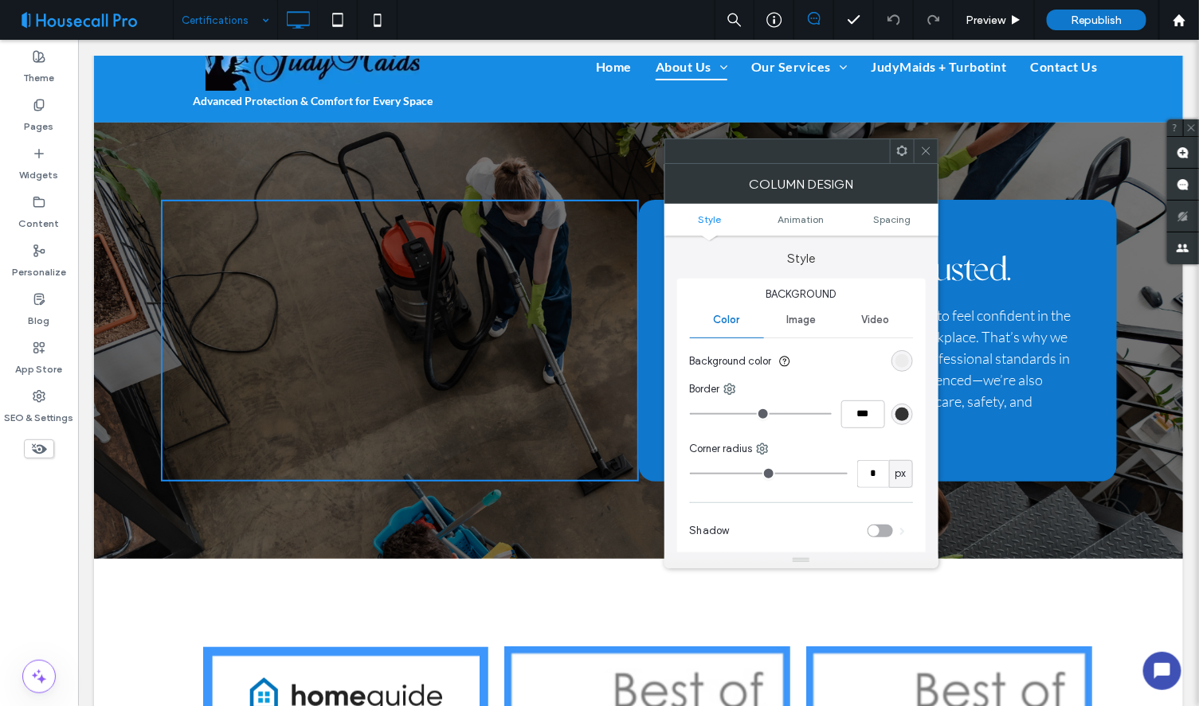
click at [929, 148] on icon at bounding box center [926, 151] width 12 height 12
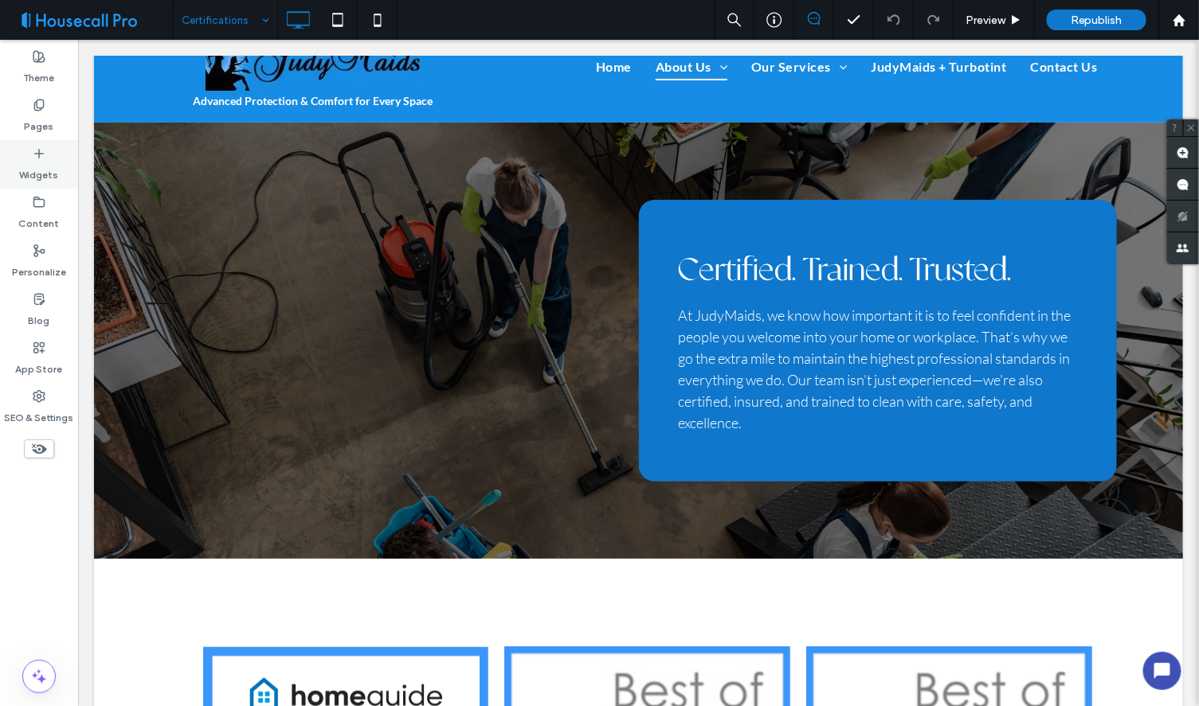
click at [41, 149] on icon at bounding box center [39, 153] width 13 height 13
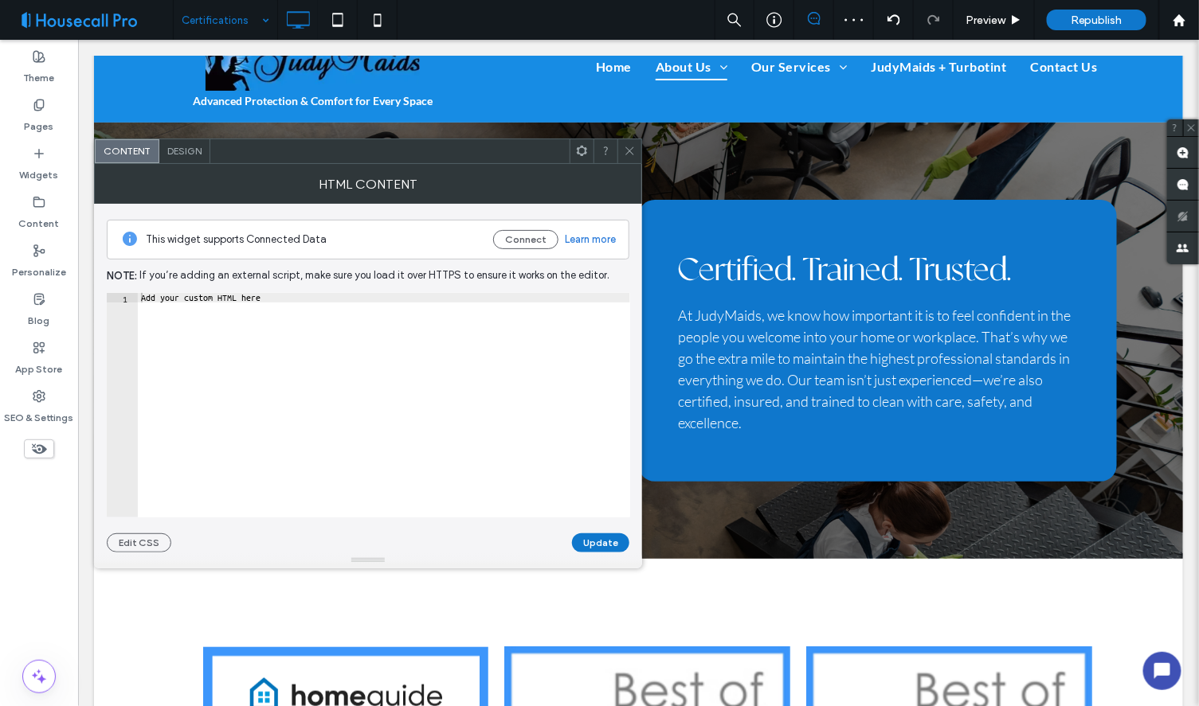
type textarea "**********"
click at [277, 295] on div "Add your custom HTML here" at bounding box center [384, 415] width 492 height 244
paste textarea "Cursor at row 1"
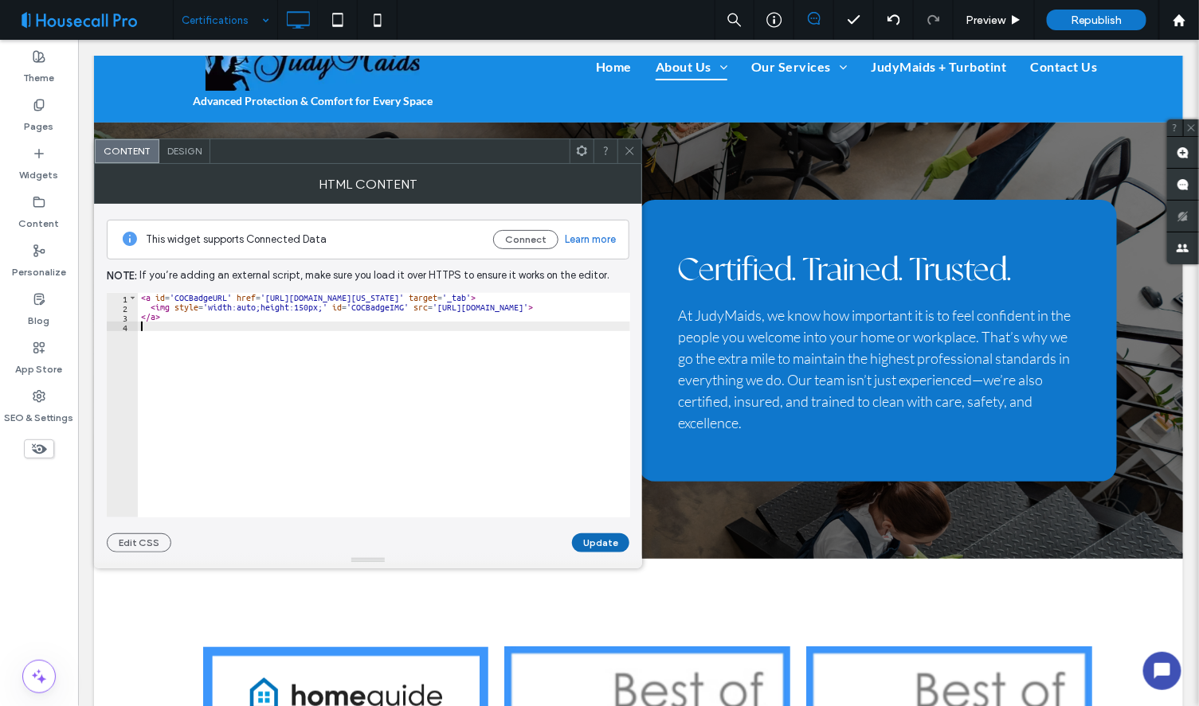
click at [596, 543] on button "Update" at bounding box center [600, 543] width 57 height 19
click at [632, 152] on icon at bounding box center [630, 151] width 12 height 12
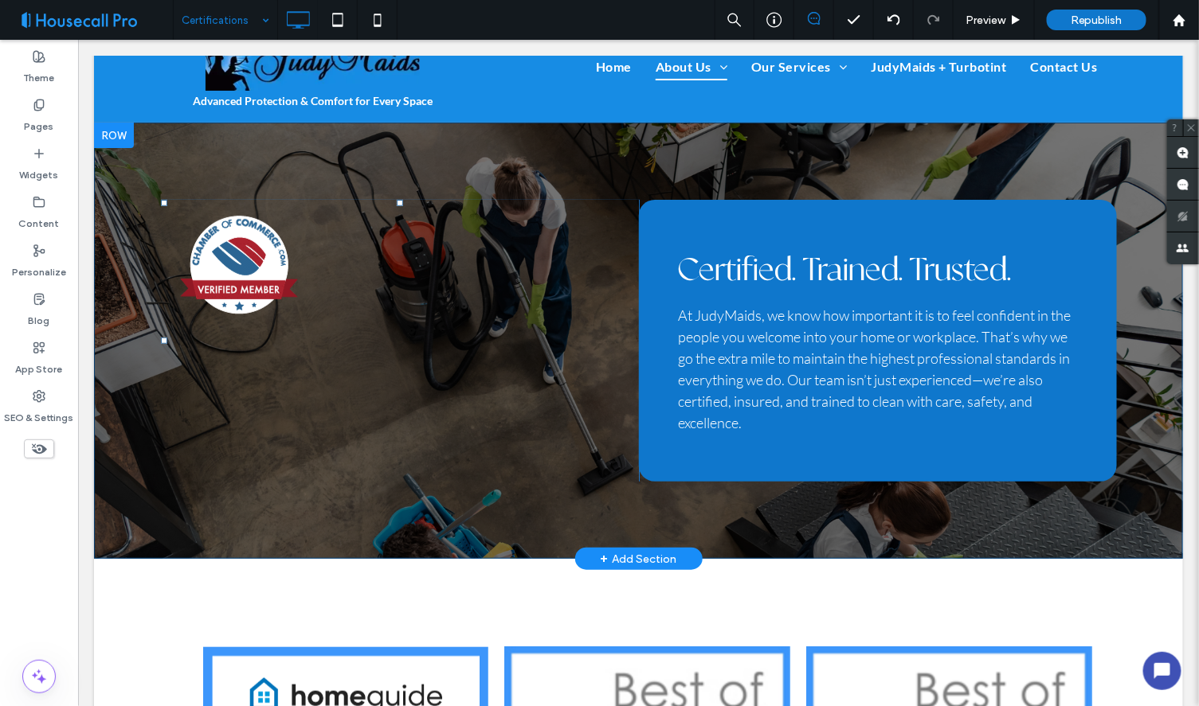
drag, startPoint x: 304, startPoint y: 282, endPoint x: 347, endPoint y: 295, distance: 44.9
click at [347, 295] on div at bounding box center [408, 266] width 460 height 119
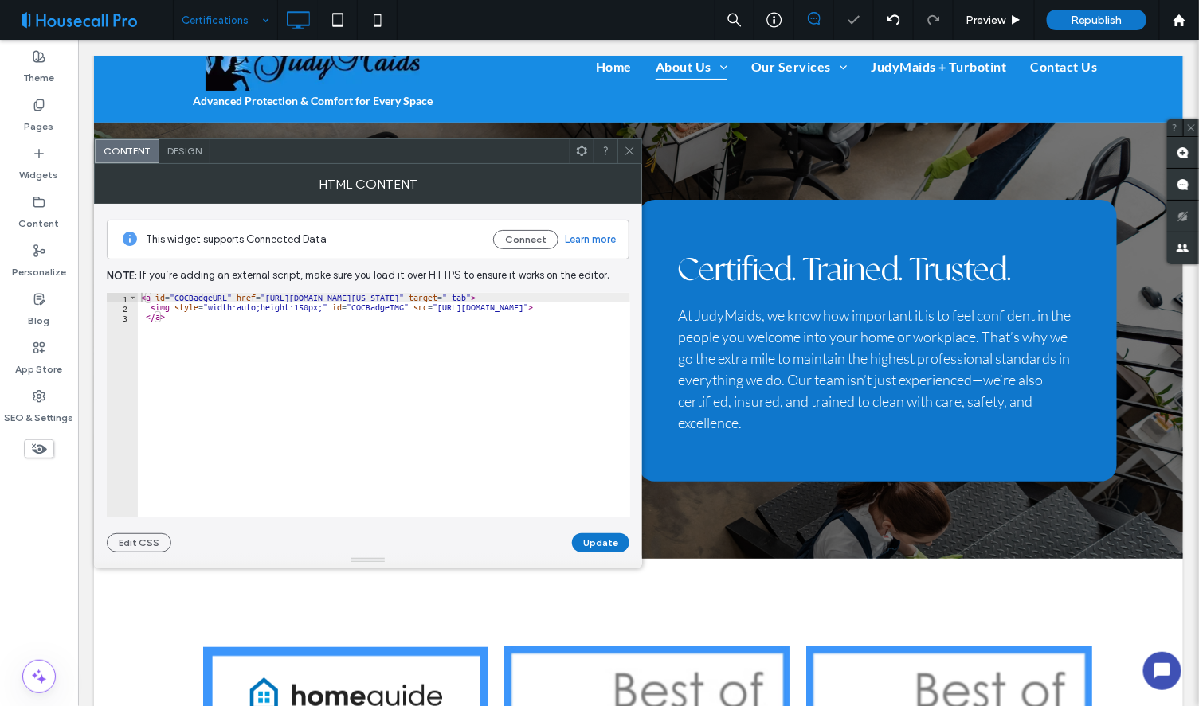
click at [628, 146] on icon at bounding box center [630, 151] width 12 height 12
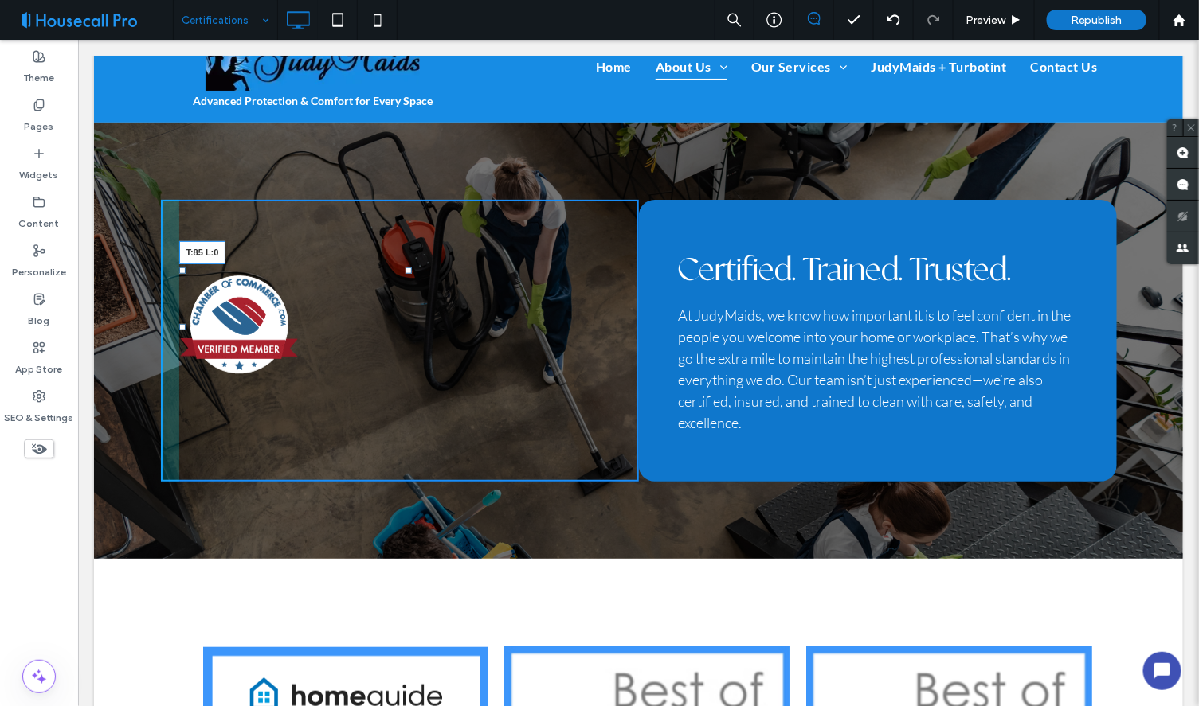
drag, startPoint x: 156, startPoint y: 201, endPoint x: 370, endPoint y: 300, distance: 235.2
click at [291, 260] on div "Click To Paste T:85 L:0" at bounding box center [399, 340] width 478 height 282
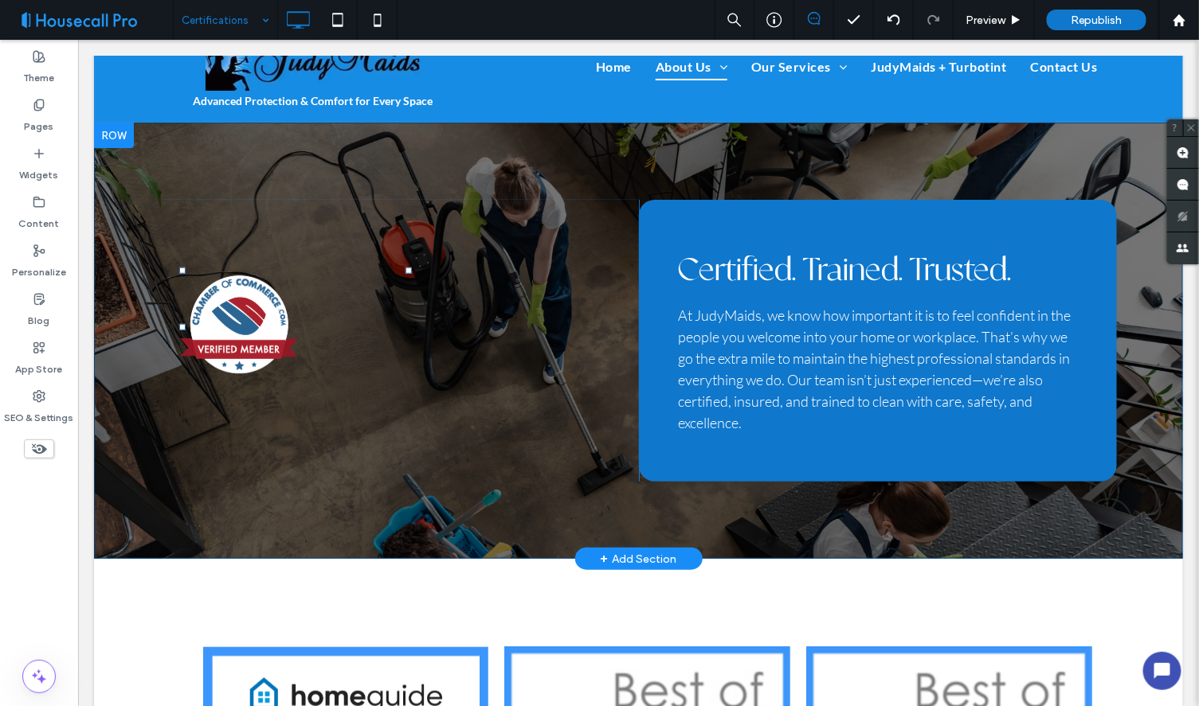
click at [337, 281] on div at bounding box center [408, 326] width 460 height 119
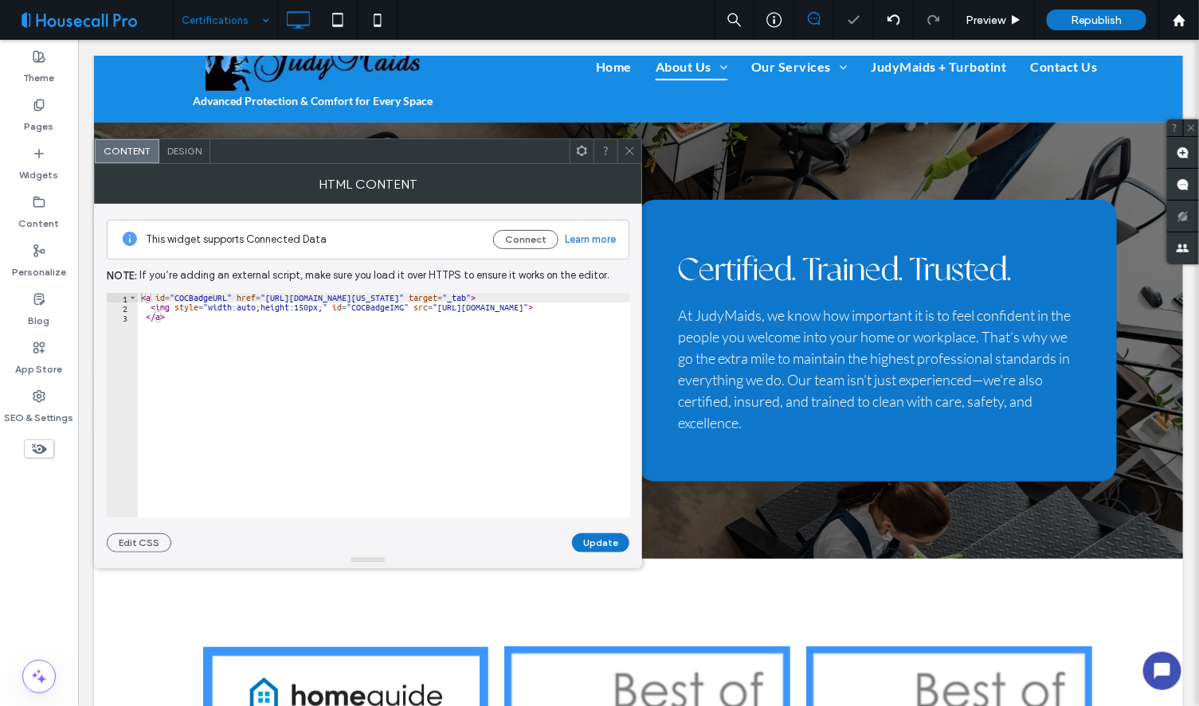
type textarea "****"
click at [202, 323] on div "< a id = "COCBadgeURL" href = "[URL][DOMAIN_NAME][US_STATE]" target = "_tab" > …" at bounding box center [566, 415] width 856 height 244
click at [235, 330] on div "< a id = "COCBadgeURL" href = "[URL][DOMAIN_NAME][US_STATE]" target = "_tab" > …" at bounding box center [566, 415] width 856 height 244
click at [627, 148] on use at bounding box center [629, 151] width 8 height 8
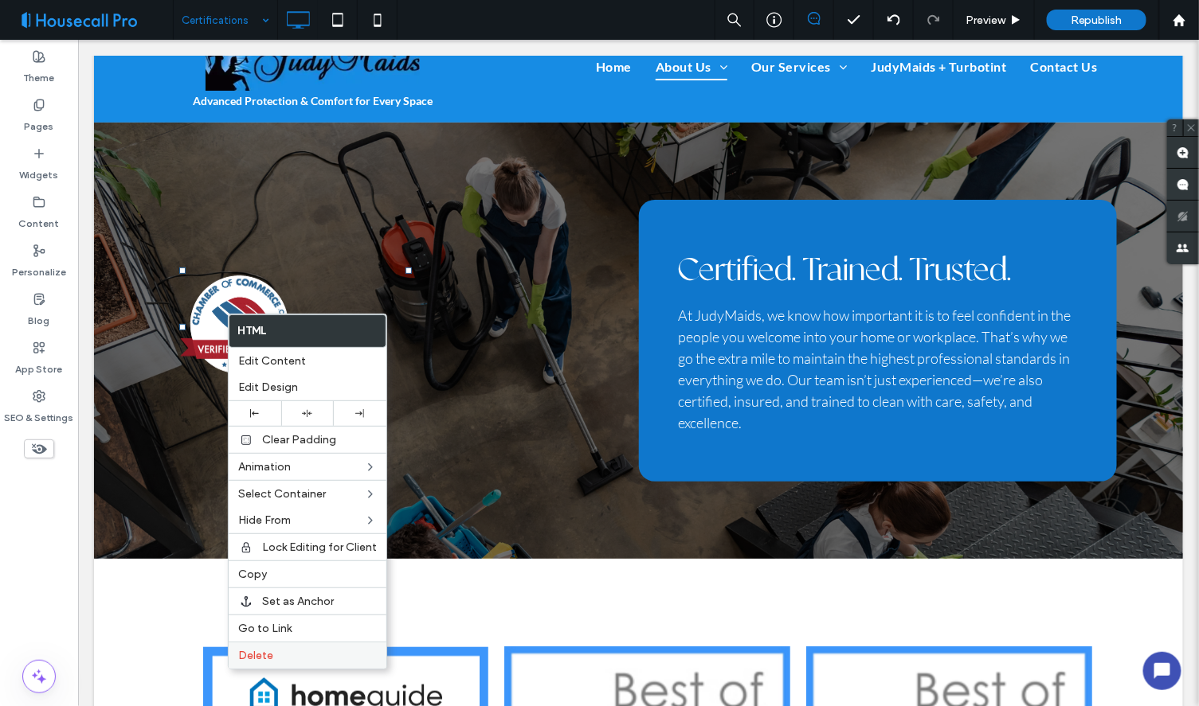
click at [257, 651] on span "Delete" at bounding box center [255, 656] width 35 height 14
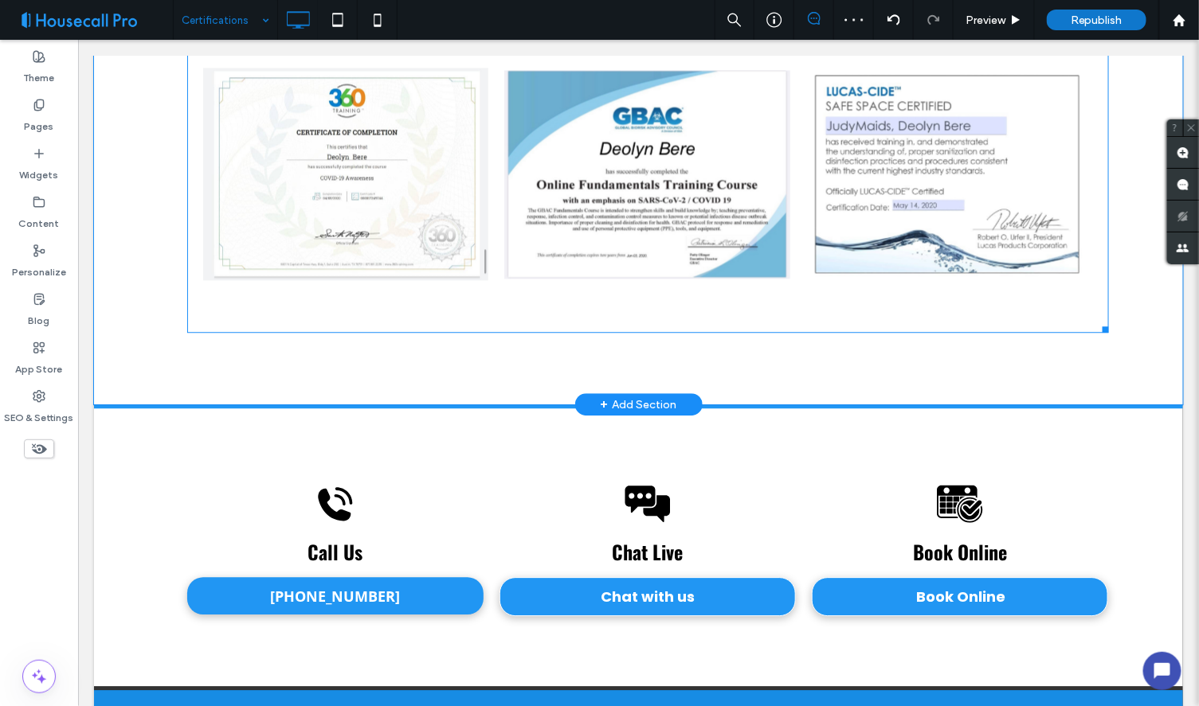
scroll to position [1344, 0]
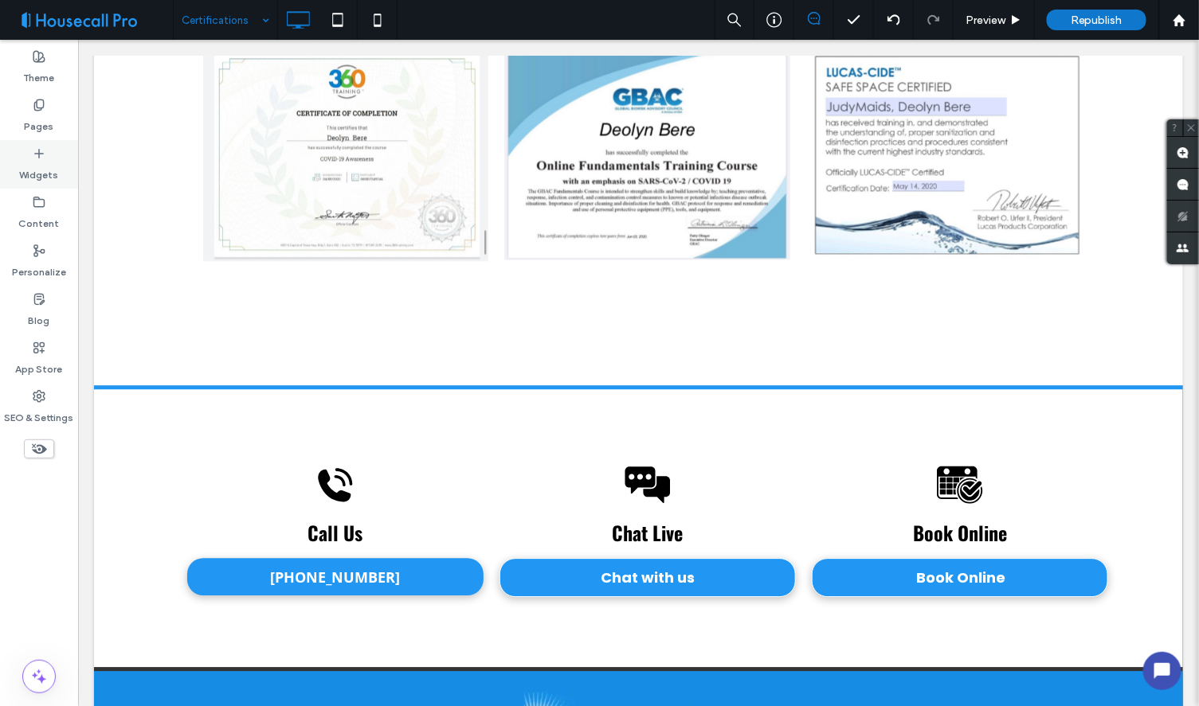
click at [45, 154] on icon at bounding box center [39, 153] width 13 height 13
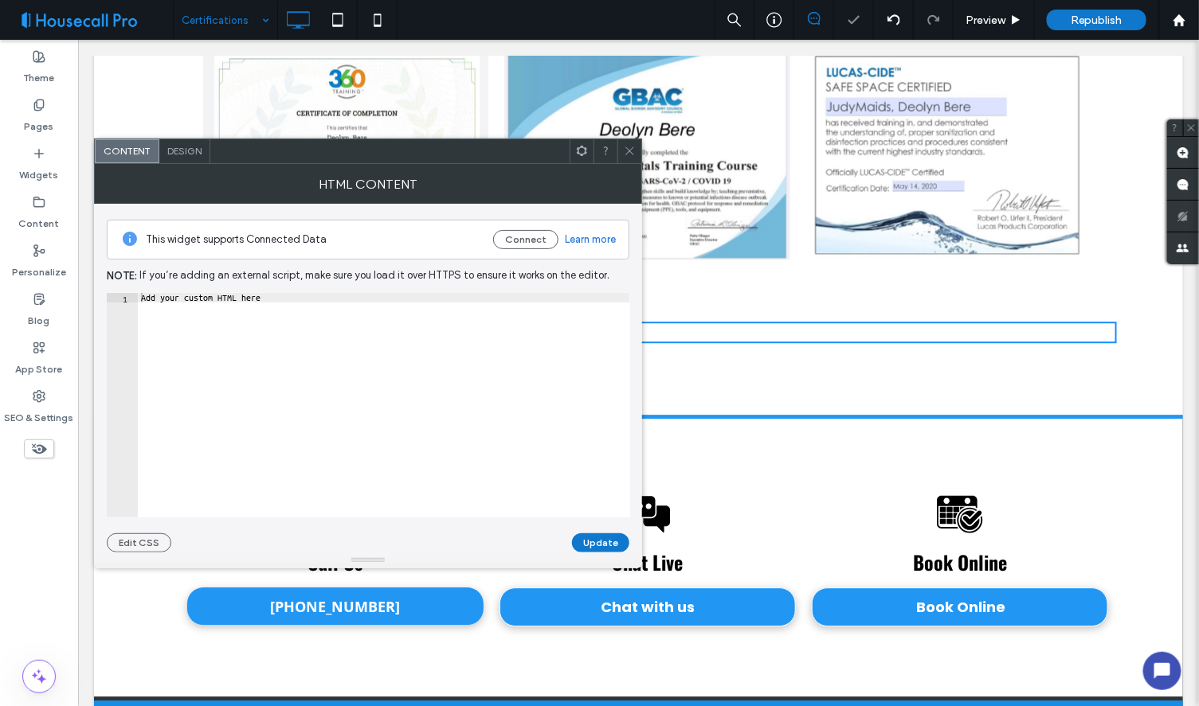
type textarea "**********"
click at [260, 300] on div "Add your custom HTML here" at bounding box center [384, 415] width 492 height 244
click at [284, 295] on div "Add your custom HTML here" at bounding box center [384, 405] width 492 height 225
click at [284, 295] on div "Add your custom HTML here" at bounding box center [384, 415] width 492 height 244
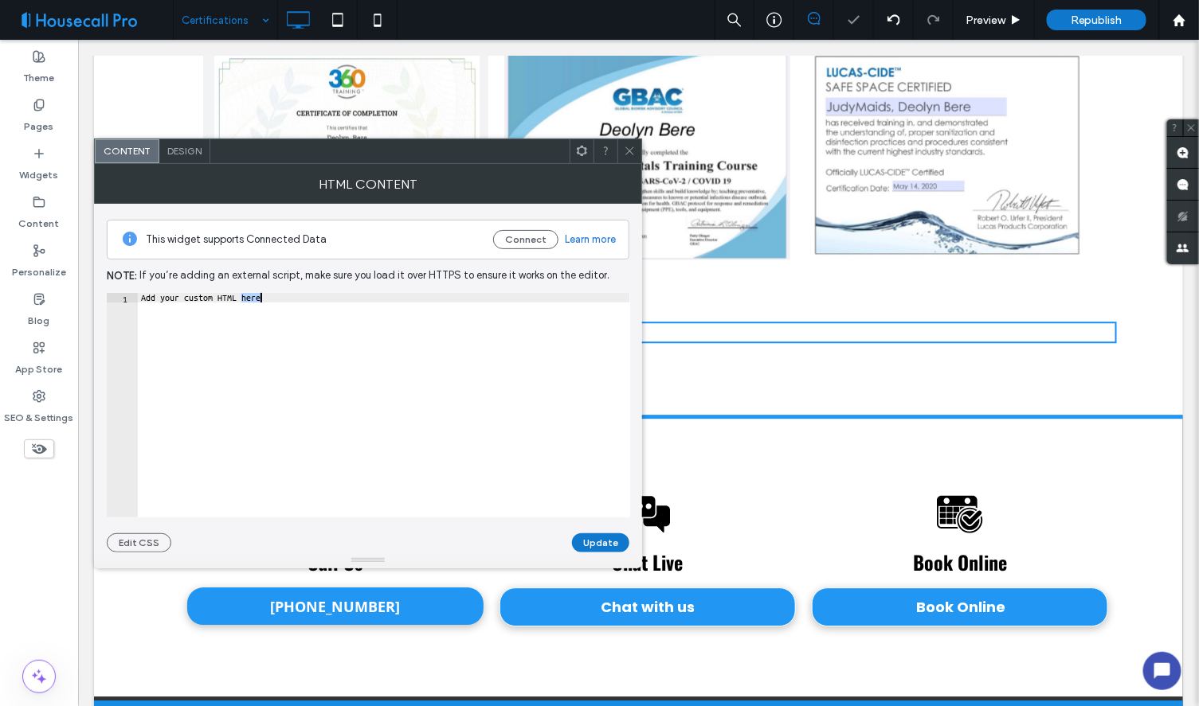
click at [284, 295] on div "Add your custom HTML here" at bounding box center [384, 415] width 492 height 244
paste textarea "Cursor at row 1"
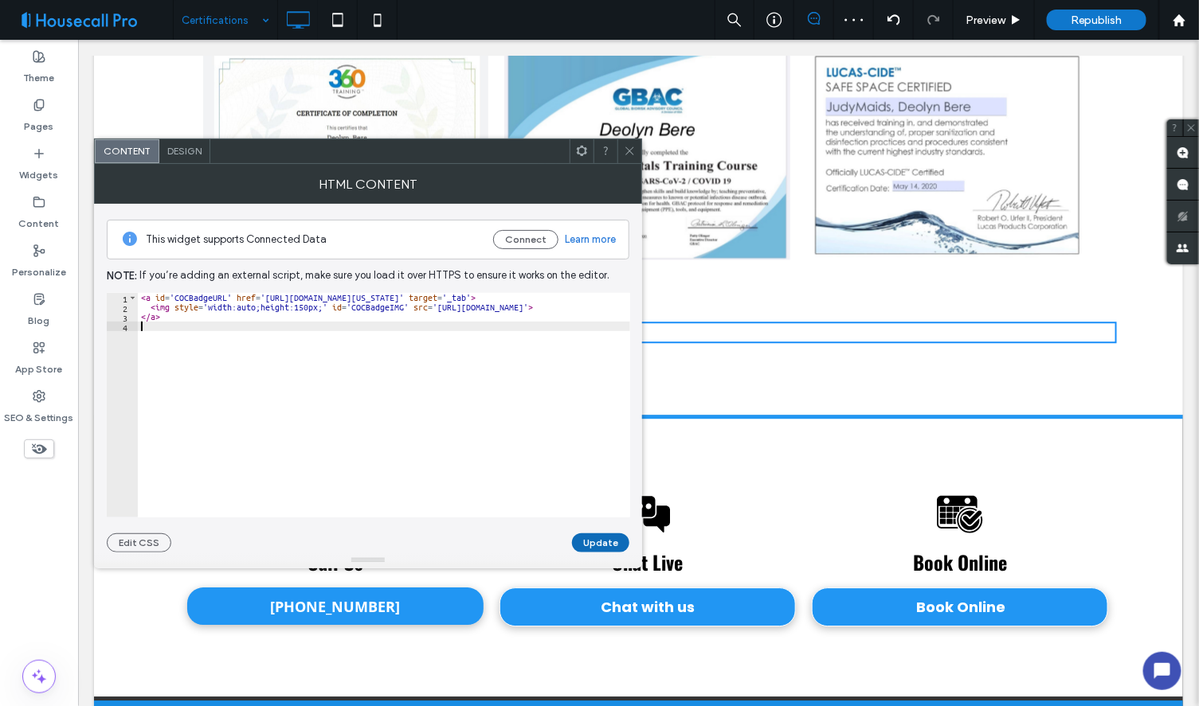
click at [585, 540] on button "Update" at bounding box center [600, 543] width 57 height 19
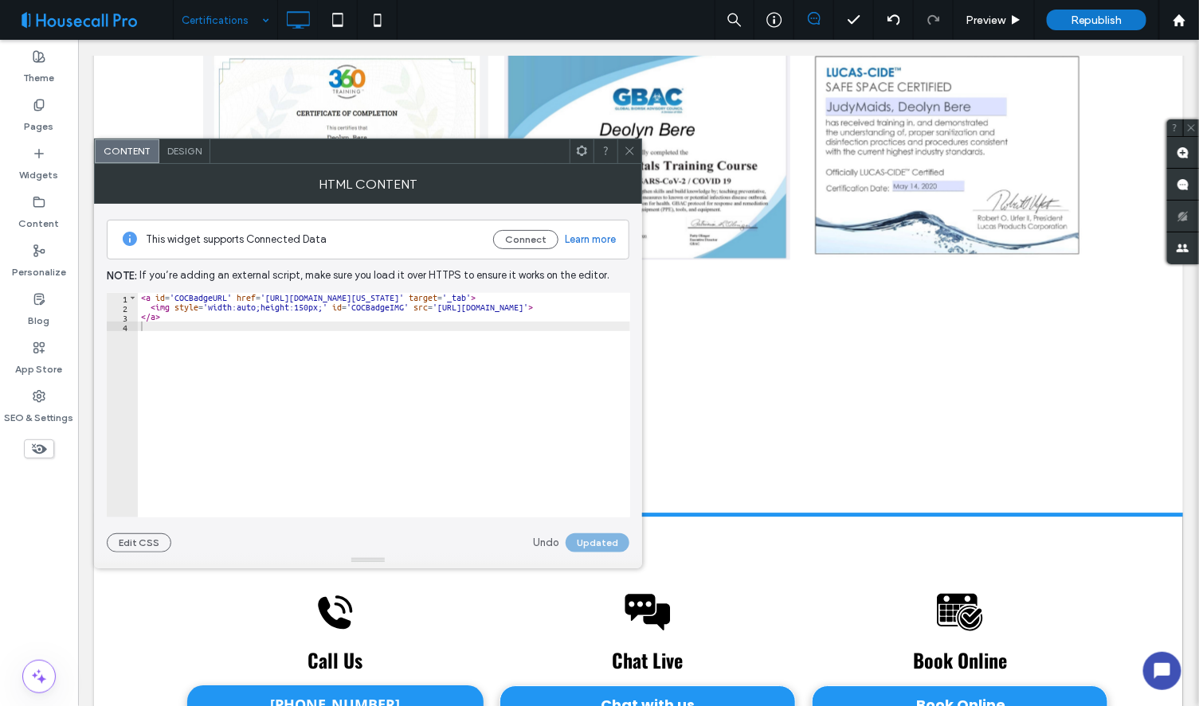
click at [633, 152] on icon at bounding box center [630, 151] width 12 height 12
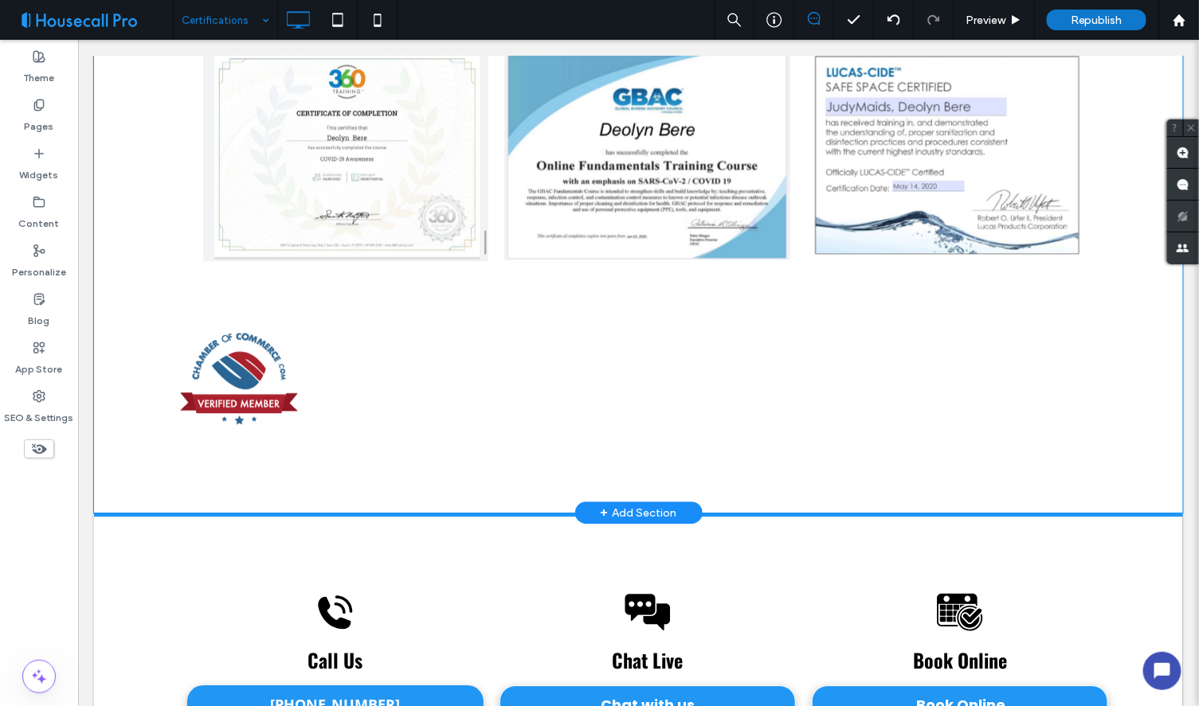
click at [225, 369] on img at bounding box center [238, 380] width 120 height 119
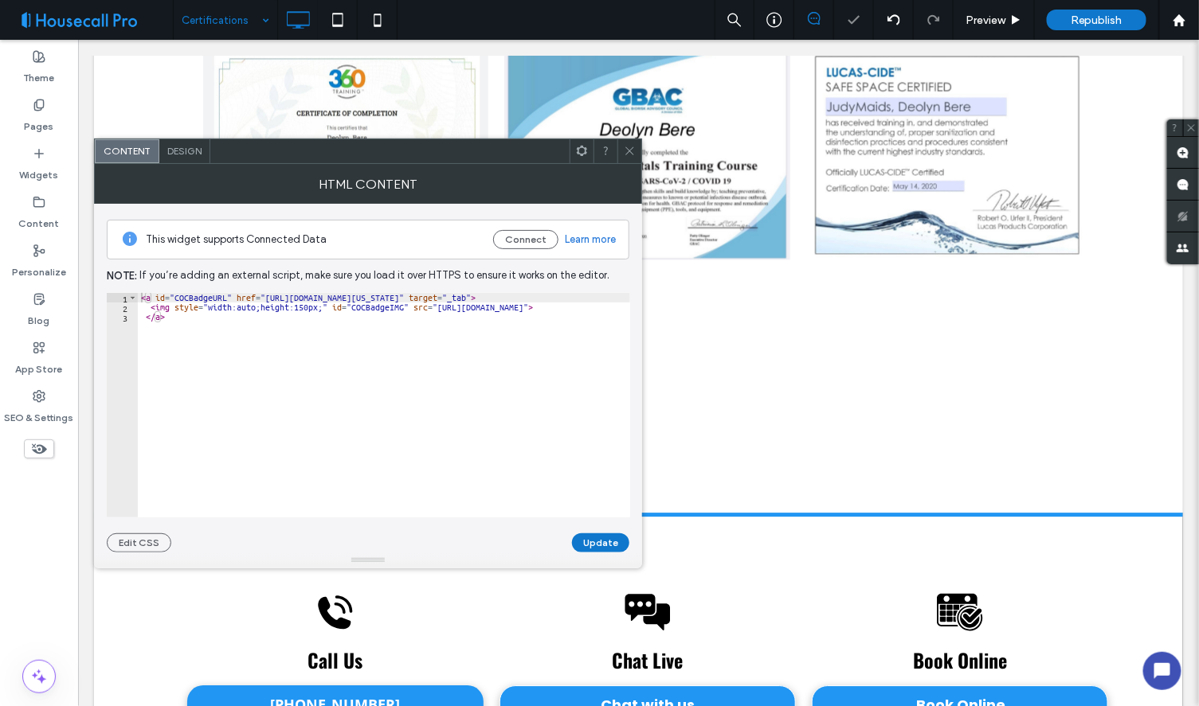
click at [182, 160] on div "Design" at bounding box center [184, 151] width 51 height 24
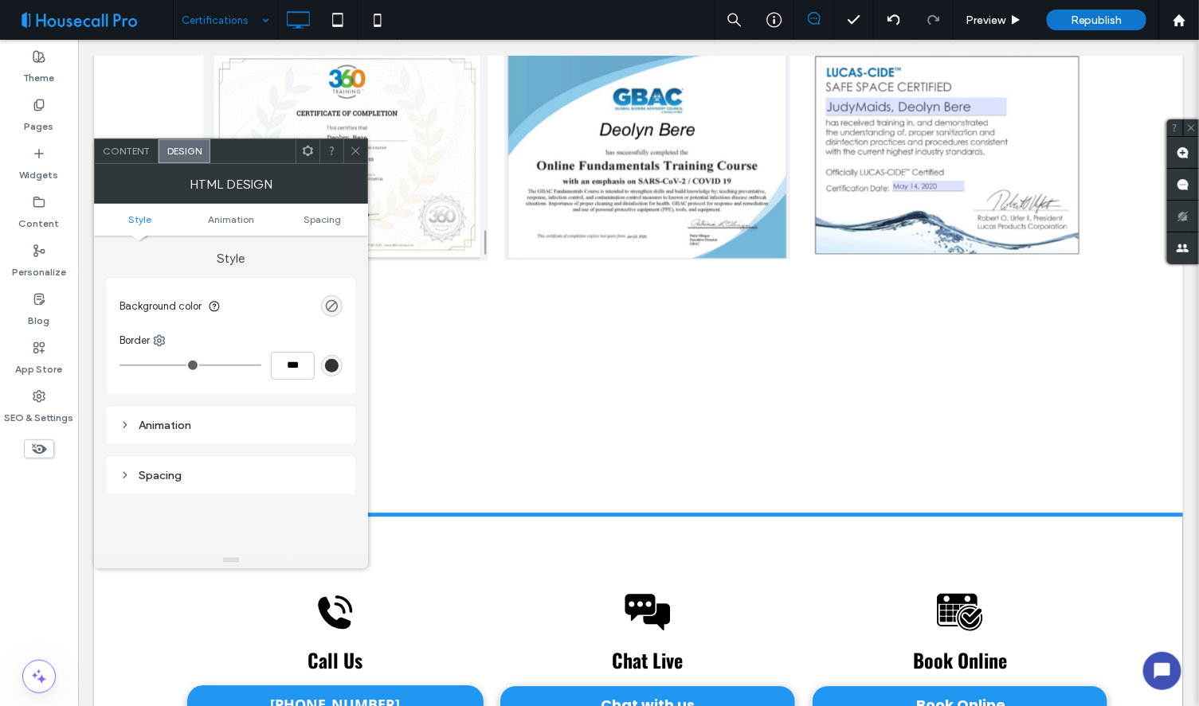
click at [320, 225] on ul "Style Animation Spacing" at bounding box center [231, 220] width 274 height 32
click at [320, 221] on span "Spacing" at bounding box center [321, 219] width 37 height 12
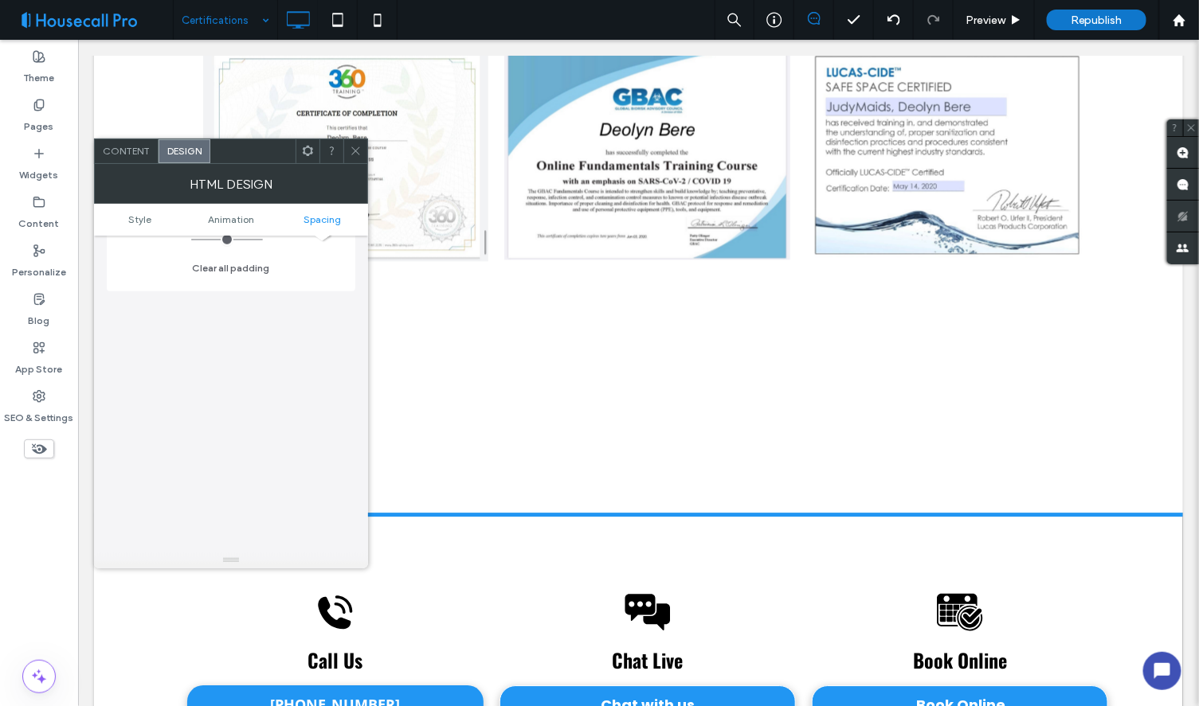
scroll to position [487, 0]
click at [136, 217] on span "Style" at bounding box center [139, 219] width 23 height 12
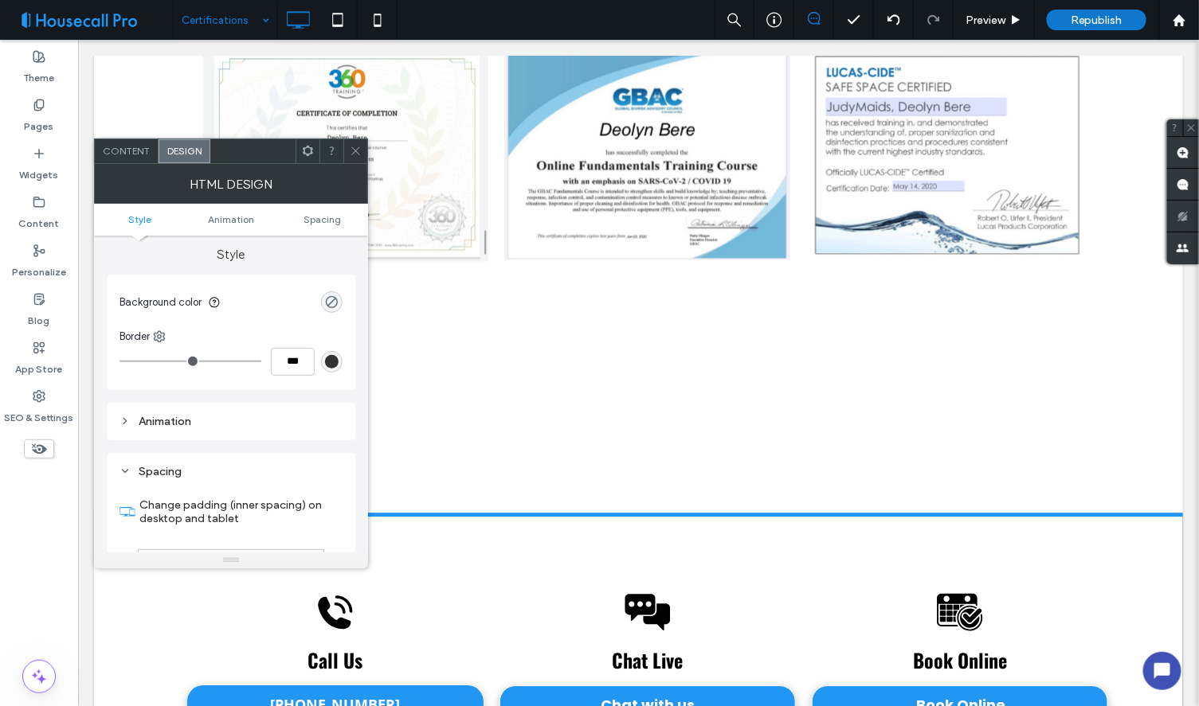
scroll to position [0, 0]
click at [356, 149] on icon at bounding box center [356, 151] width 12 height 12
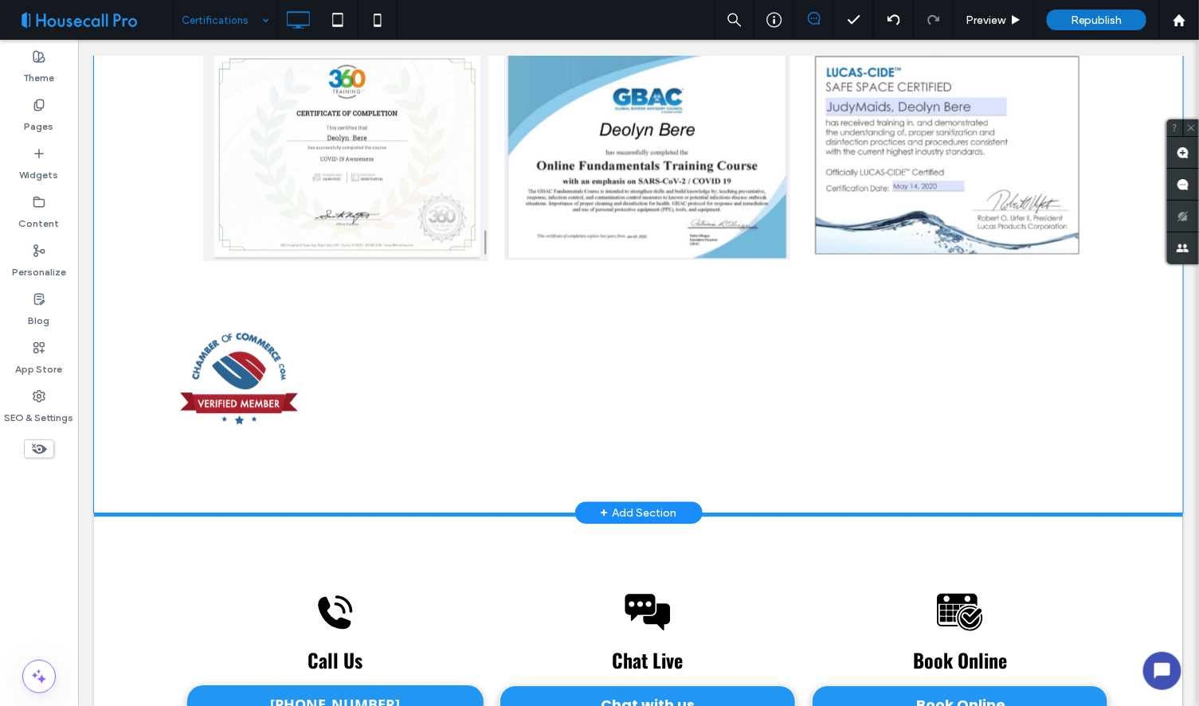
click at [229, 381] on img at bounding box center [238, 380] width 120 height 119
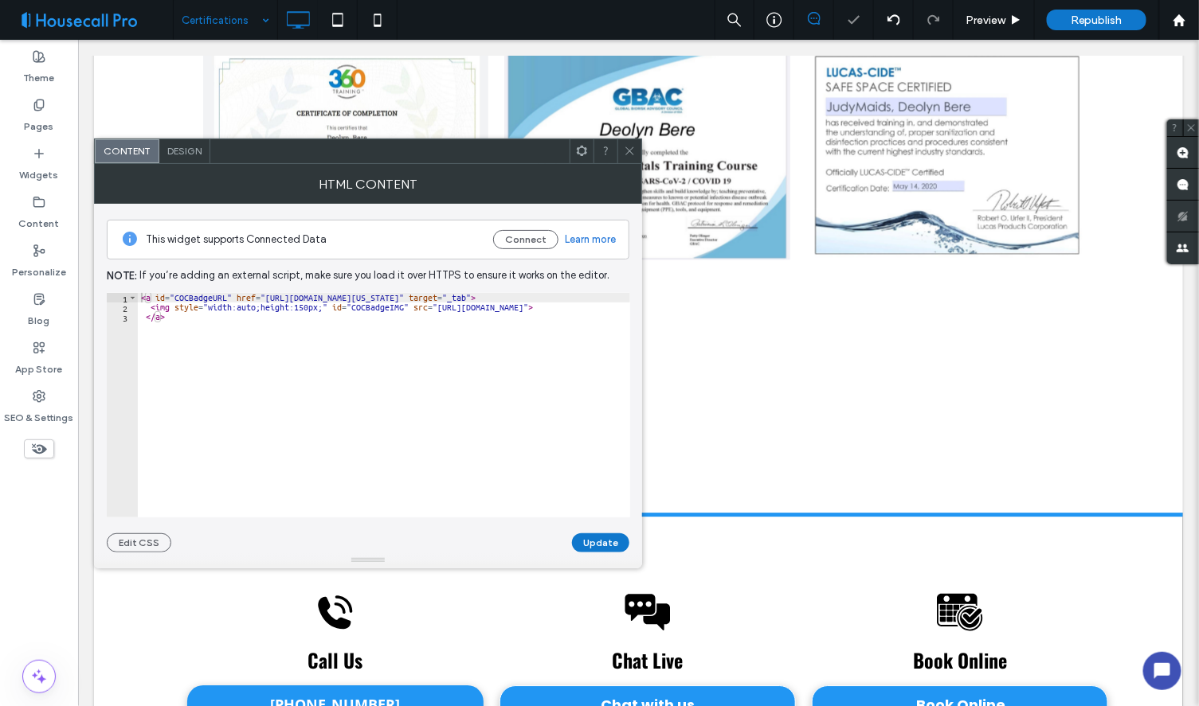
click at [632, 152] on icon at bounding box center [630, 151] width 12 height 12
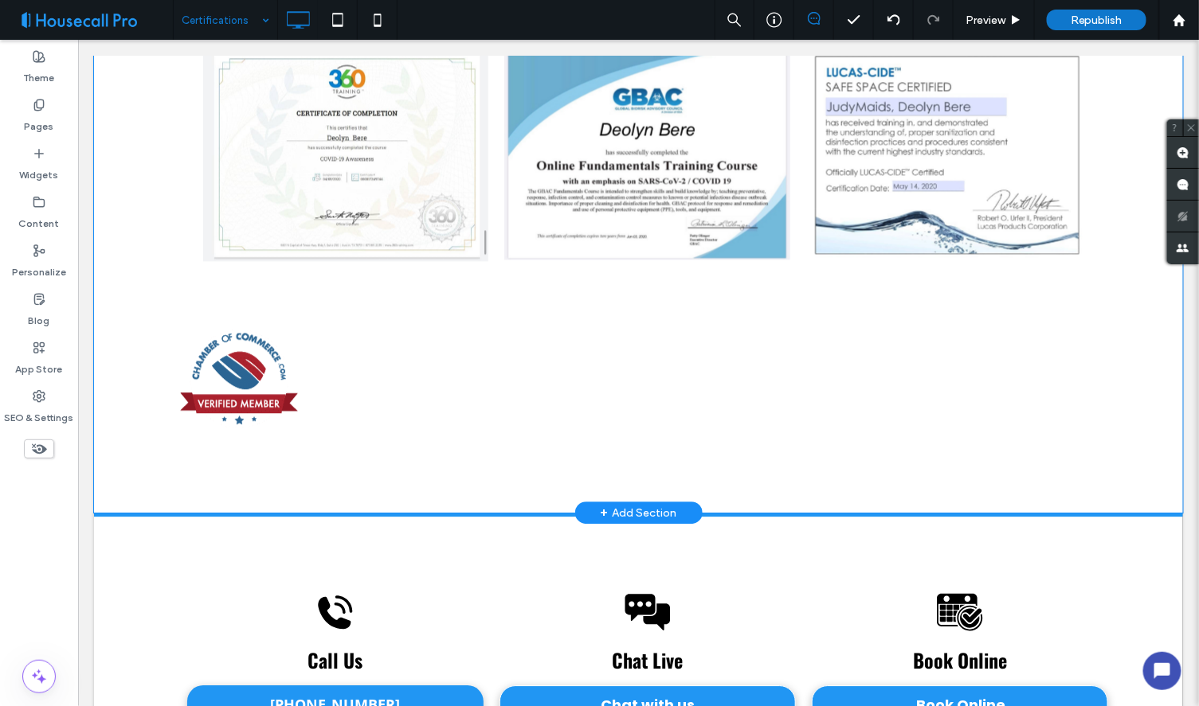
click at [255, 370] on img at bounding box center [238, 380] width 120 height 119
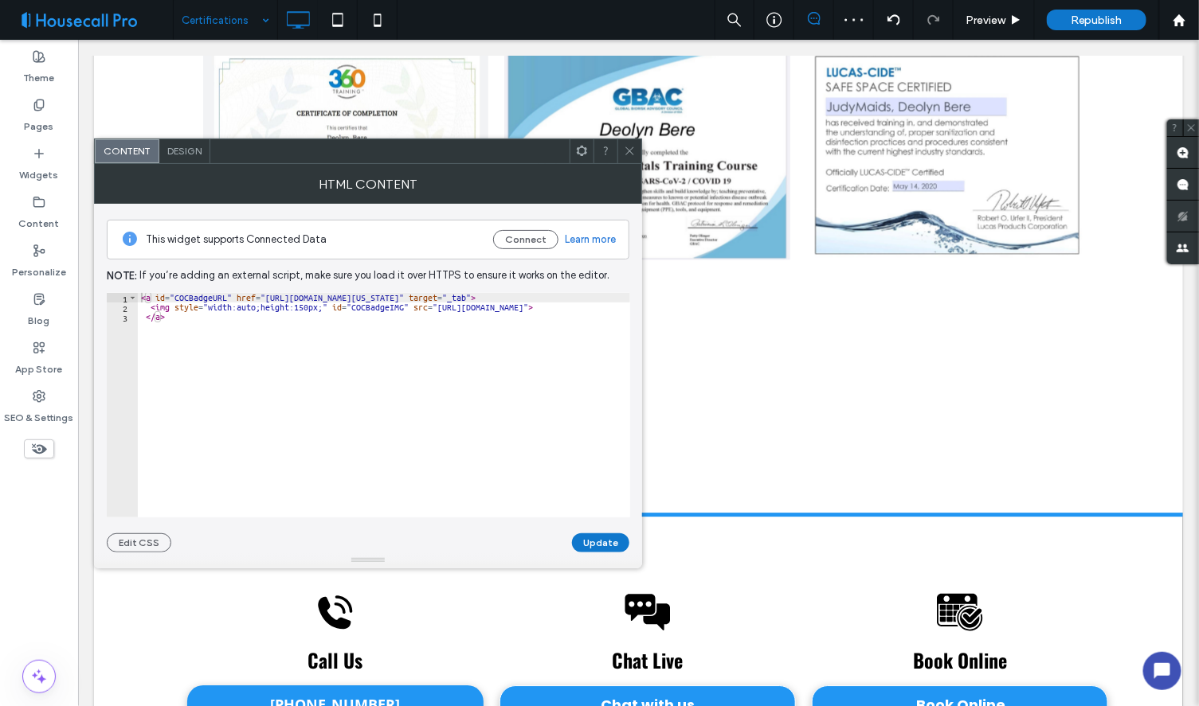
click at [630, 150] on use at bounding box center [629, 151] width 8 height 8
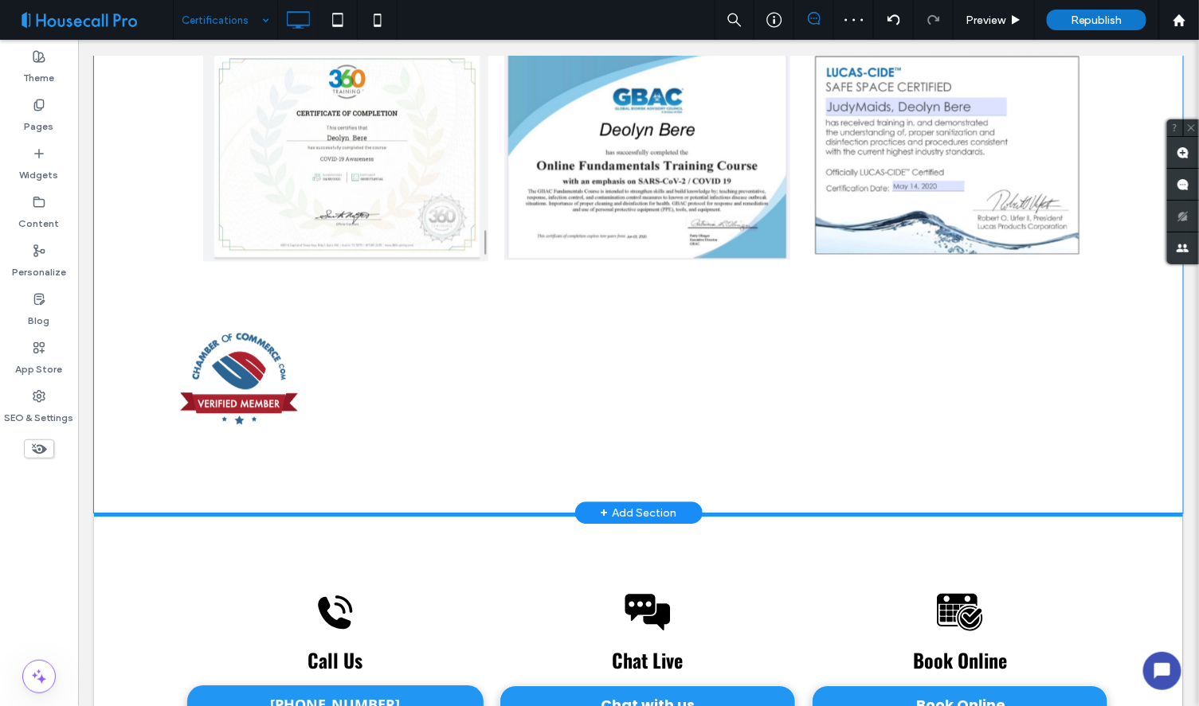
click at [470, 420] on div at bounding box center [646, 380] width 937 height 119
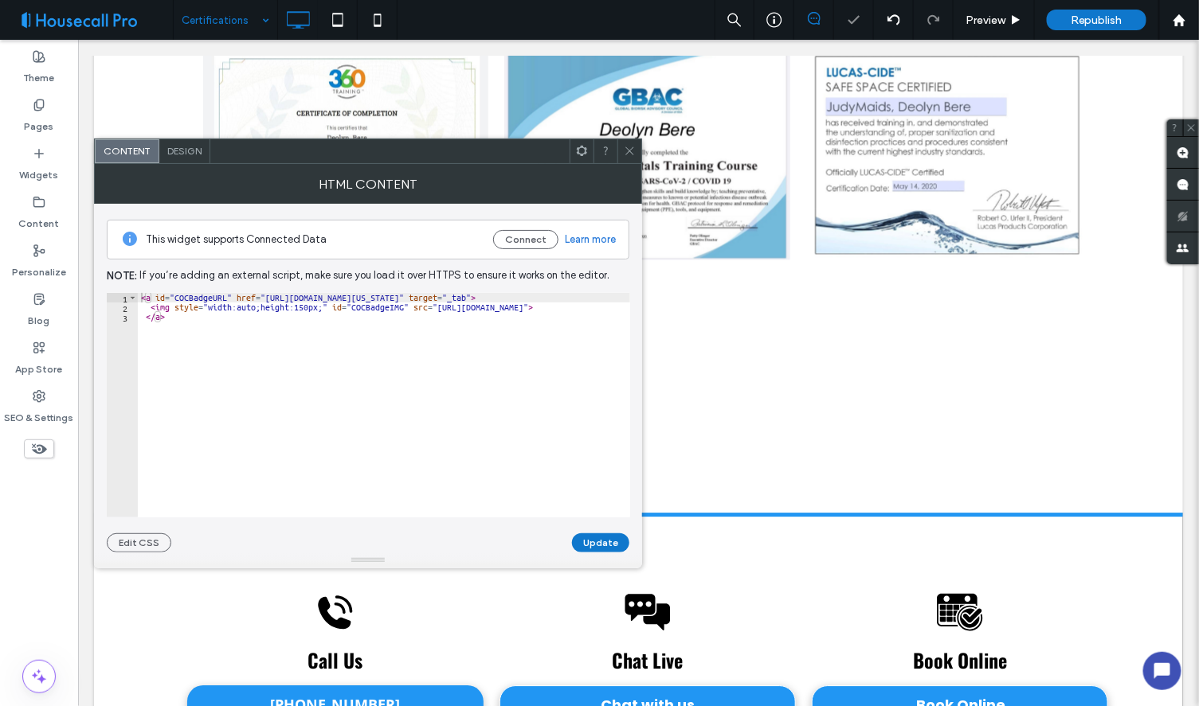
click at [651, 352] on div at bounding box center [646, 380] width 937 height 119
click at [702, 350] on div at bounding box center [646, 380] width 937 height 119
click at [626, 147] on icon at bounding box center [630, 151] width 12 height 12
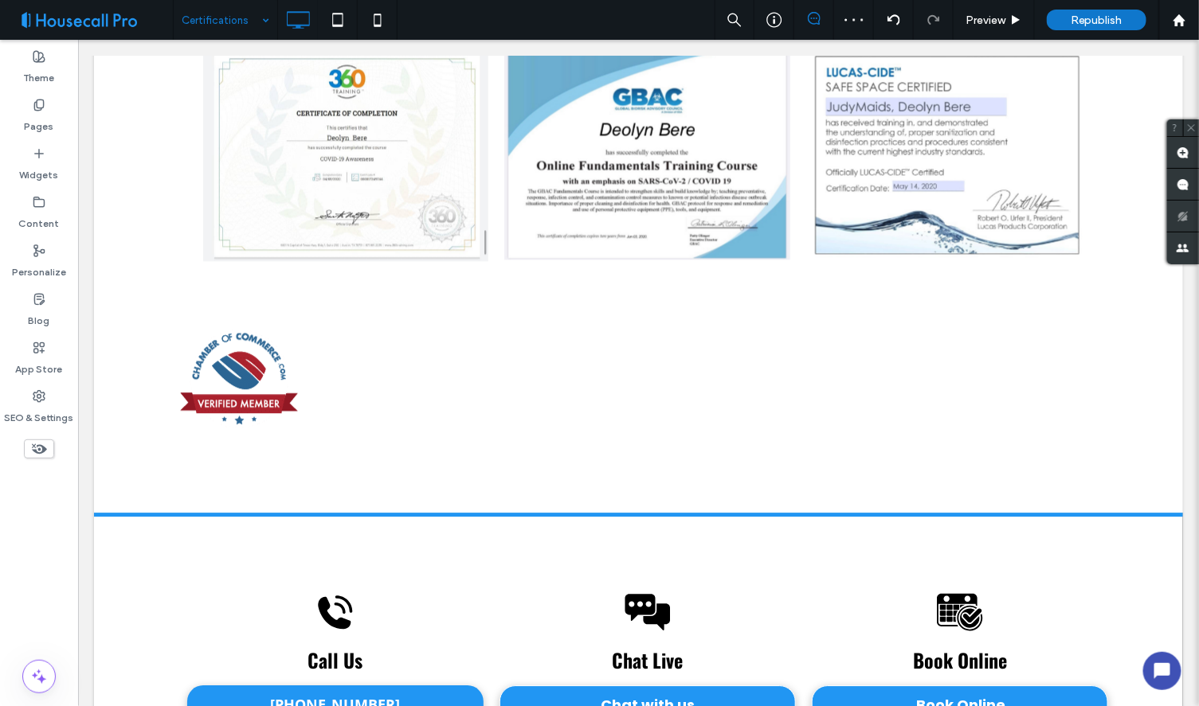
click at [772, 363] on div at bounding box center [646, 380] width 937 height 119
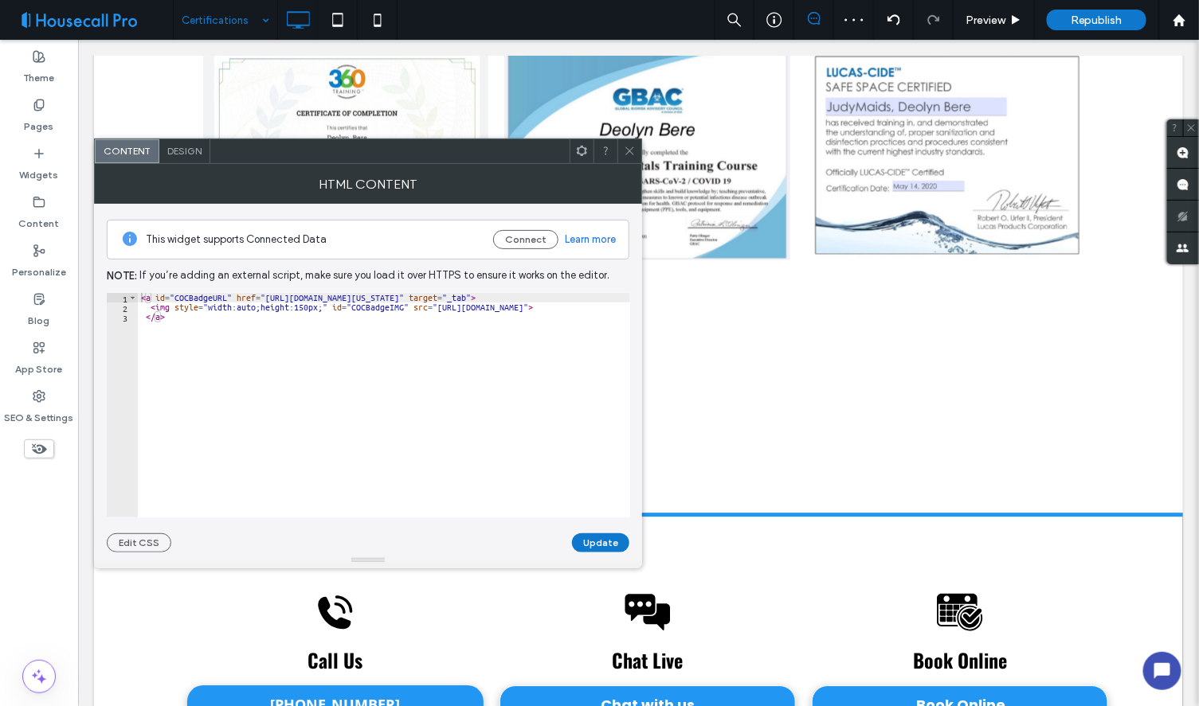
click at [870, 345] on div at bounding box center [646, 380] width 937 height 119
click at [626, 152] on icon at bounding box center [630, 151] width 12 height 12
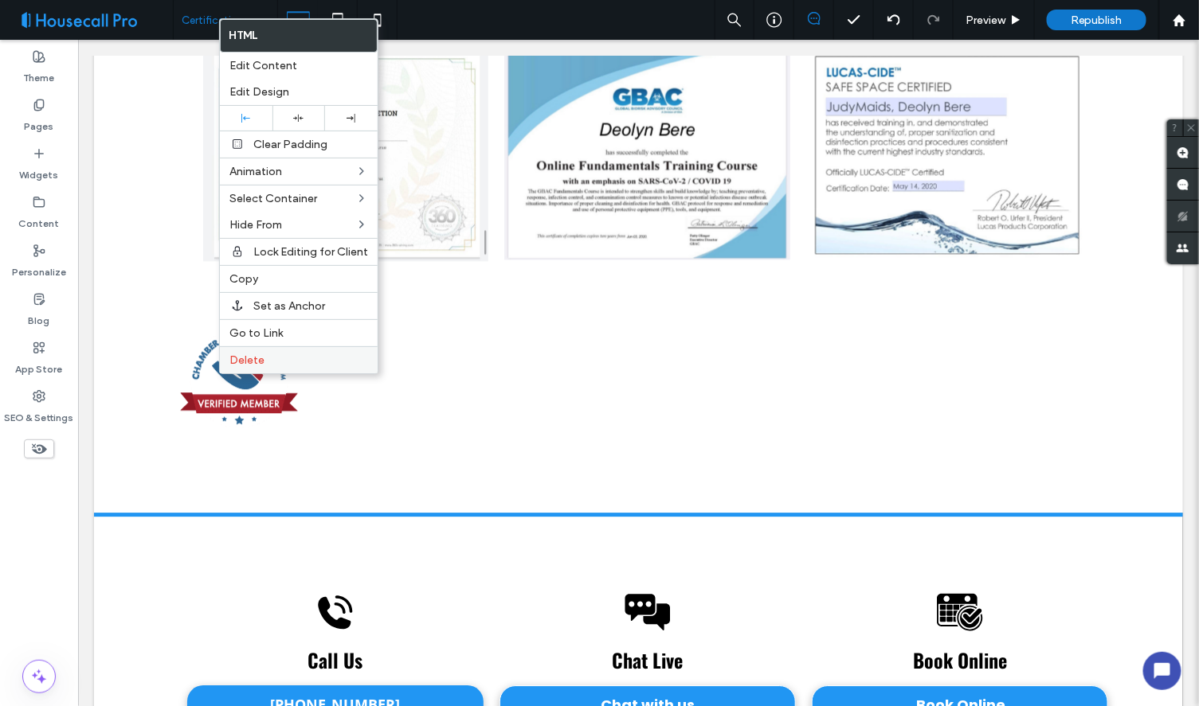
click at [260, 362] on span "Delete" at bounding box center [246, 361] width 35 height 14
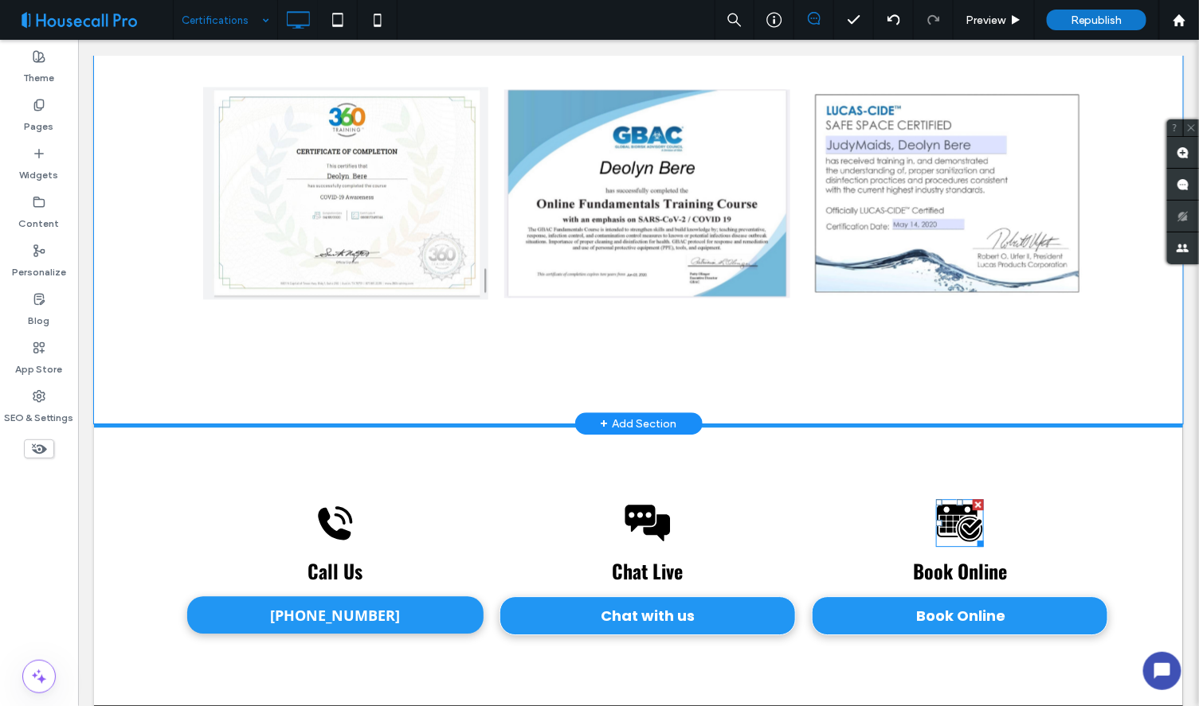
scroll to position [1256, 0]
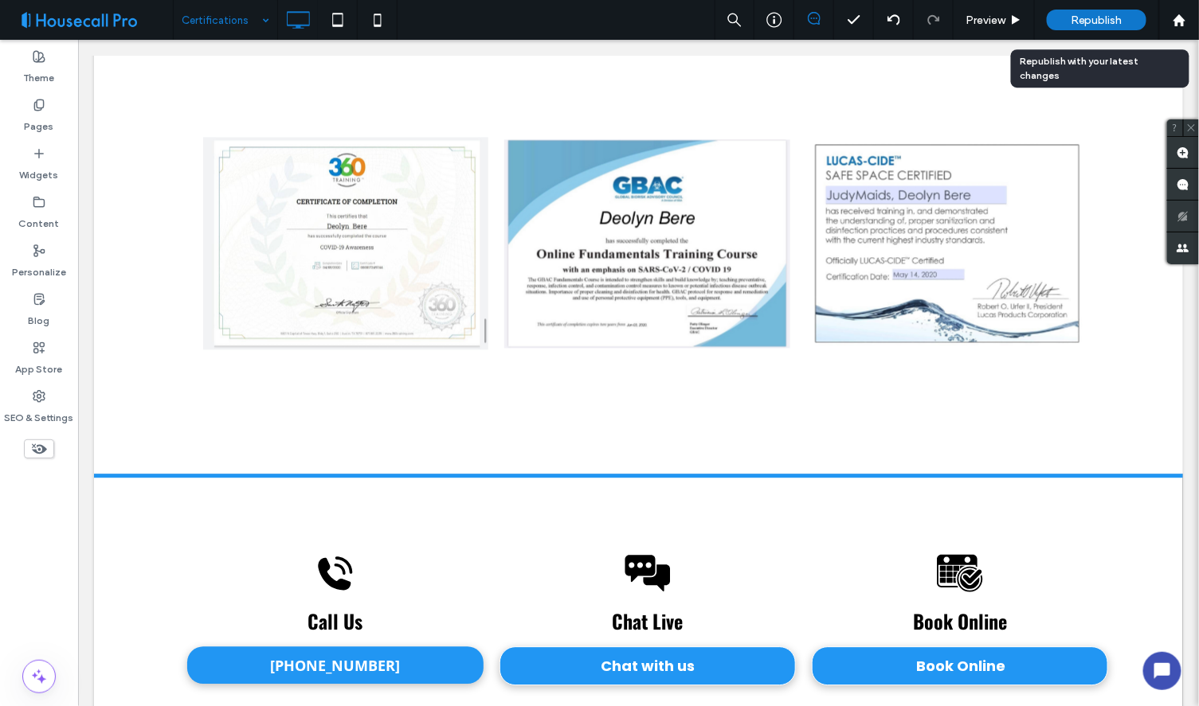
click at [1087, 22] on span "Republish" at bounding box center [1096, 21] width 52 height 14
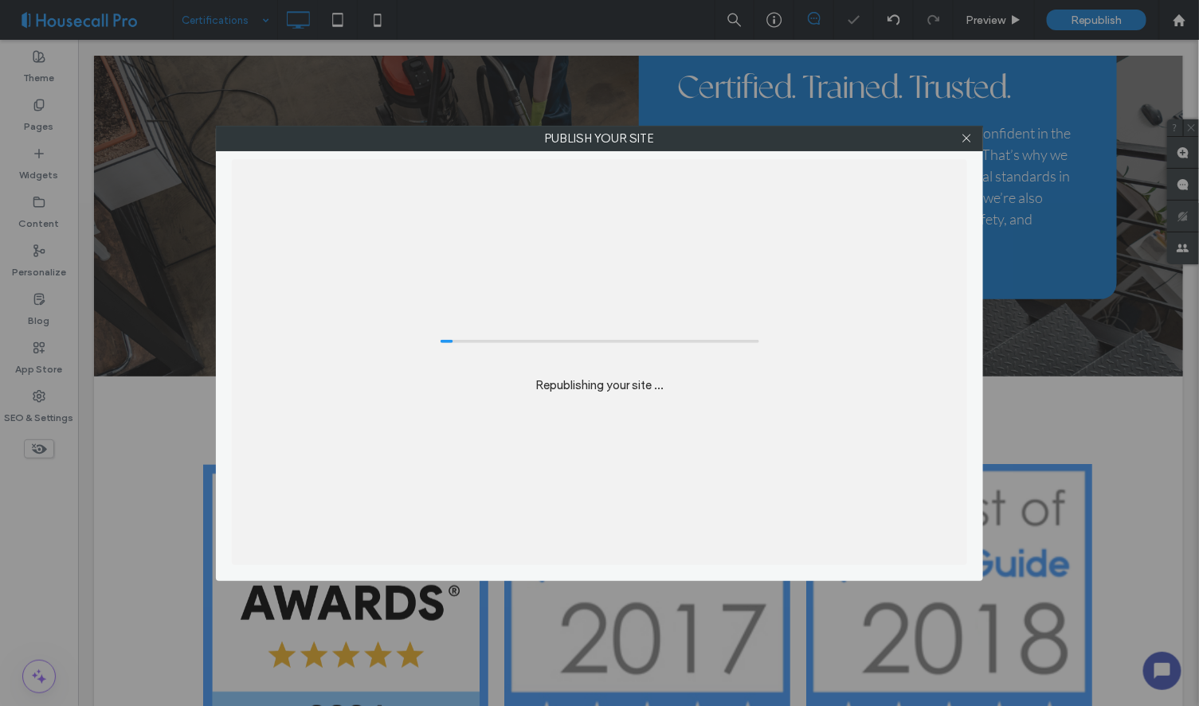
scroll to position [283, 0]
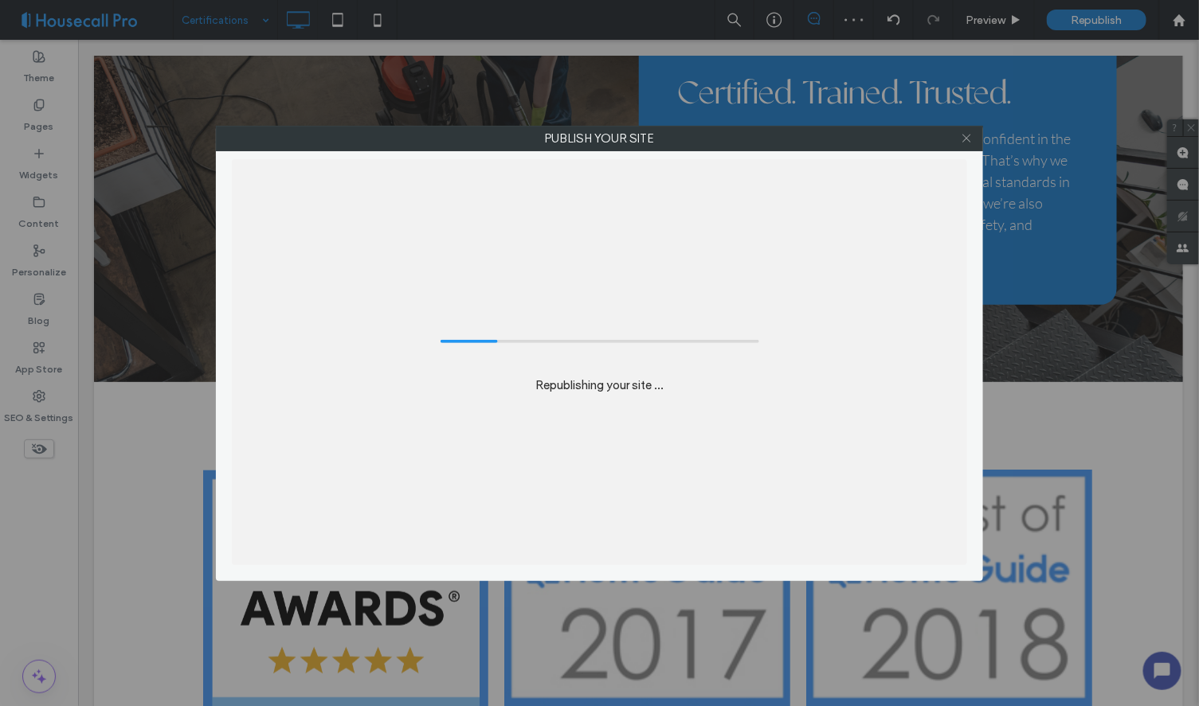
click at [964, 134] on icon at bounding box center [966, 138] width 12 height 12
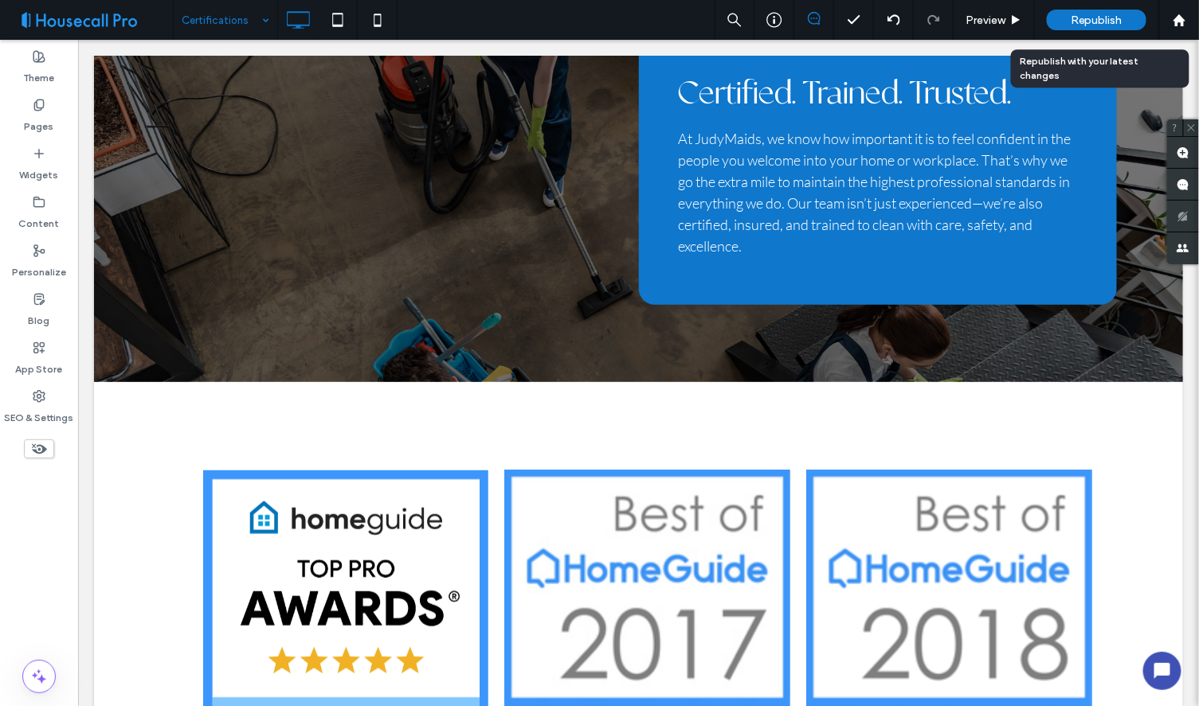
click at [1078, 17] on span "Republish" at bounding box center [1096, 21] width 52 height 14
